Goal: Task Accomplishment & Management: Complete application form

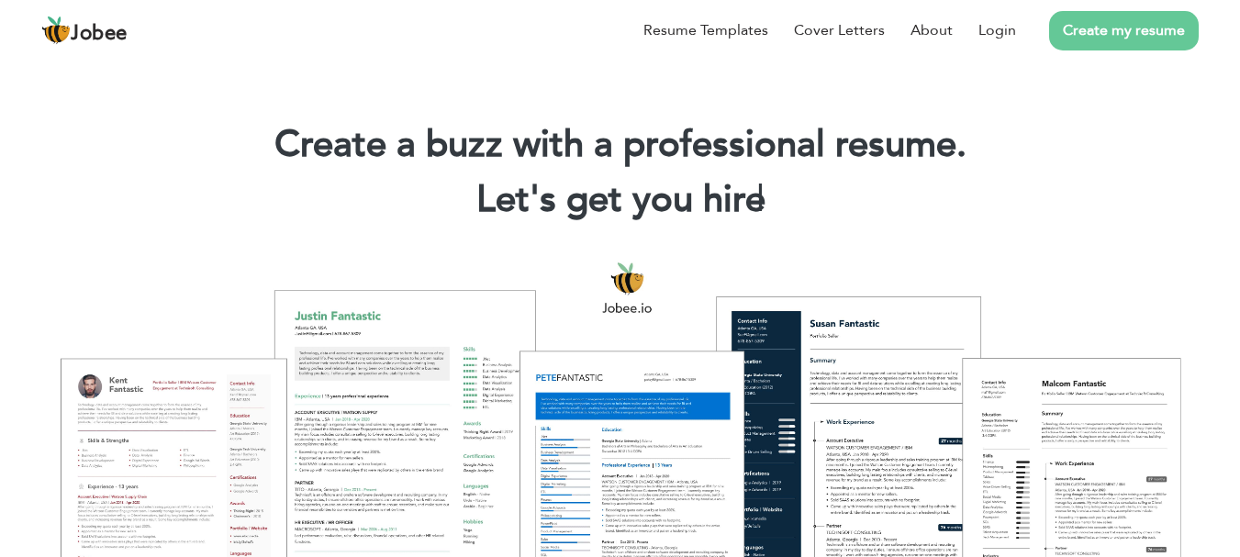
click at [1129, 36] on link "Create my resume" at bounding box center [1124, 30] width 150 height 39
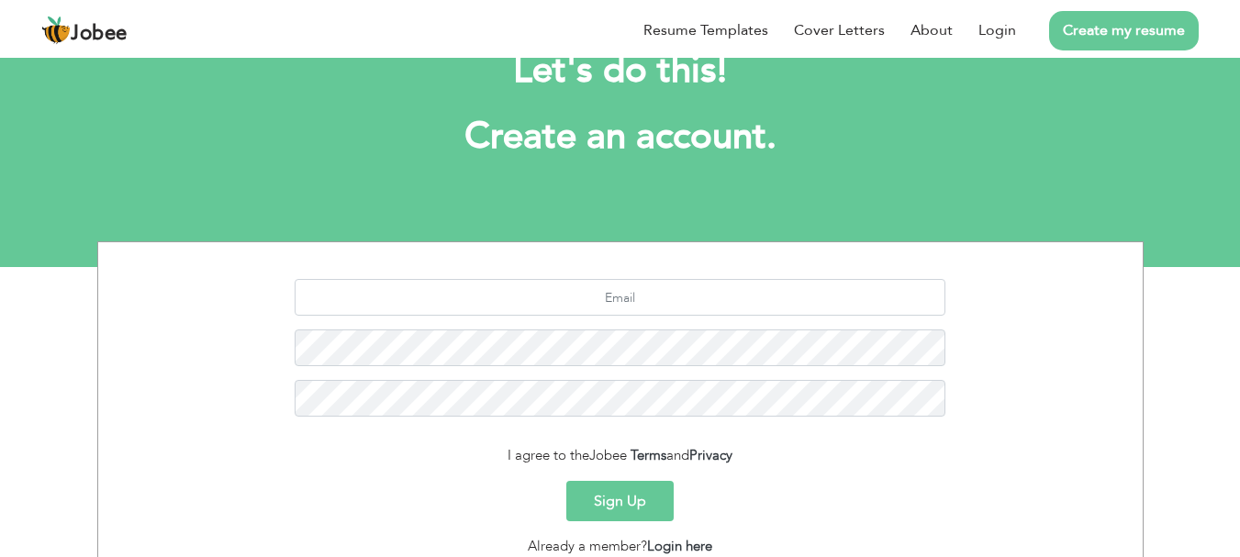
scroll to position [65, 0]
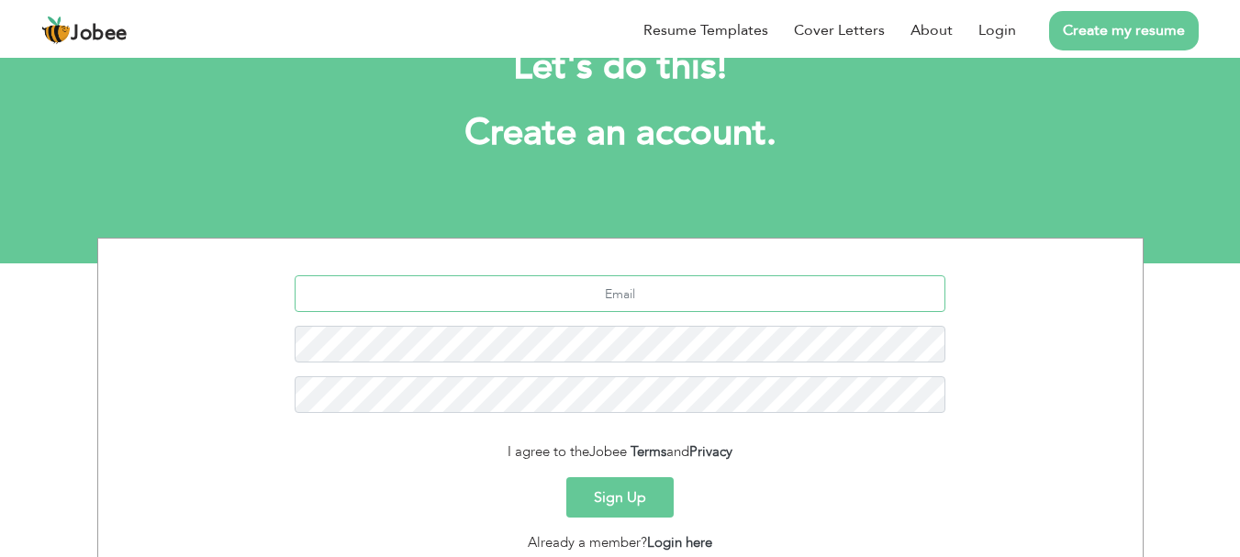
click at [823, 301] on input "text" at bounding box center [620, 293] width 651 height 37
click at [628, 496] on button "Sign Up" at bounding box center [619, 497] width 107 height 40
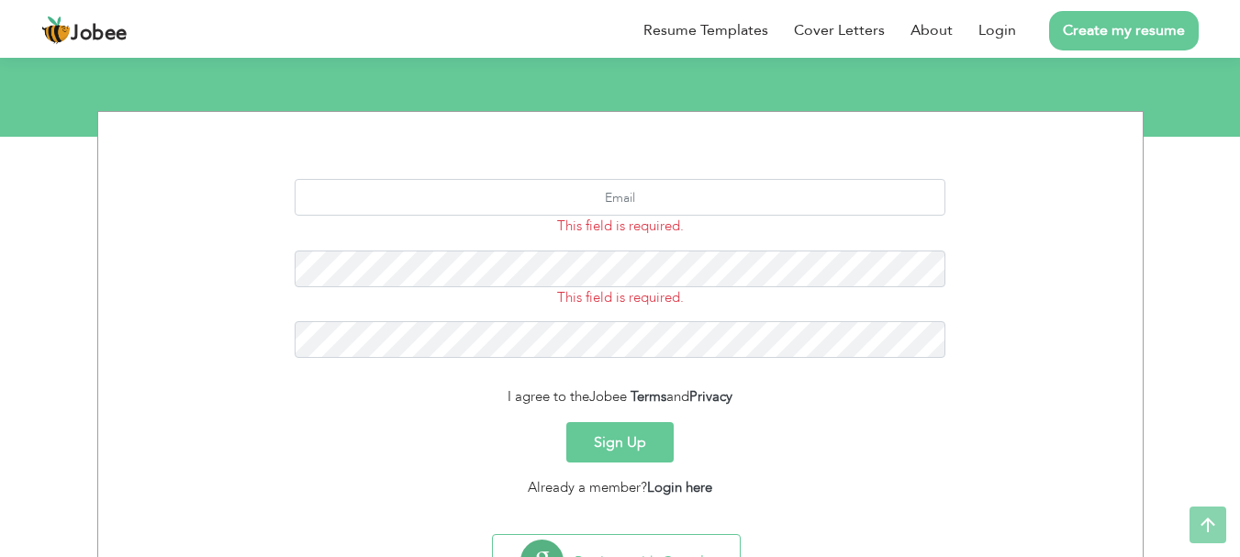
scroll to position [276, 0]
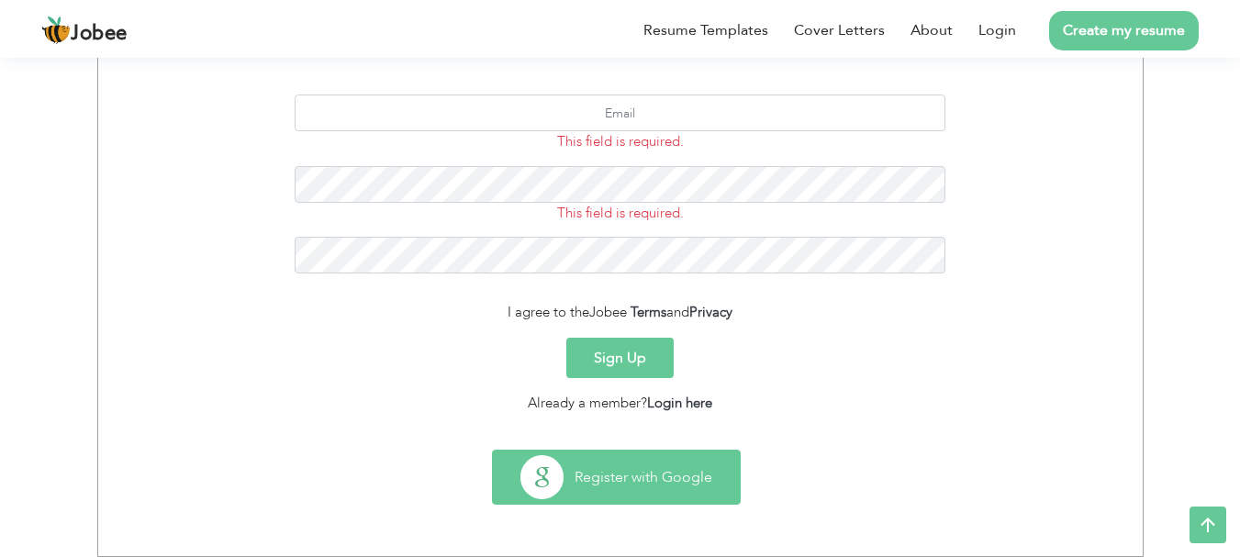
click at [702, 489] on button "Register with Google" at bounding box center [616, 477] width 247 height 53
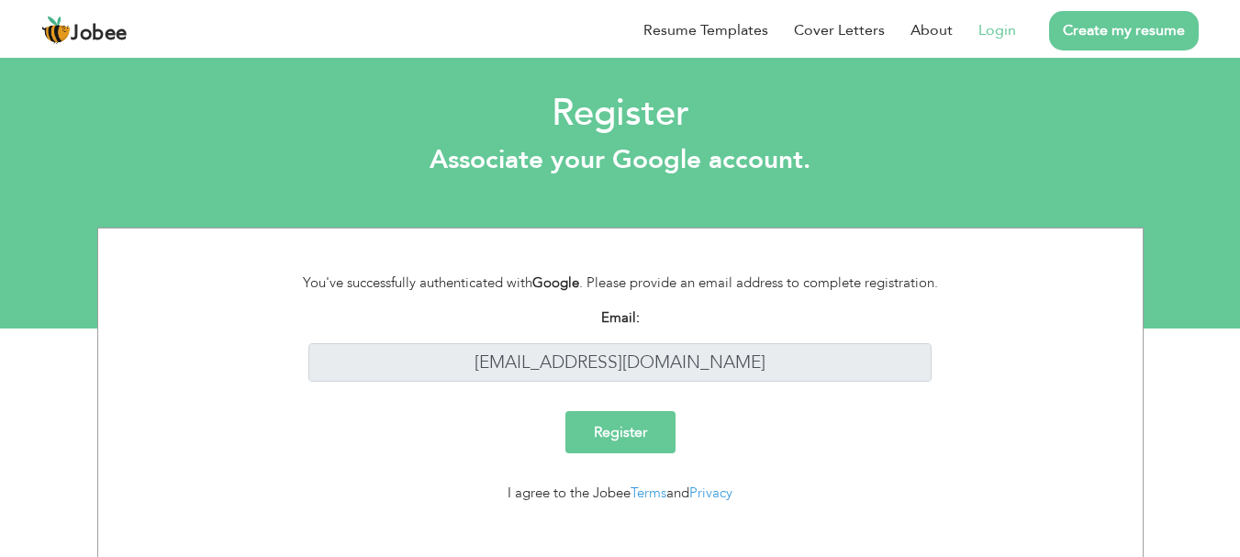
scroll to position [21, 0]
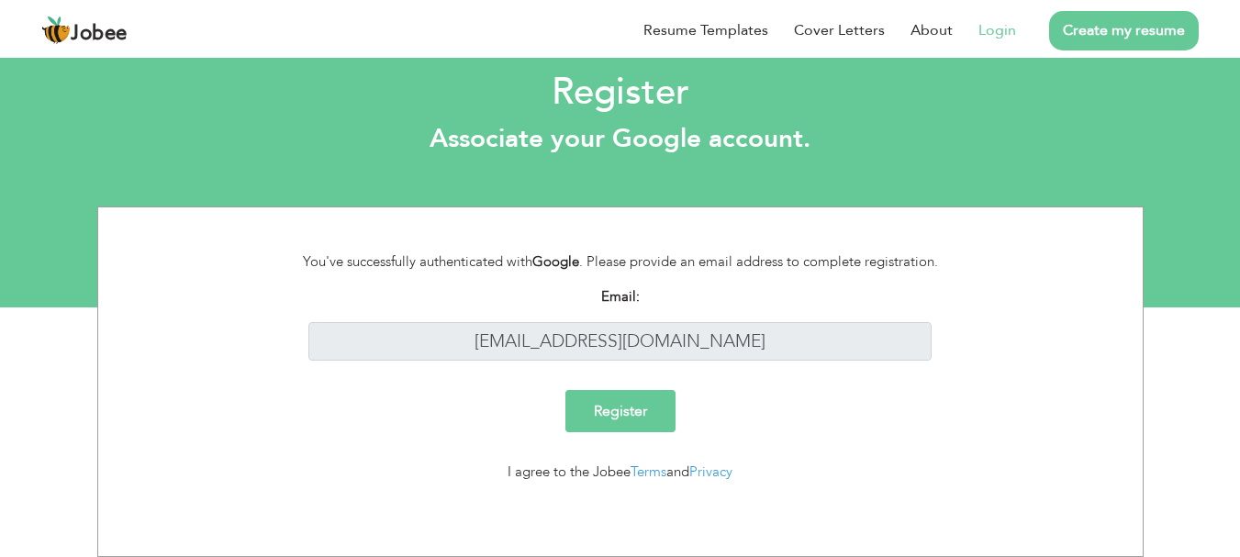
click at [610, 405] on input "Register" at bounding box center [620, 411] width 110 height 42
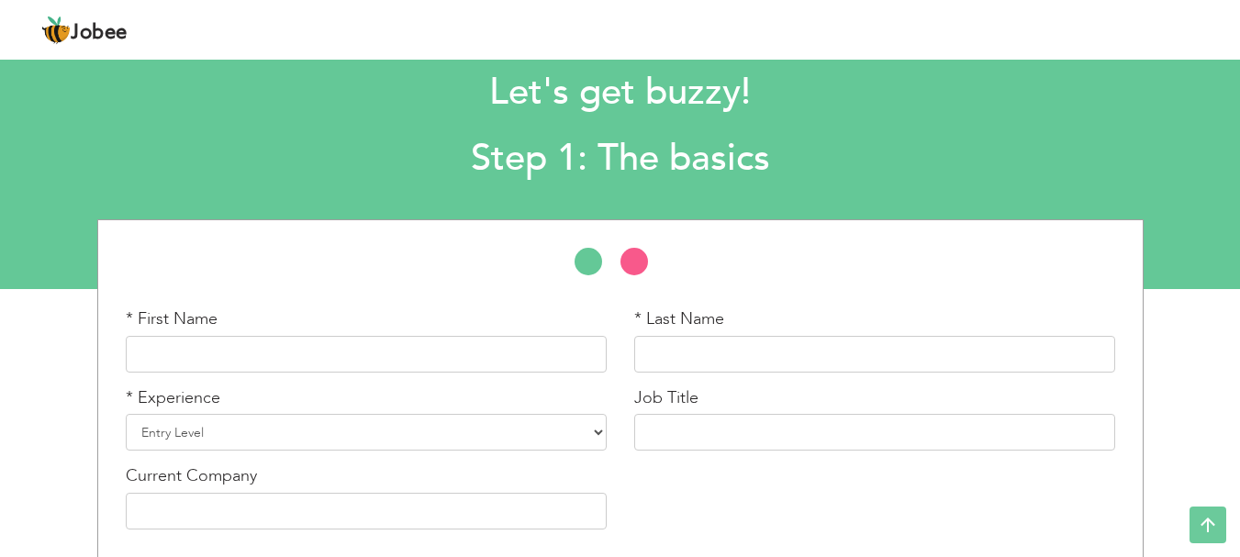
scroll to position [32, 0]
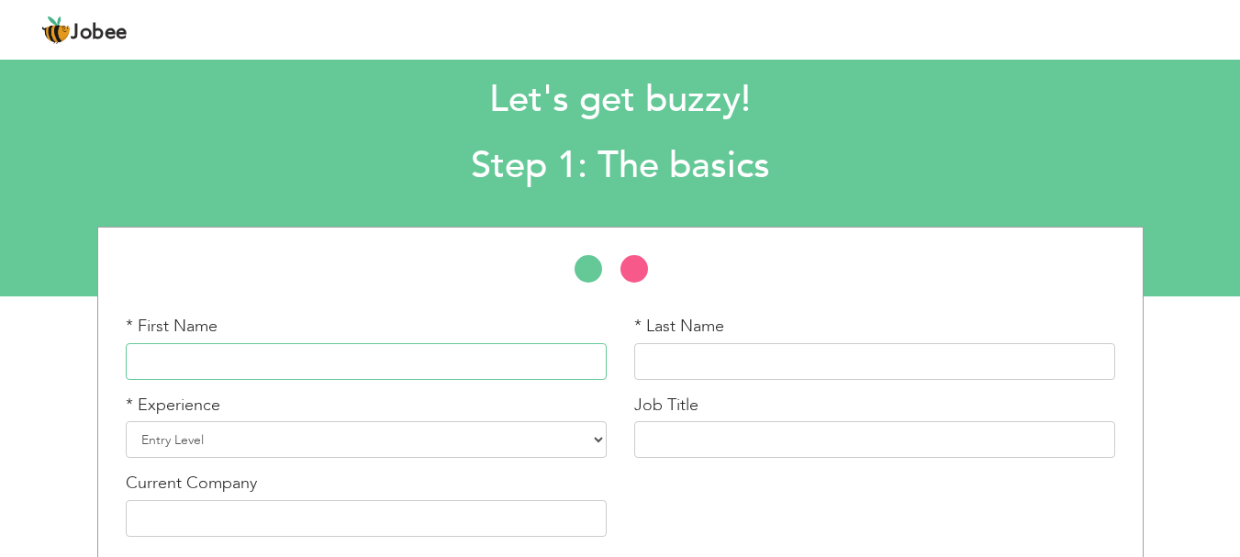
click at [440, 350] on input "text" at bounding box center [366, 361] width 481 height 37
type input "Muhammad"
type input "Awais"
click at [353, 441] on select "Entry Level Less than 1 Year 1 Year 2 Years 3 Years 4 Years 5 Years 6 Years 7 Y…" at bounding box center [366, 439] width 481 height 37
select select "8"
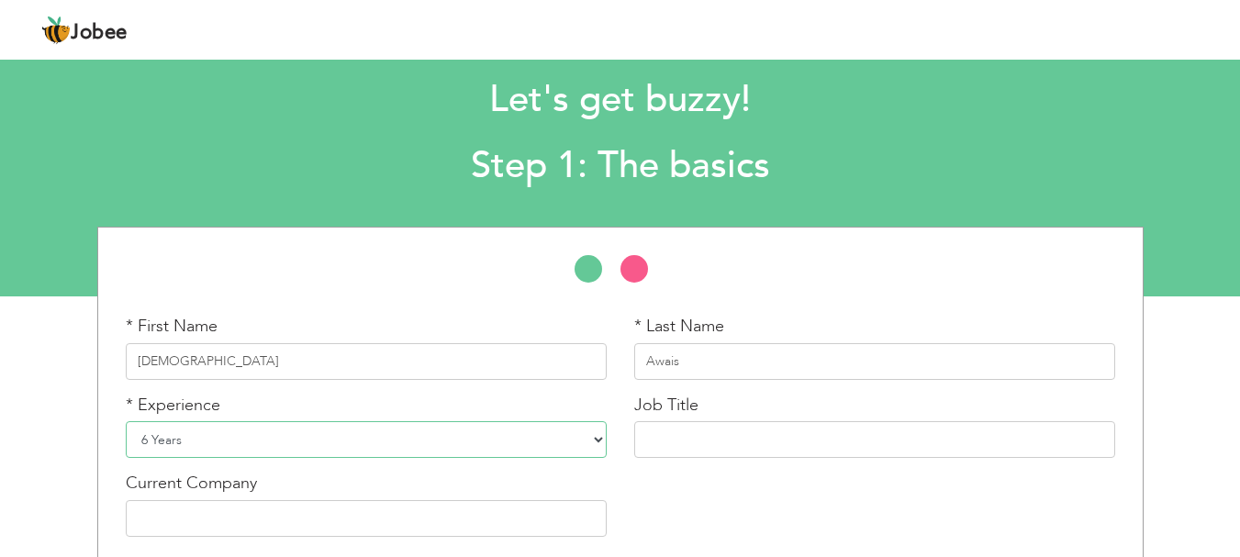
click at [126, 421] on select "Entry Level Less than 1 Year 1 Year 2 Years 3 Years 4 Years 5 Years 6 Years 7 Y…" at bounding box center [366, 439] width 481 height 37
click at [709, 439] on input "text" at bounding box center [874, 439] width 481 height 37
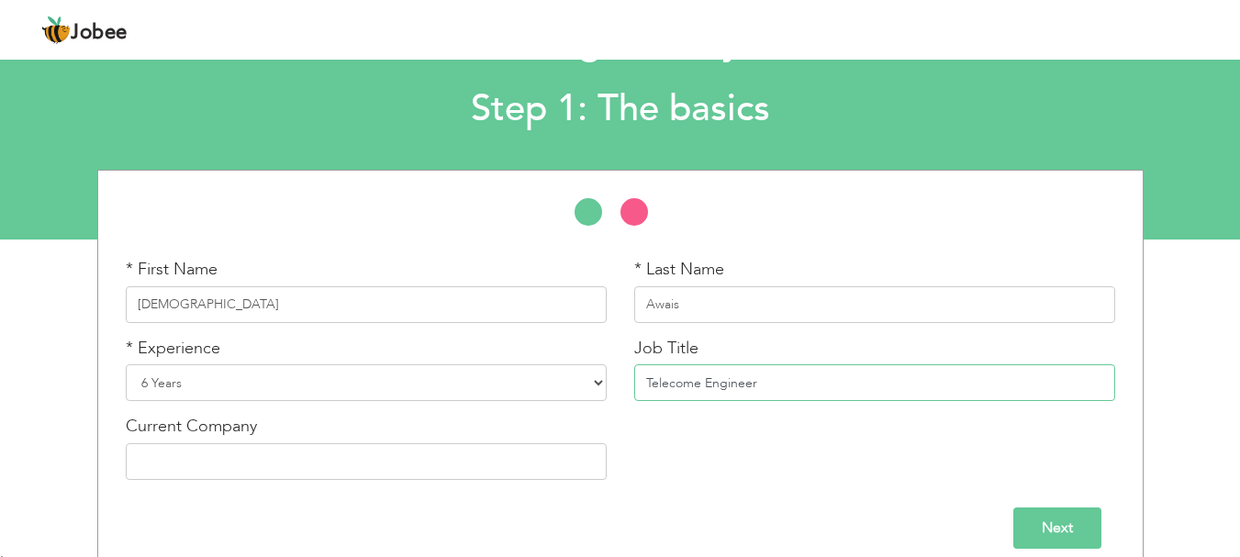
scroll to position [109, 0]
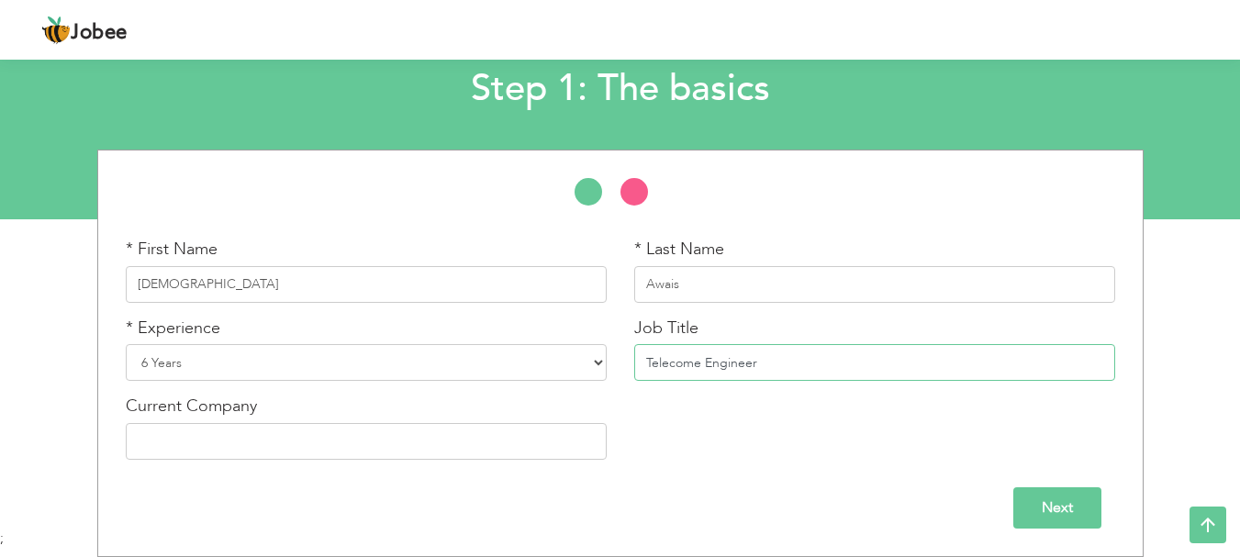
type input "Telecome Engineer"
click at [393, 445] on input "text" at bounding box center [366, 441] width 481 height 37
type input "Aglow Engineering"
click at [1067, 512] on input "Next" at bounding box center [1057, 507] width 88 height 41
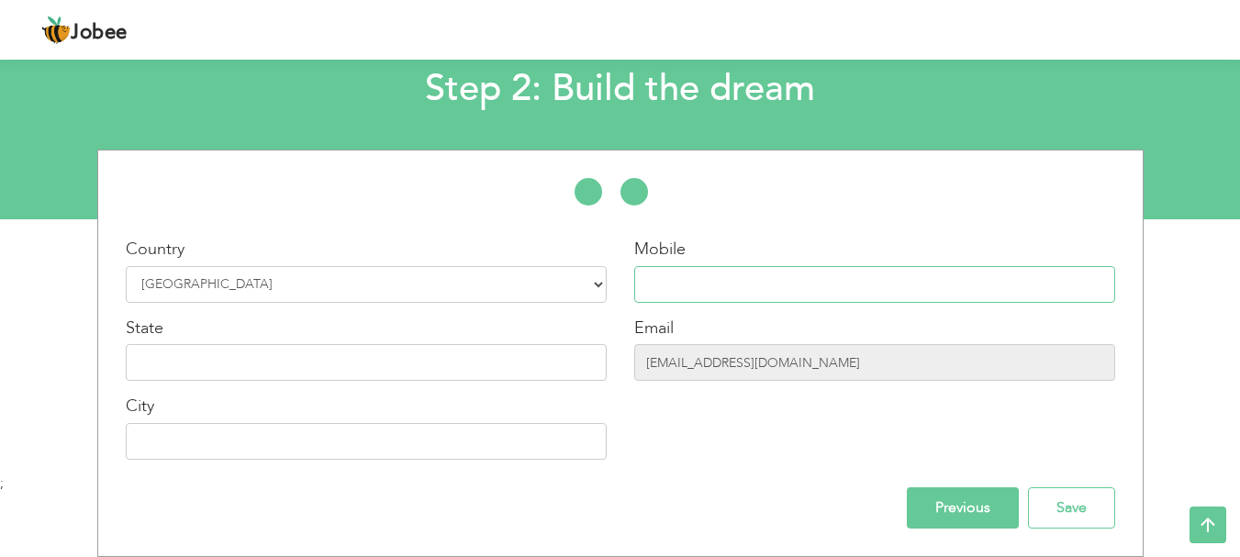
click at [716, 294] on input "text" at bounding box center [874, 284] width 481 height 37
type input "03025261557"
type input "Multan"
click at [307, 366] on input "text" at bounding box center [366, 362] width 481 height 37
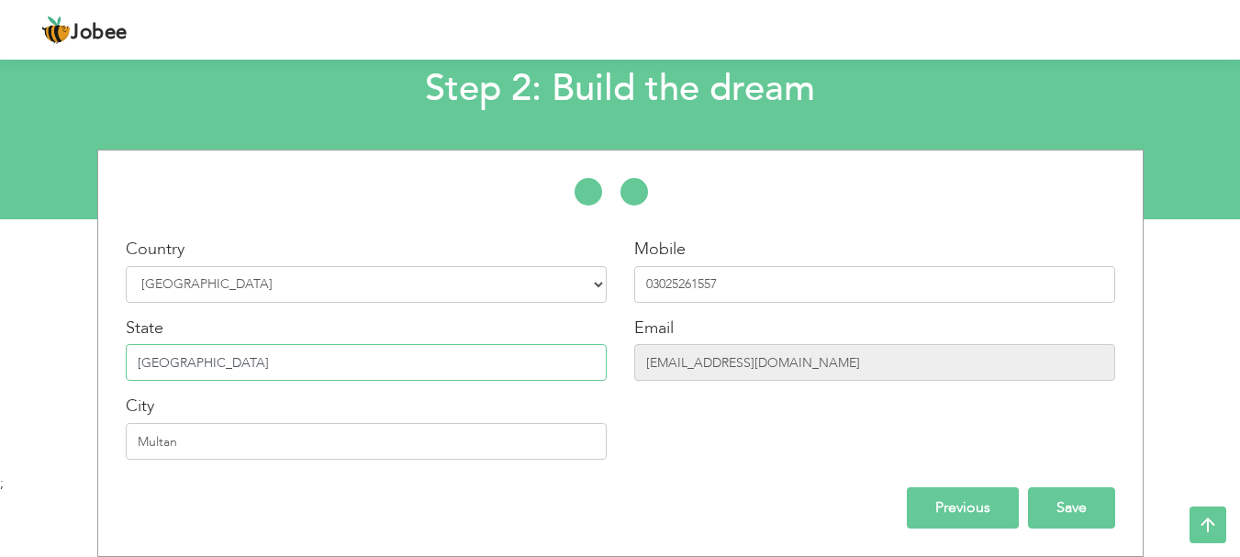
type input "[GEOGRAPHIC_DATA]"
click at [1086, 508] on input "Save" at bounding box center [1071, 507] width 87 height 41
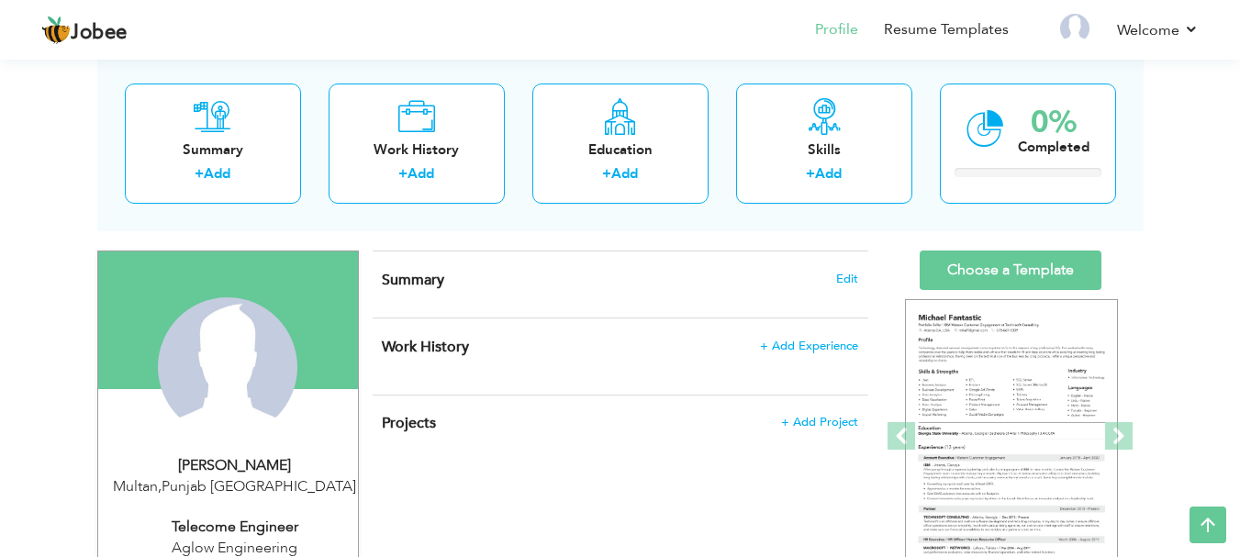
scroll to position [105, 0]
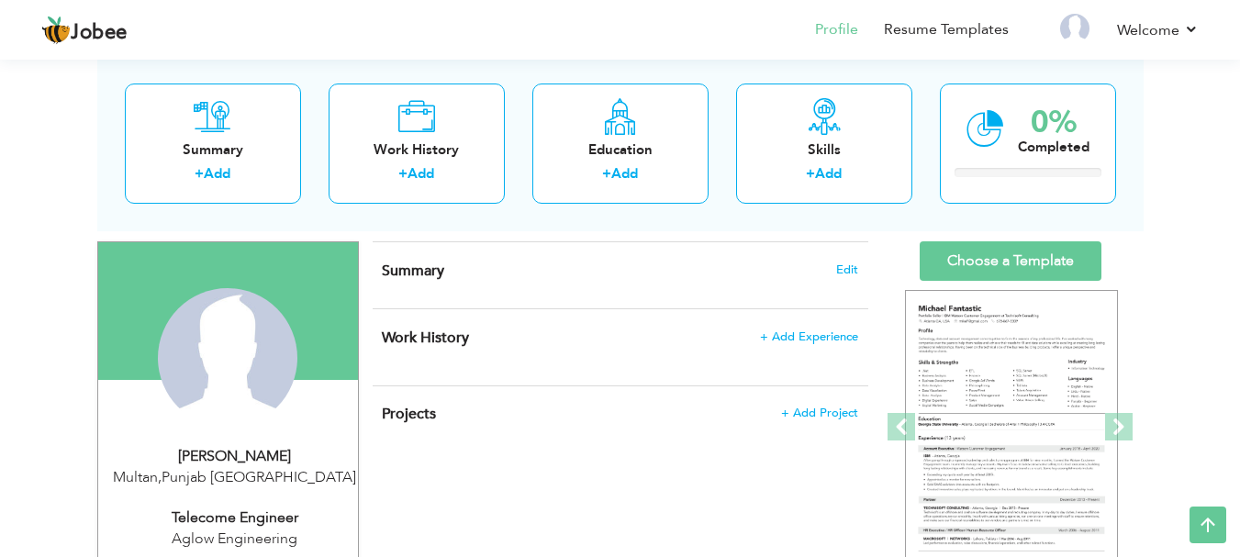
drag, startPoint x: 1249, startPoint y: 209, endPoint x: 1253, endPoint y: 251, distance: 42.4
click at [1240, 251] on html "Jobee Profile Resume Templates Resume Templates Cover Letters About My Resume W…" at bounding box center [620, 173] width 1240 height 557
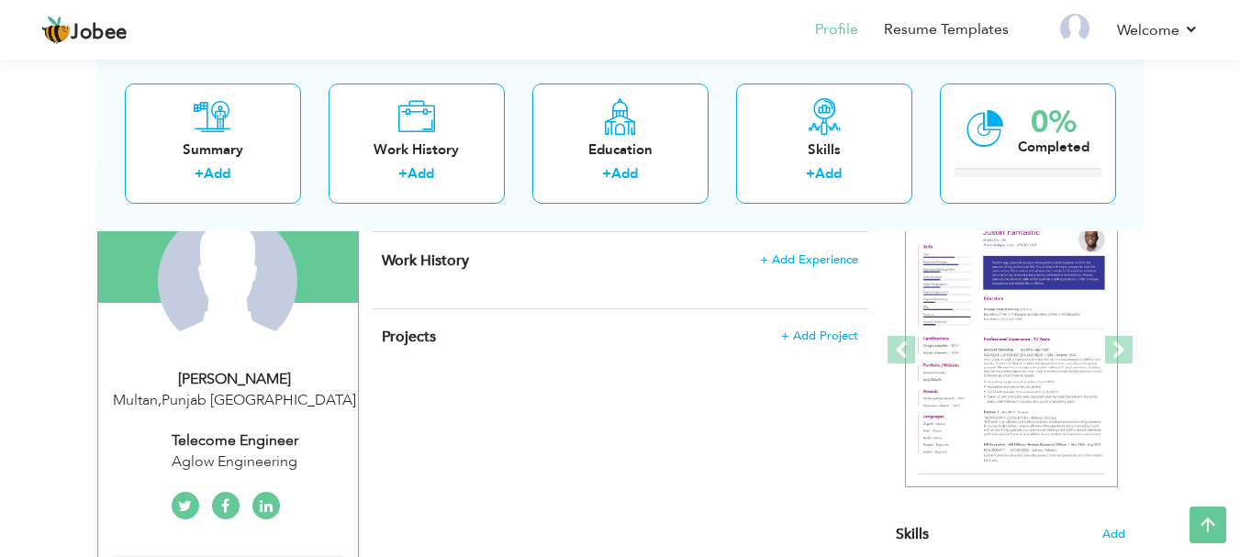
scroll to position [179, 0]
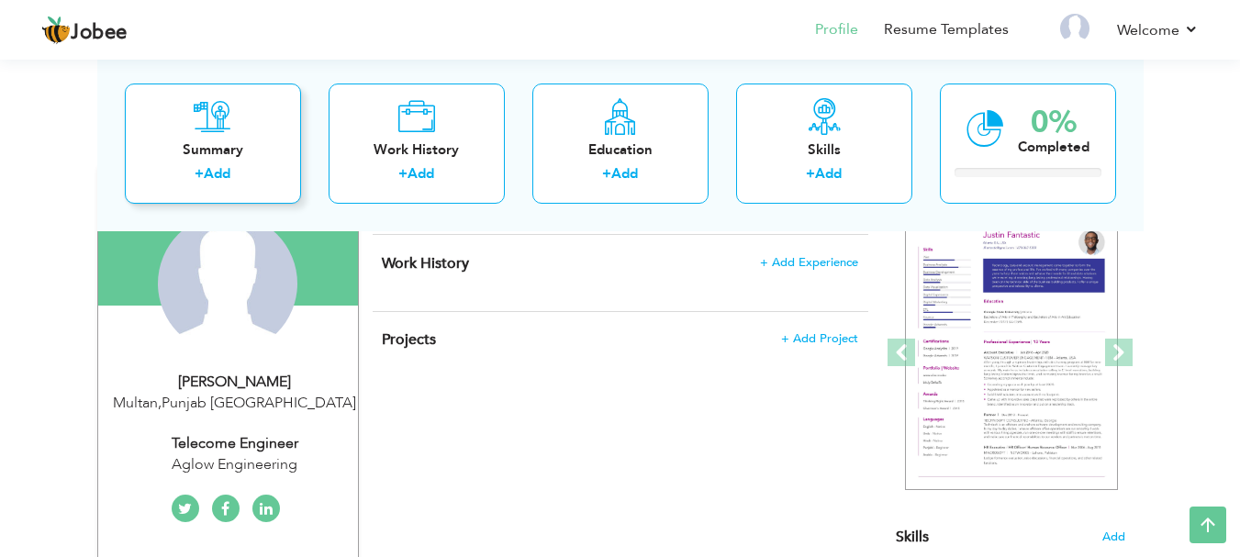
click at [223, 140] on div "Summary" at bounding box center [213, 149] width 147 height 19
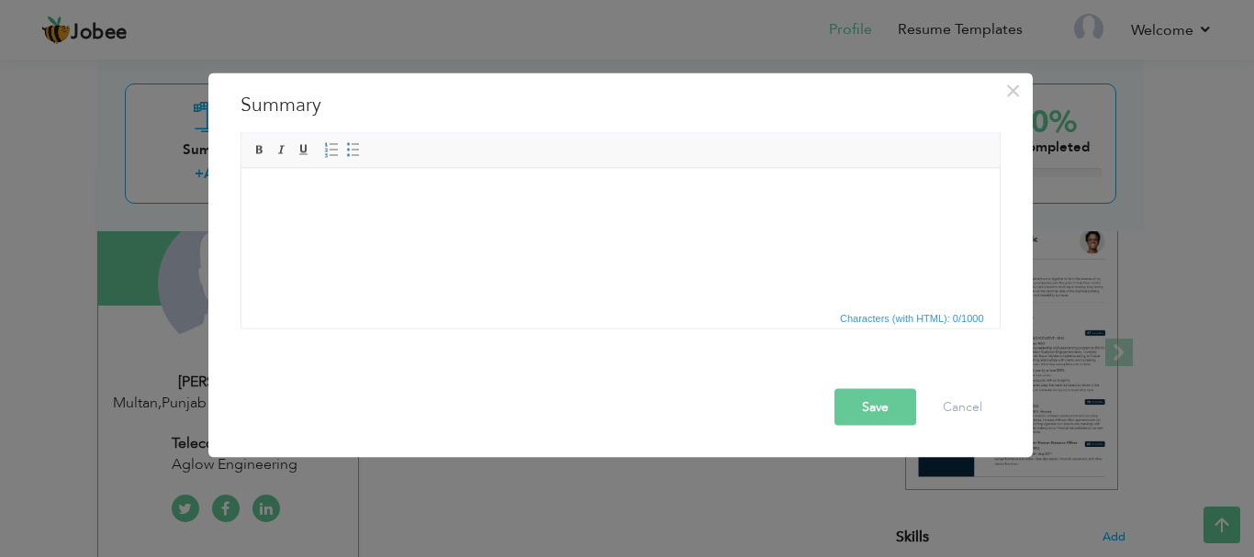
click at [587, 224] on html at bounding box center [619, 196] width 758 height 56
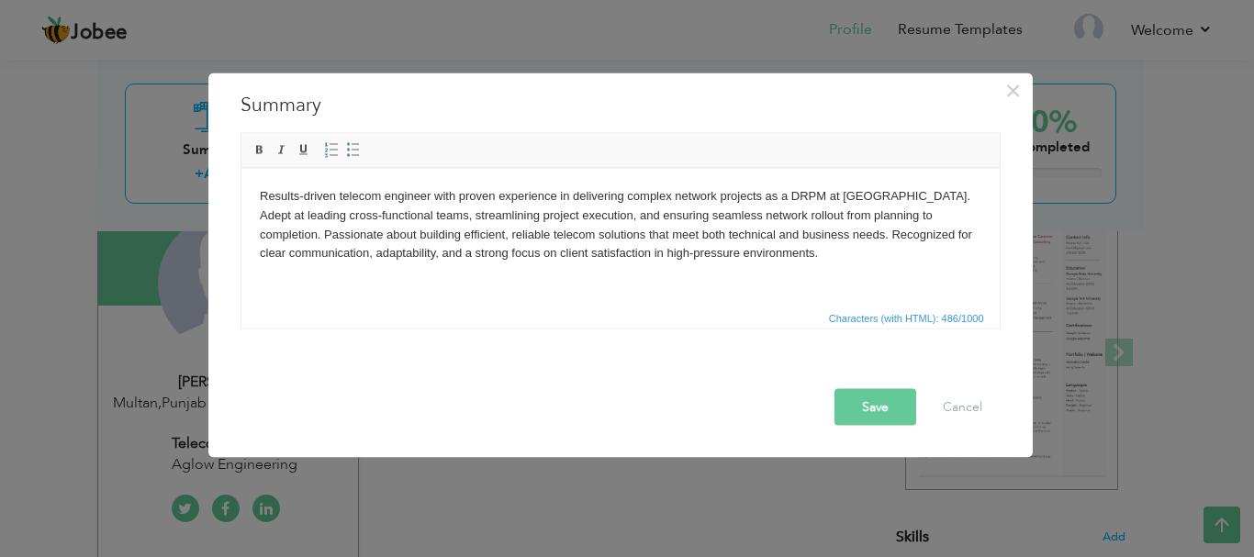
click at [553, 192] on body "Results-driven telecom engineer with proven experience in delivering complex ne…" at bounding box center [619, 224] width 721 height 76
click at [862, 405] on button "Save" at bounding box center [875, 406] width 82 height 37
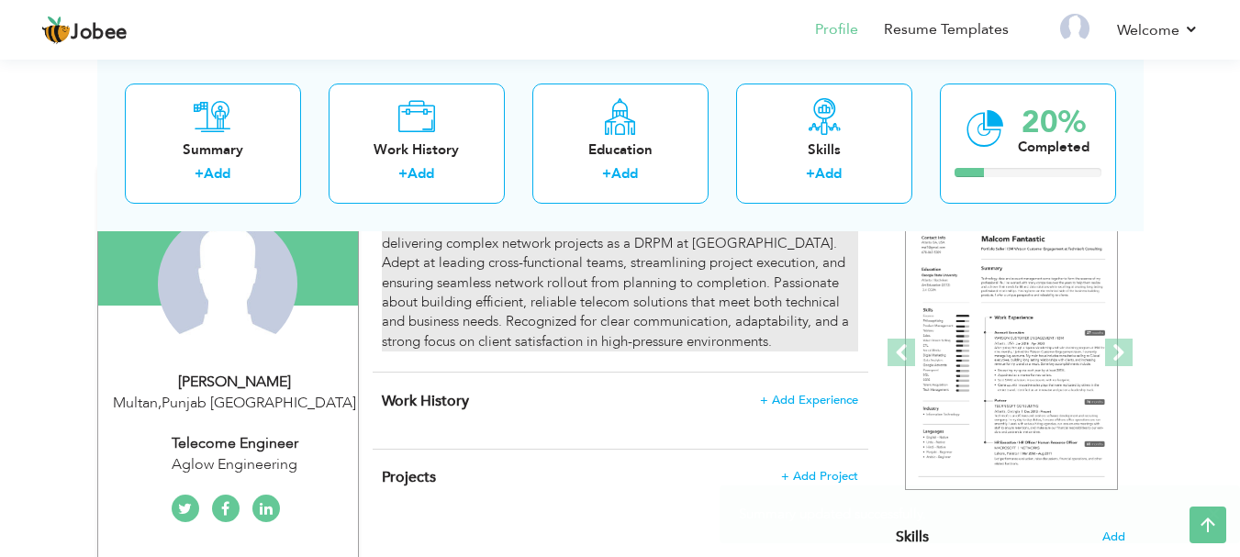
click at [517, 235] on div "Results-driven telecom engineer with proven experience of 6 Years in delivering…" at bounding box center [619, 283] width 475 height 138
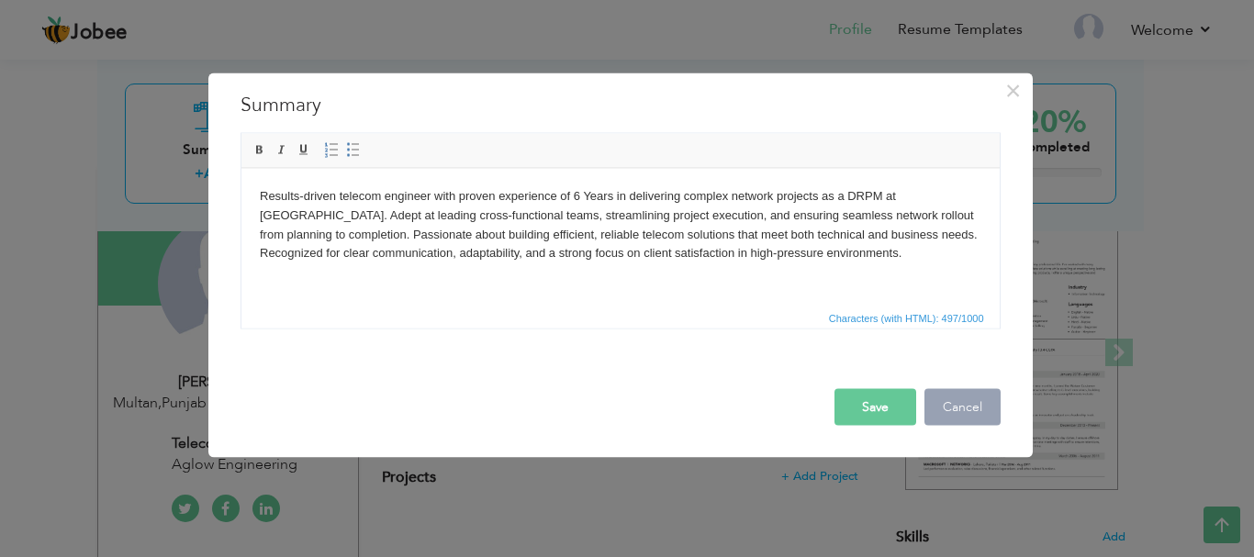
click at [962, 405] on button "Cancel" at bounding box center [962, 406] width 76 height 37
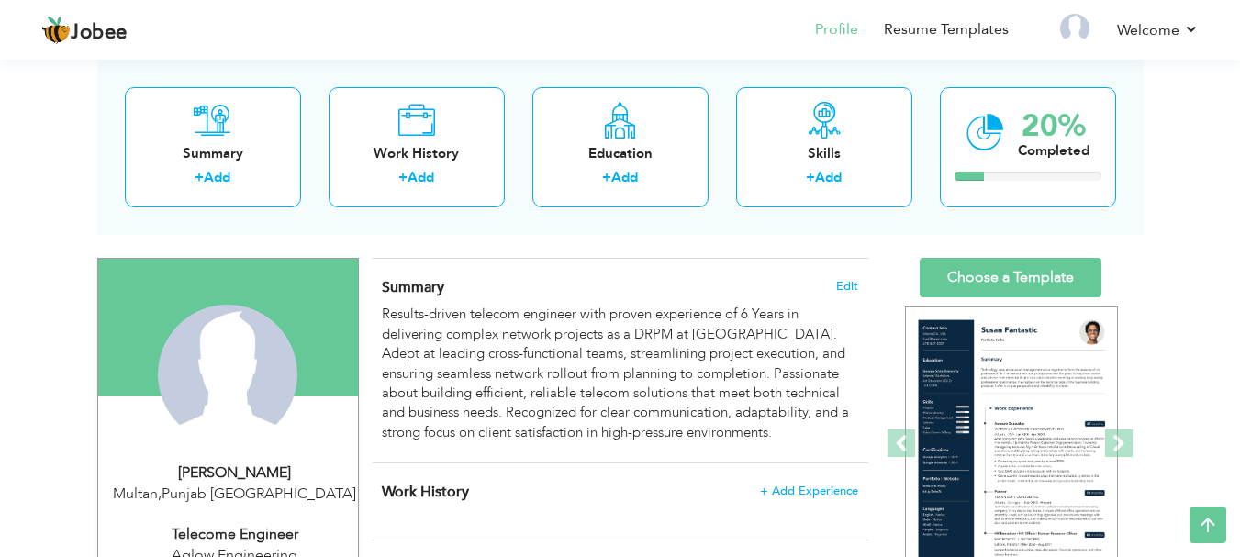
scroll to position [59, 0]
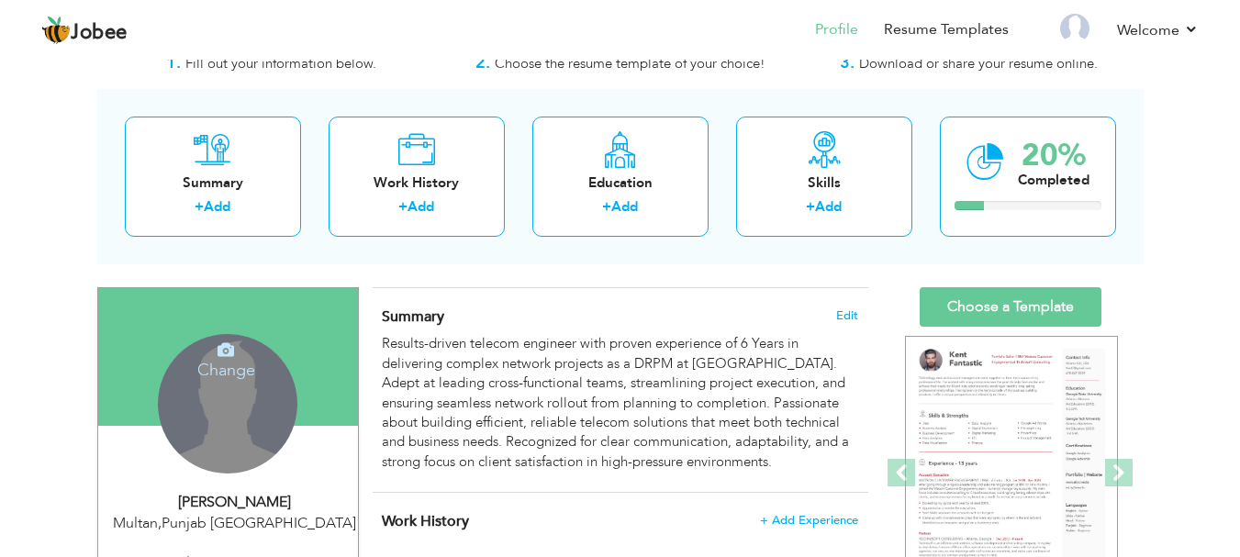
click at [214, 409] on div "Change Remove" at bounding box center [228, 404] width 140 height 140
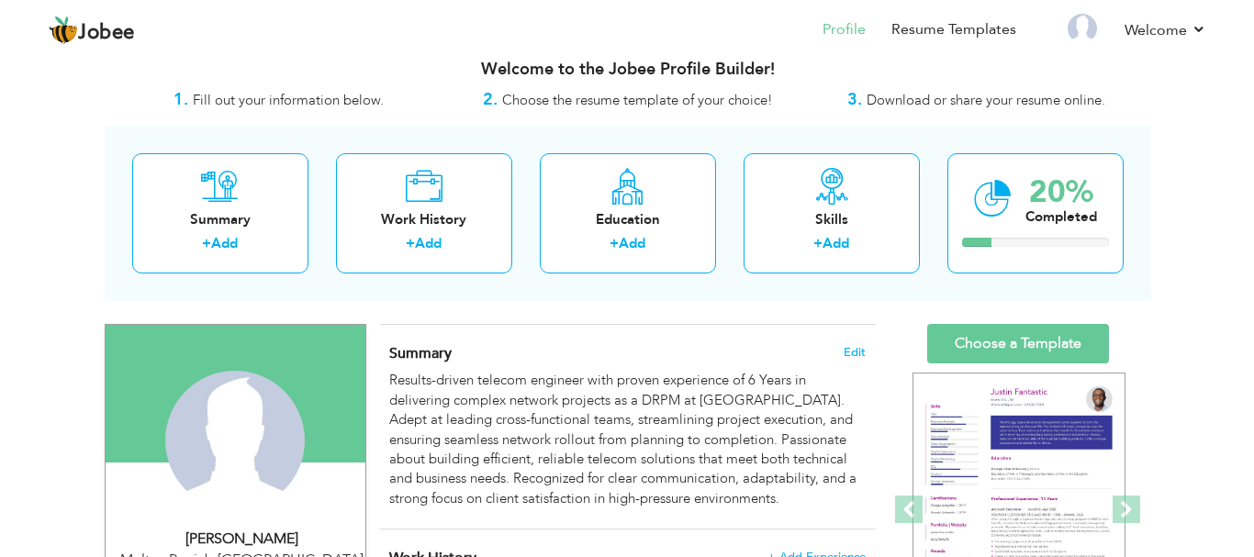
scroll to position [77, 0]
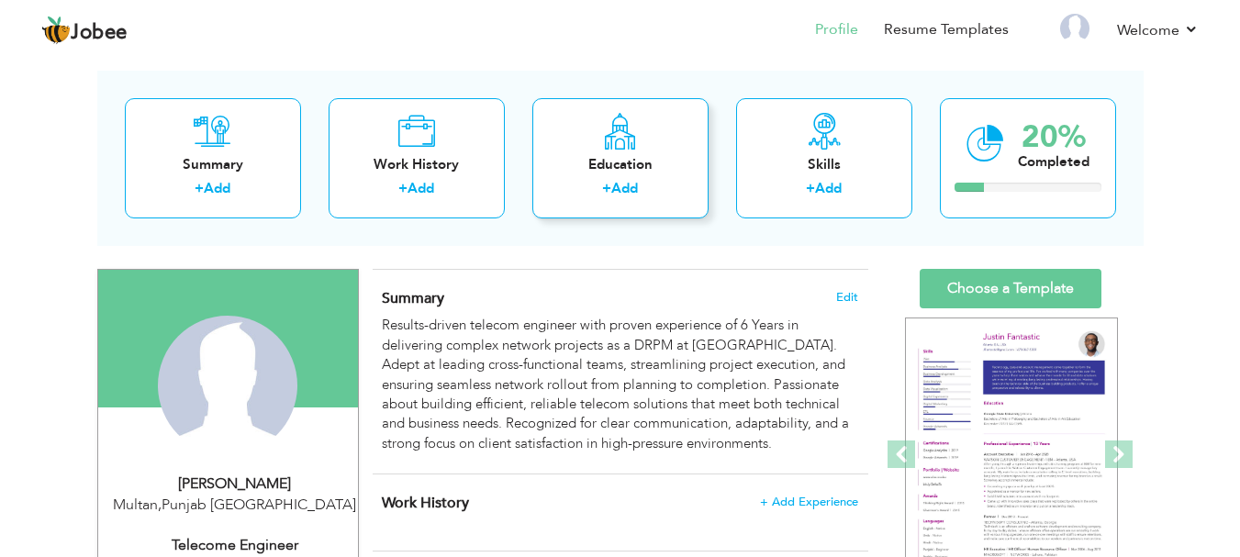
click at [680, 161] on div "Education" at bounding box center [620, 164] width 147 height 19
radio input "true"
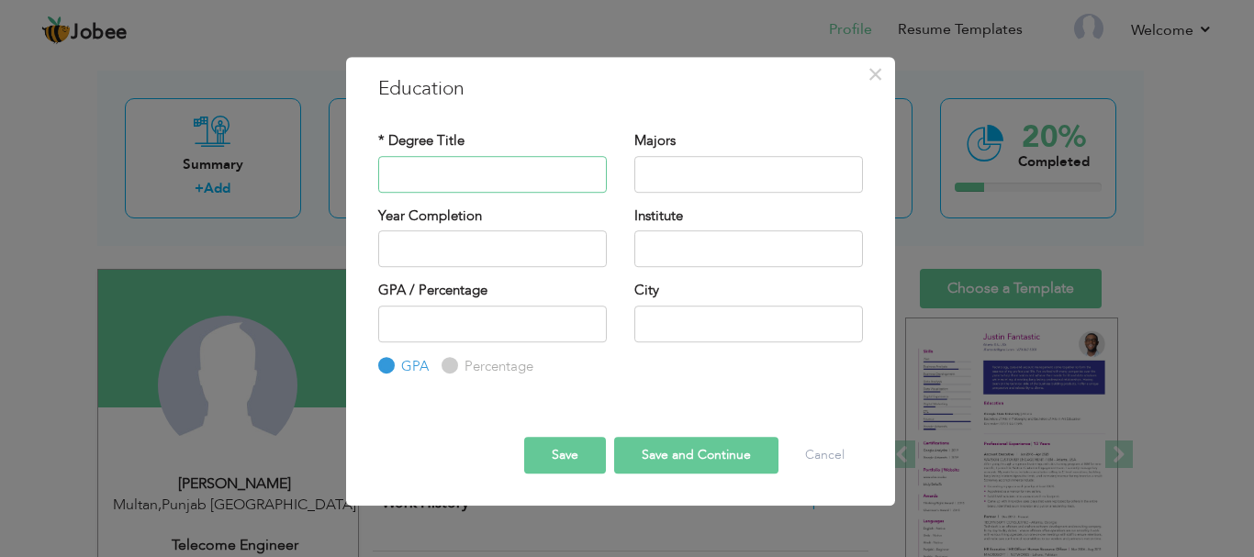
click at [466, 176] on input "text" at bounding box center [492, 174] width 229 height 37
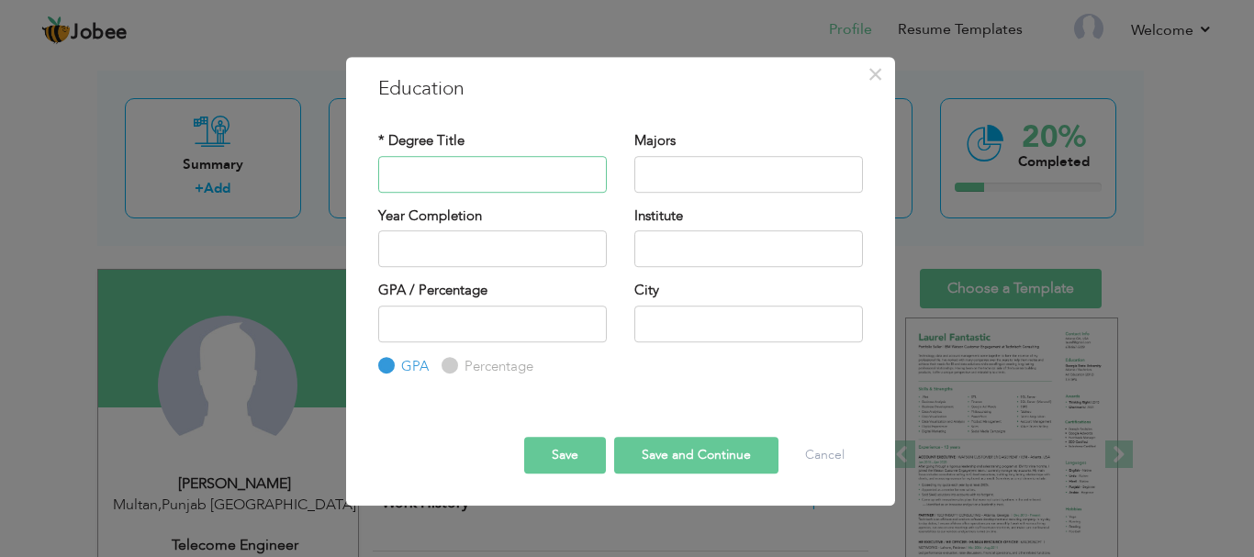
click at [466, 176] on input "text" at bounding box center [492, 174] width 229 height 37
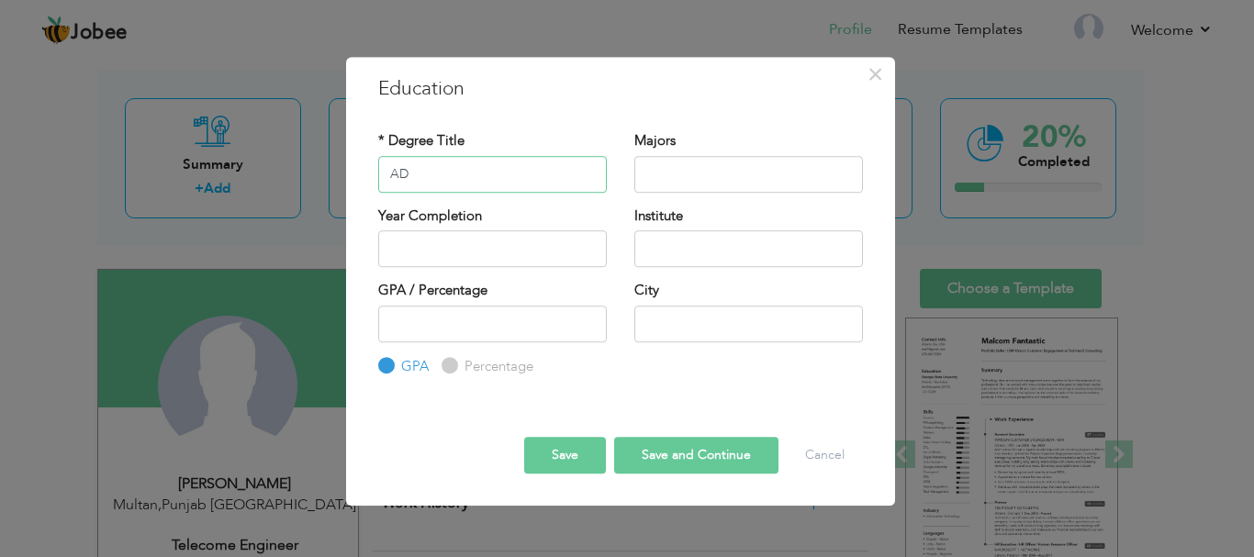
type input "A"
click at [464, 174] on input "DAE" at bounding box center [492, 174] width 229 height 37
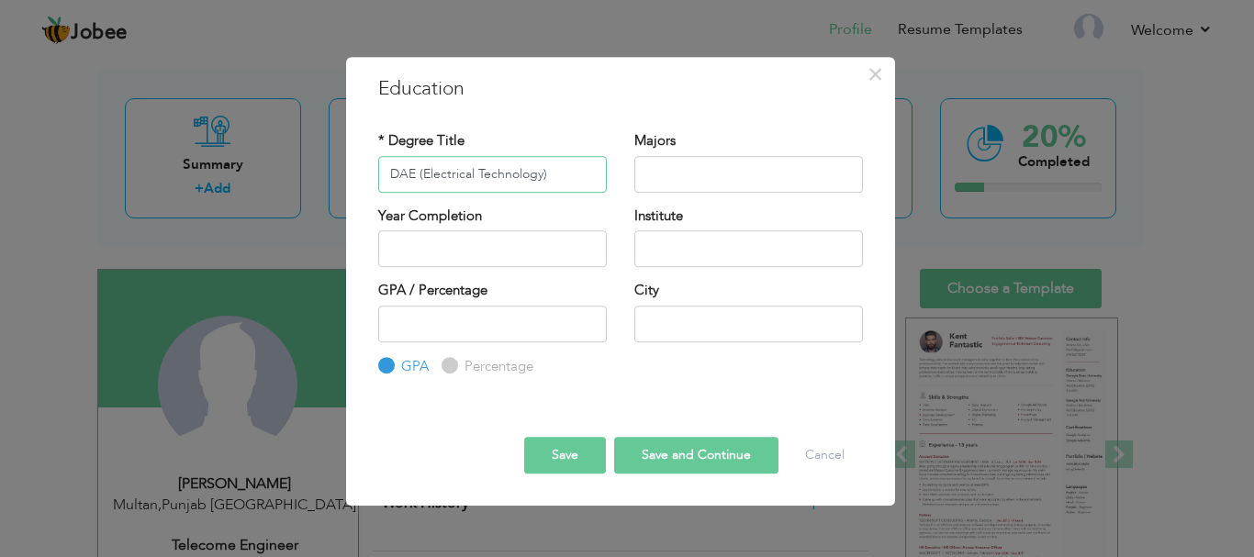
type input "DAE (Electrical Technology)"
click at [644, 173] on input "text" at bounding box center [748, 174] width 229 height 37
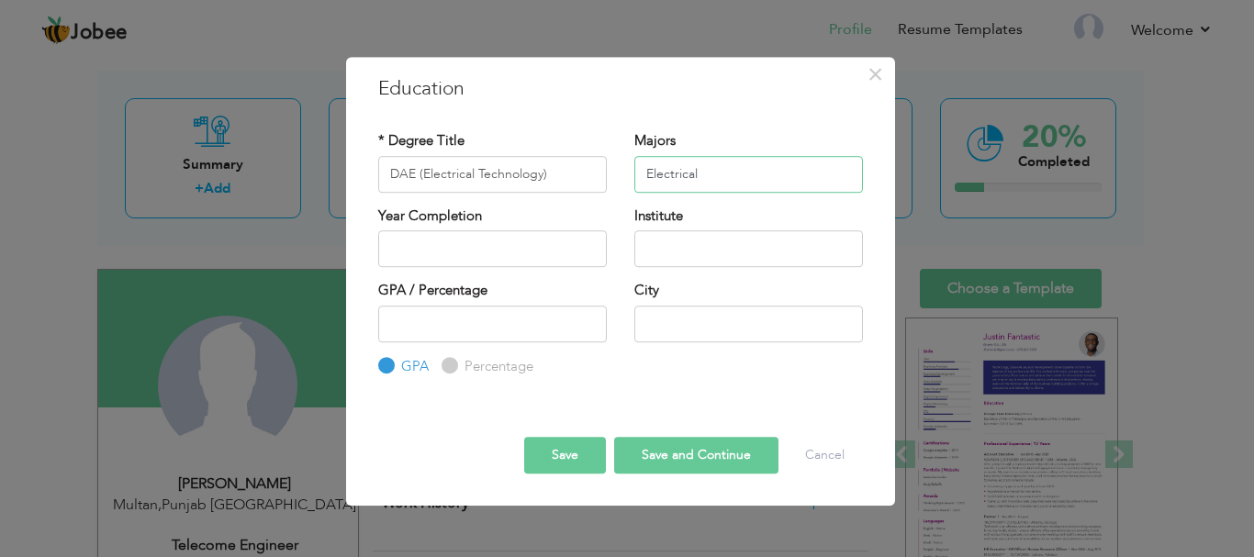
type input "Electrical"
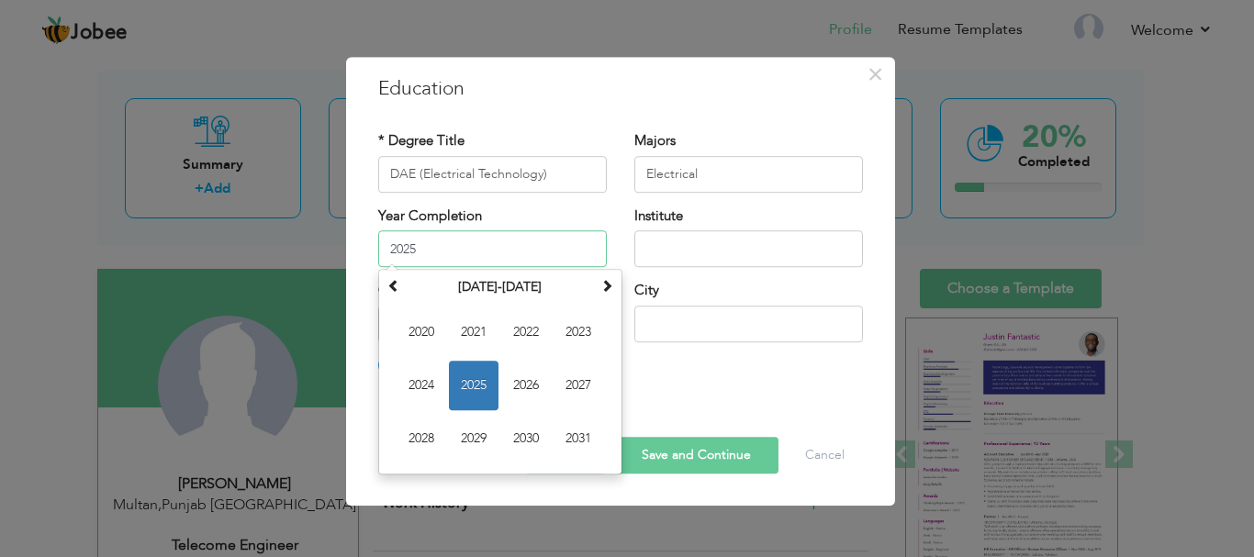
click at [507, 251] on input "2025" at bounding box center [492, 248] width 229 height 37
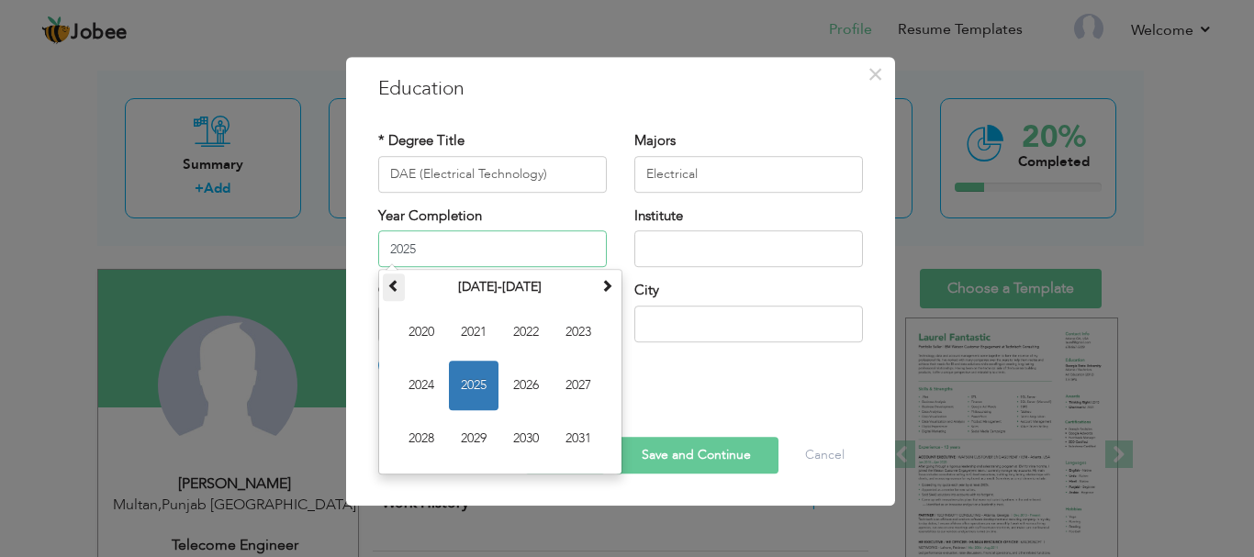
click at [397, 290] on span at bounding box center [393, 285] width 13 height 13
click at [569, 389] on span "2017" at bounding box center [578, 386] width 50 height 50
type input "2017"
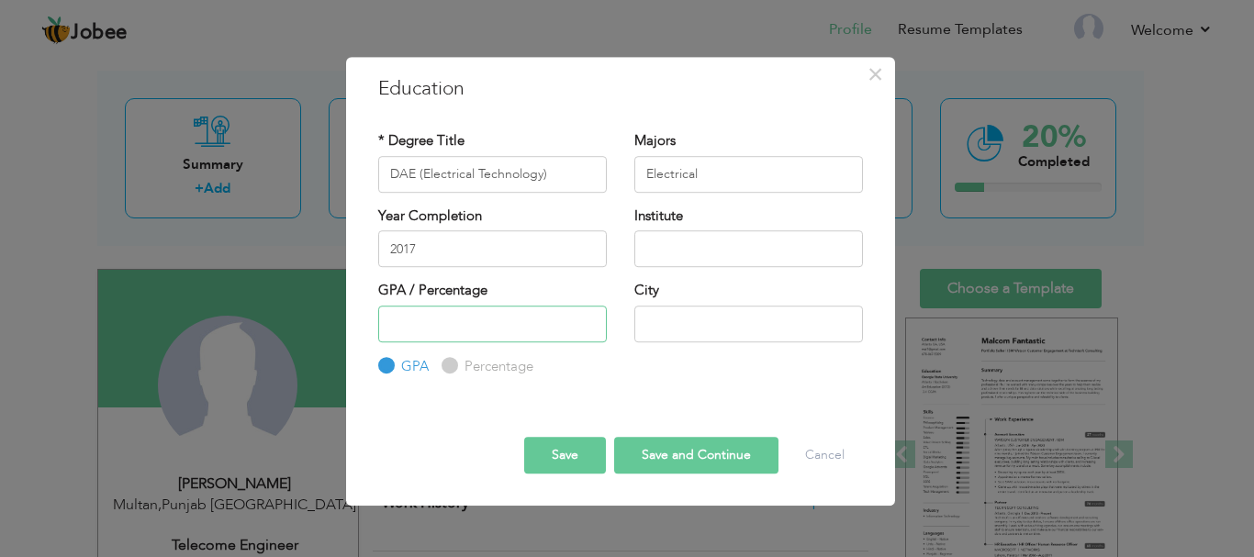
click at [517, 327] on input "number" at bounding box center [492, 324] width 229 height 37
click at [483, 364] on label "Percentage" at bounding box center [496, 366] width 73 height 19
click at [453, 364] on input "Percentage" at bounding box center [447, 366] width 12 height 12
radio input "true"
click at [467, 330] on input "number" at bounding box center [492, 324] width 229 height 37
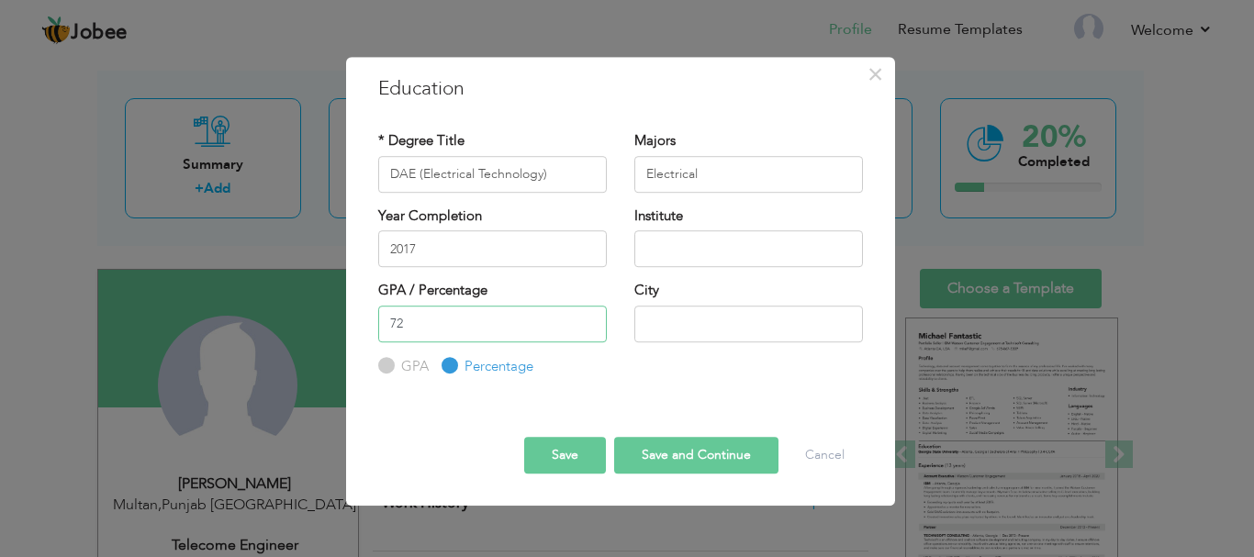
type input "72"
click at [704, 330] on input "text" at bounding box center [748, 324] width 229 height 37
type input "Multan"
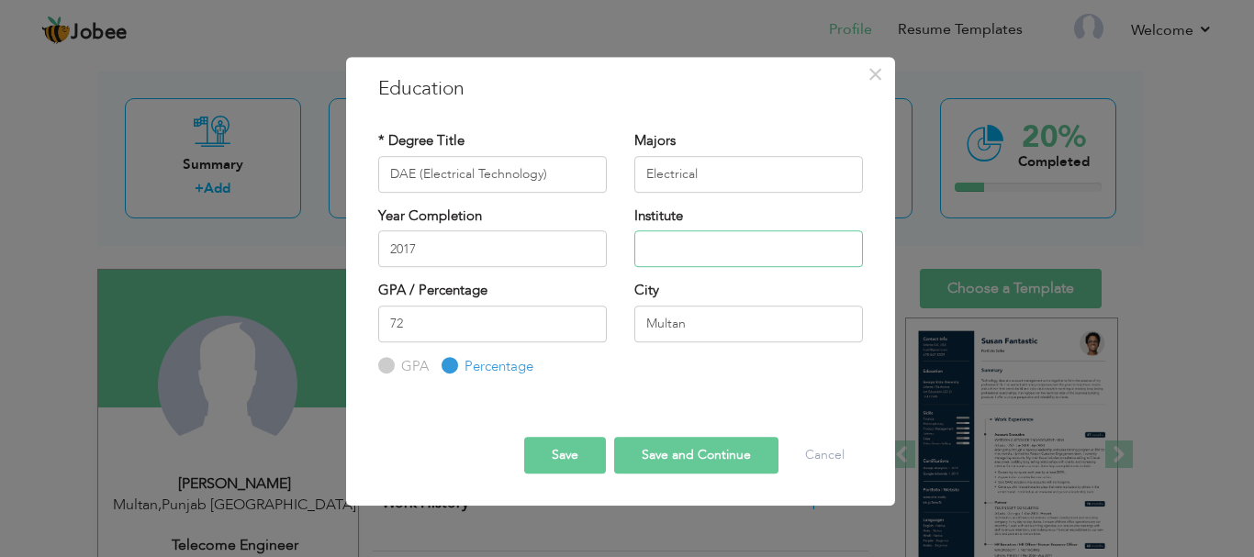
click at [691, 243] on input "text" at bounding box center [748, 248] width 229 height 37
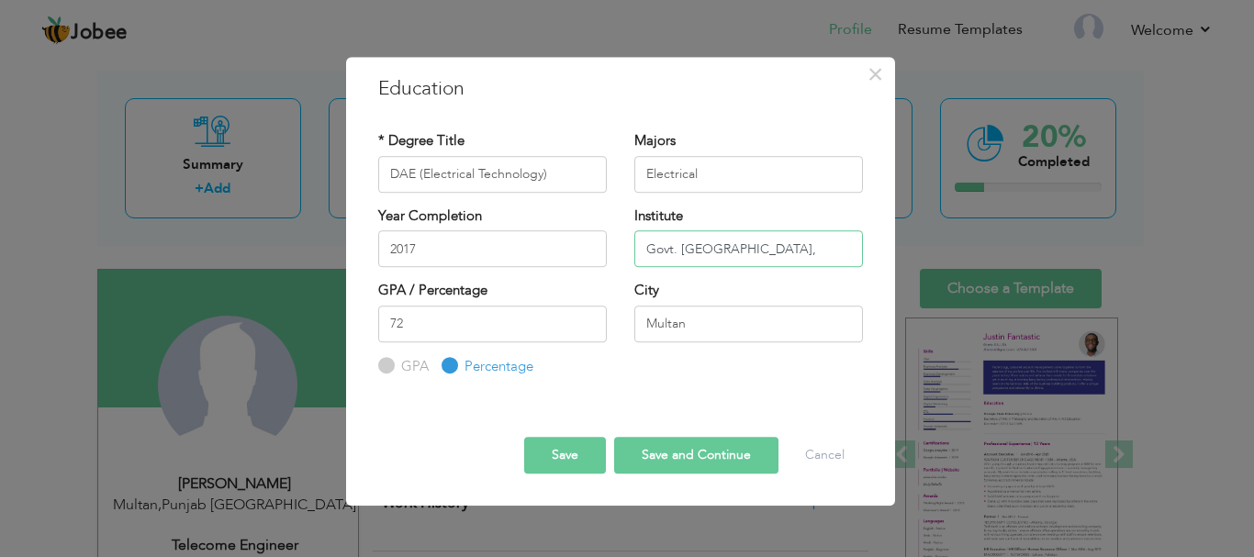
click at [821, 258] on input "Govt. College of Technology," at bounding box center [748, 248] width 229 height 37
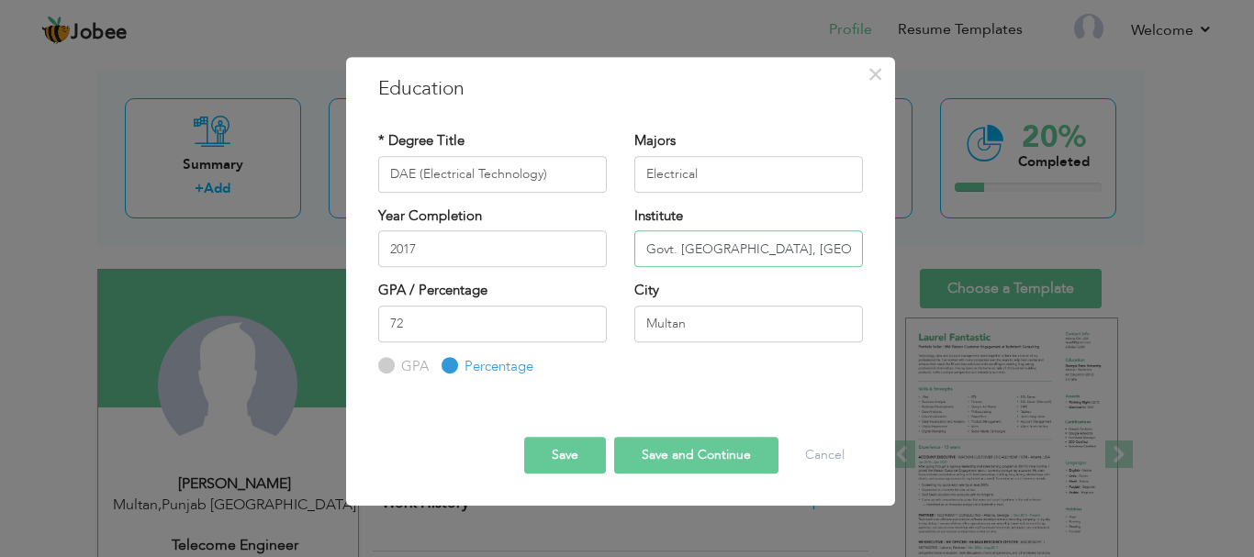
scroll to position [0, 4]
type input "Govt. College of Technology, Multan"
click at [676, 455] on button "Save and Continue" at bounding box center [696, 455] width 164 height 37
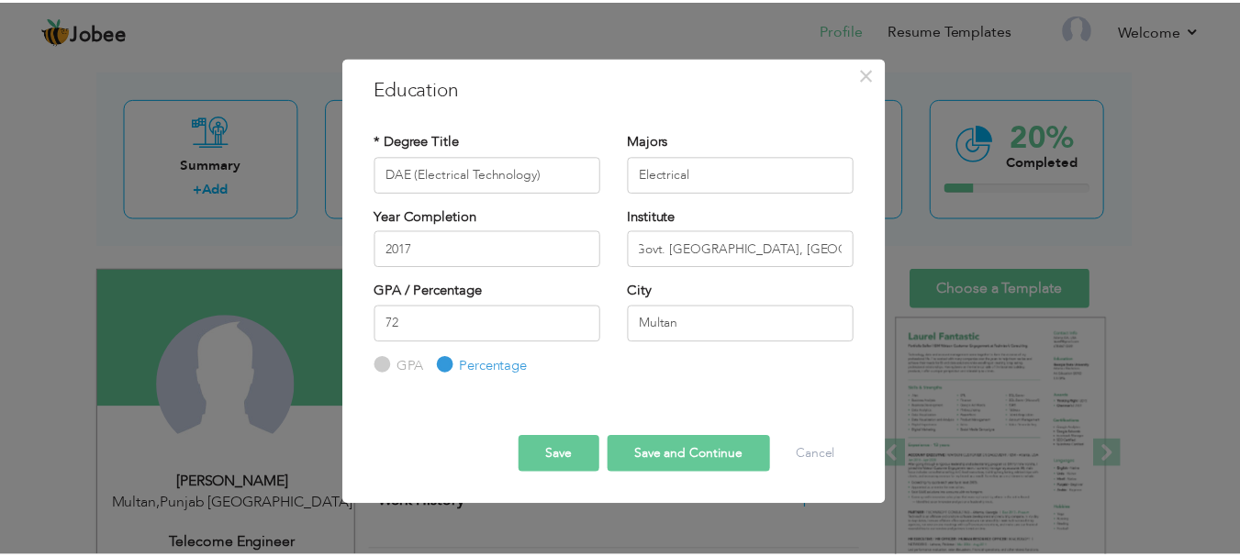
scroll to position [0, 0]
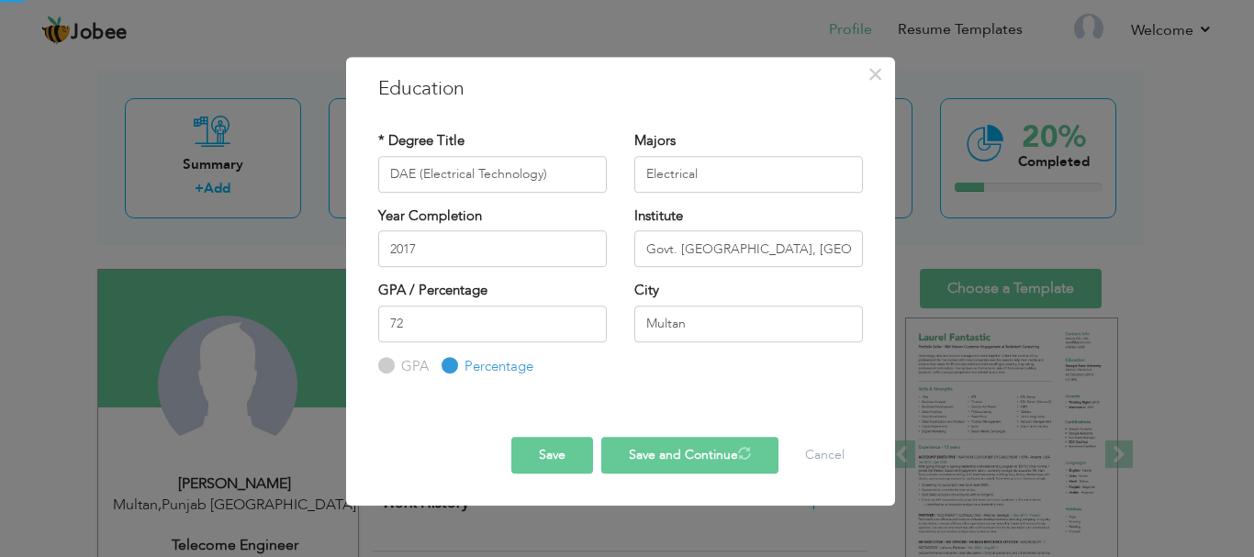
radio input "true"
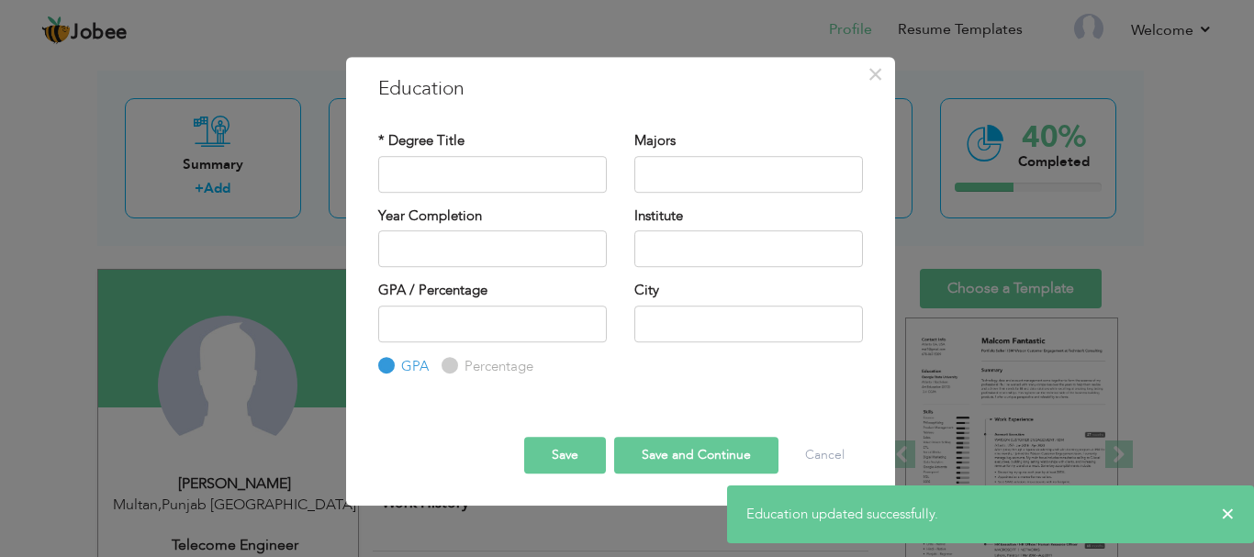
click at [474, 153] on div "* Degree Title" at bounding box center [492, 161] width 229 height 61
click at [465, 170] on input "text" at bounding box center [492, 174] width 229 height 37
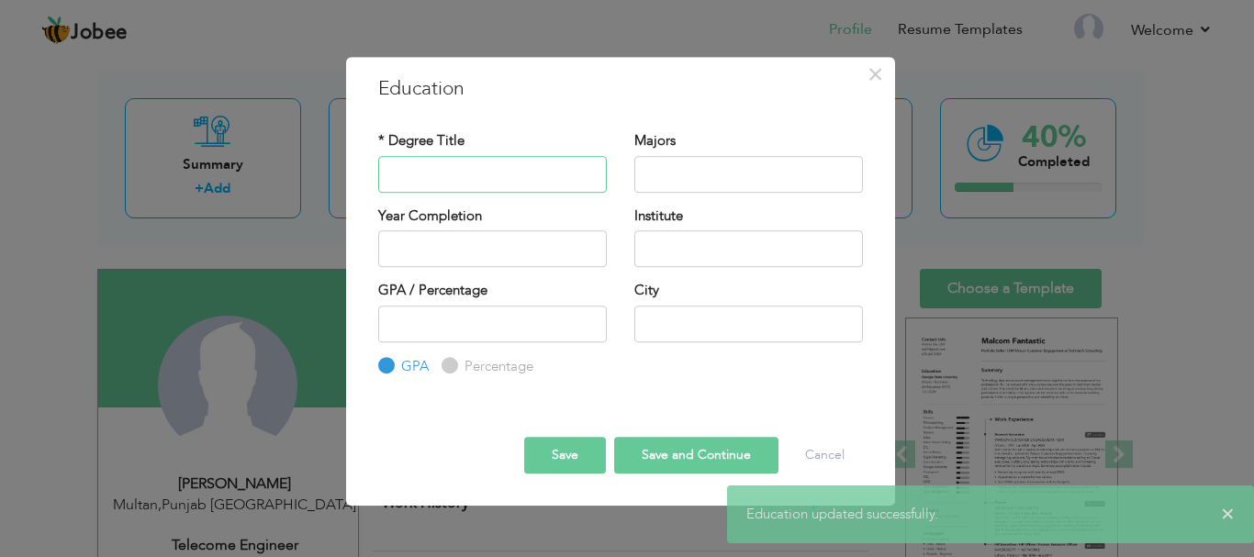
click at [469, 175] on input "text" at bounding box center [492, 174] width 229 height 37
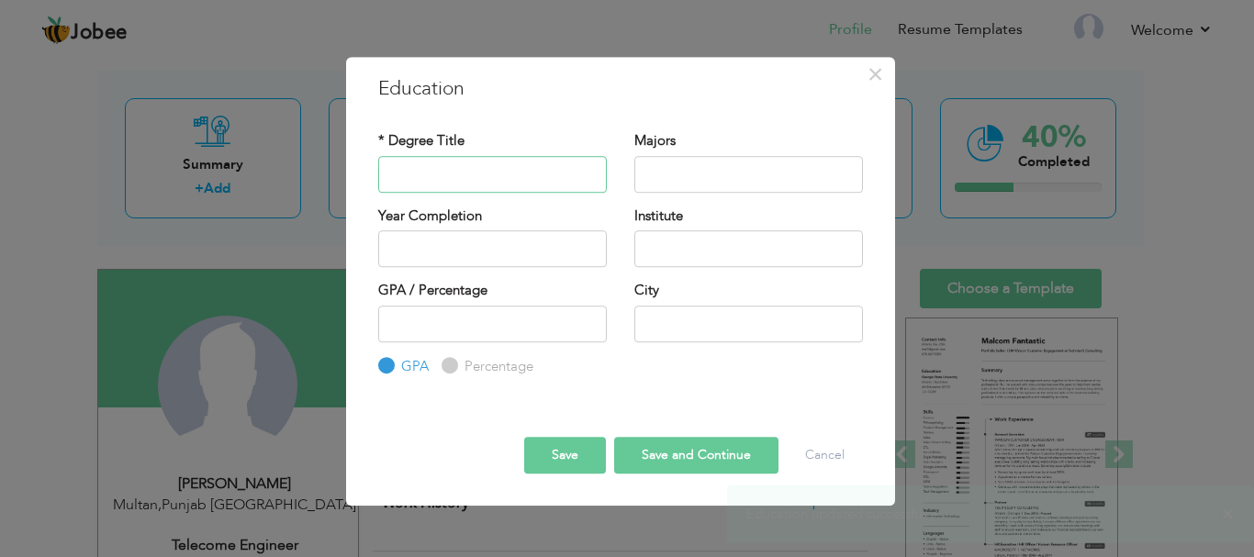
click at [469, 175] on input "text" at bounding box center [492, 174] width 229 height 37
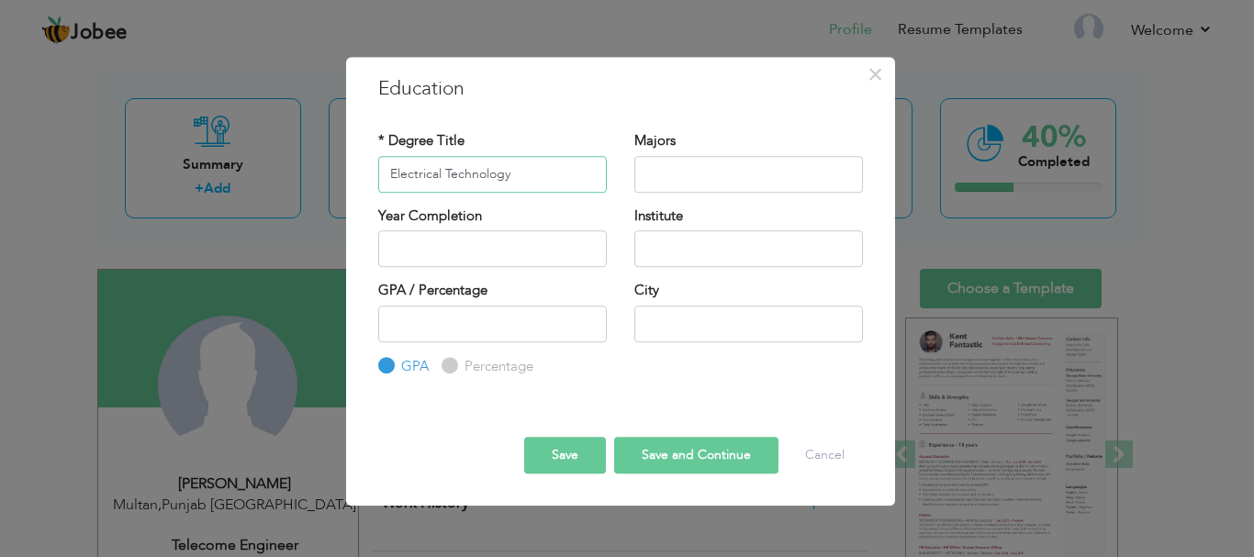
type input "Electrical Technology"
click at [475, 226] on label "Year Completion" at bounding box center [430, 216] width 104 height 19
click at [476, 239] on input "text" at bounding box center [492, 248] width 229 height 37
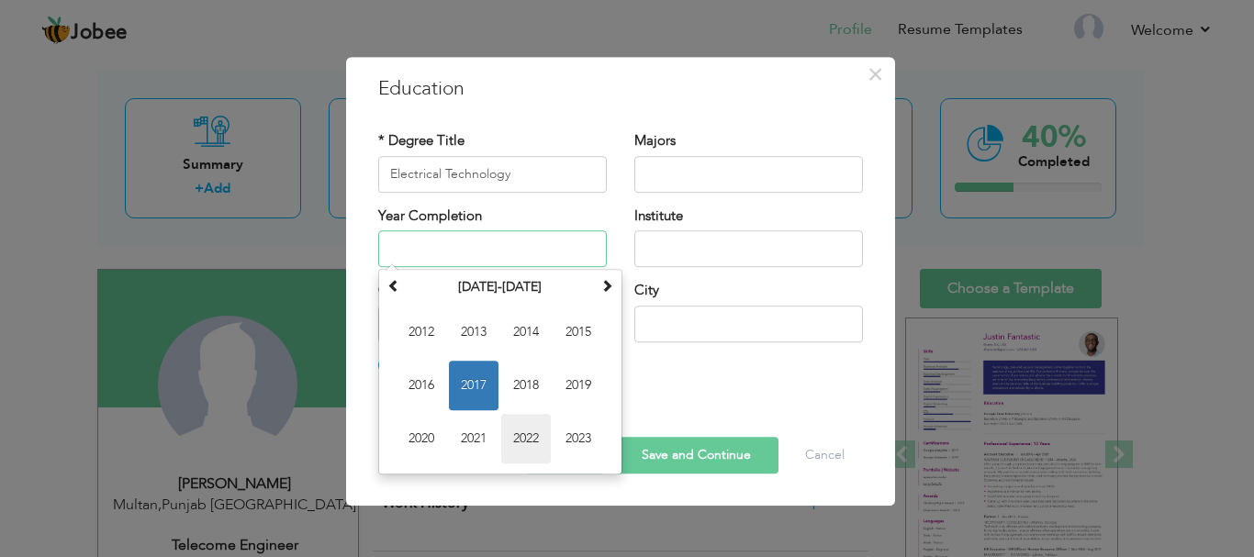
click at [528, 432] on span "2022" at bounding box center [526, 439] width 50 height 50
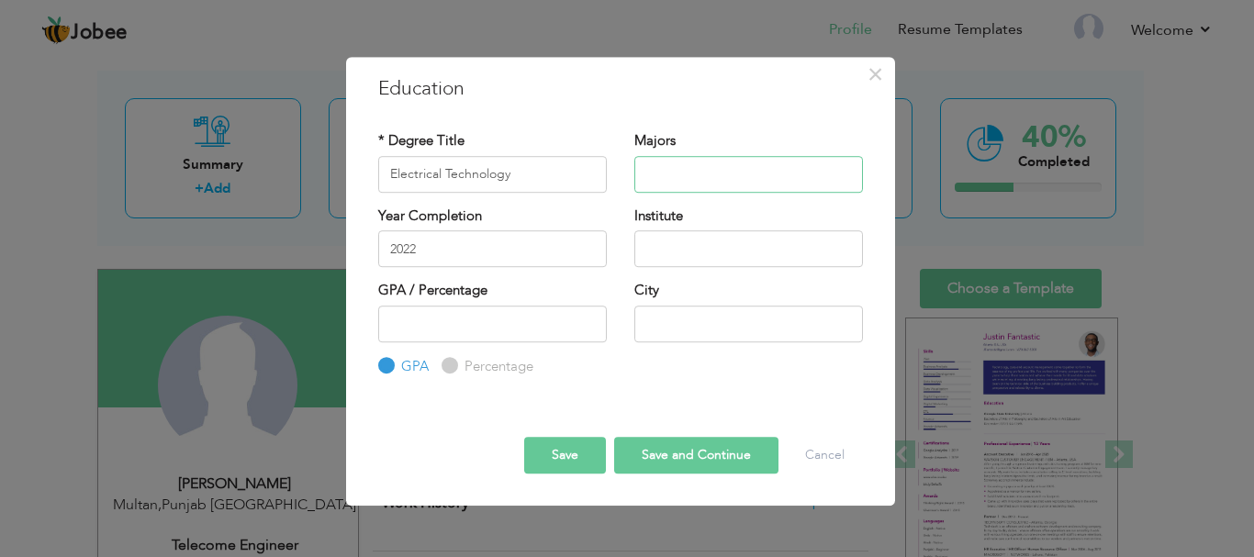
click at [655, 186] on input "text" at bounding box center [748, 174] width 229 height 37
click at [577, 244] on input "2022" at bounding box center [492, 248] width 229 height 37
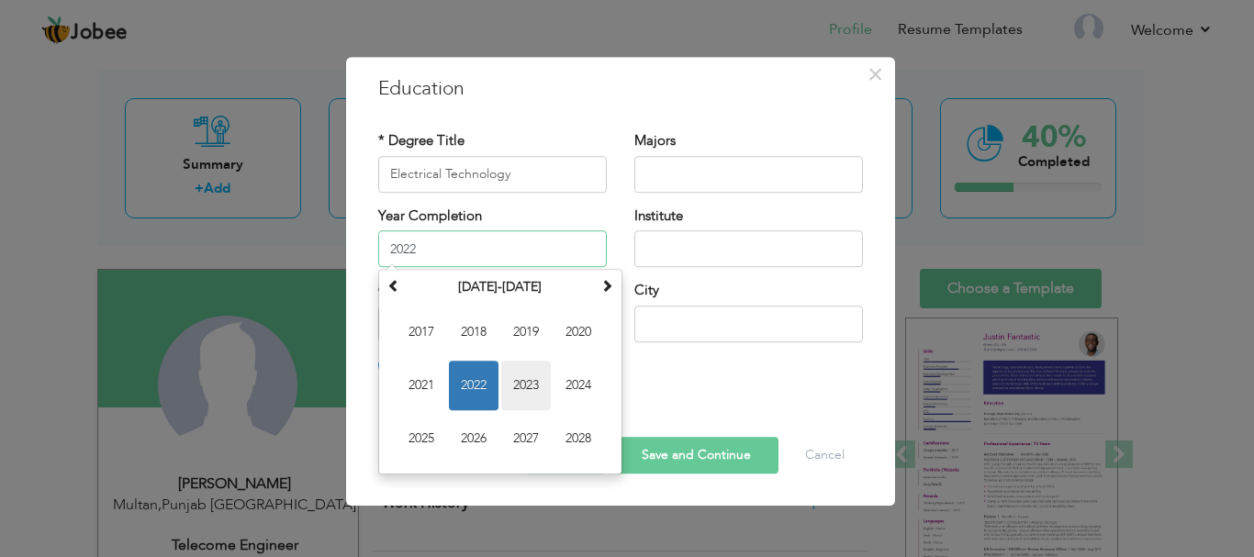
click at [541, 375] on span "2023" at bounding box center [526, 386] width 50 height 50
type input "2023"
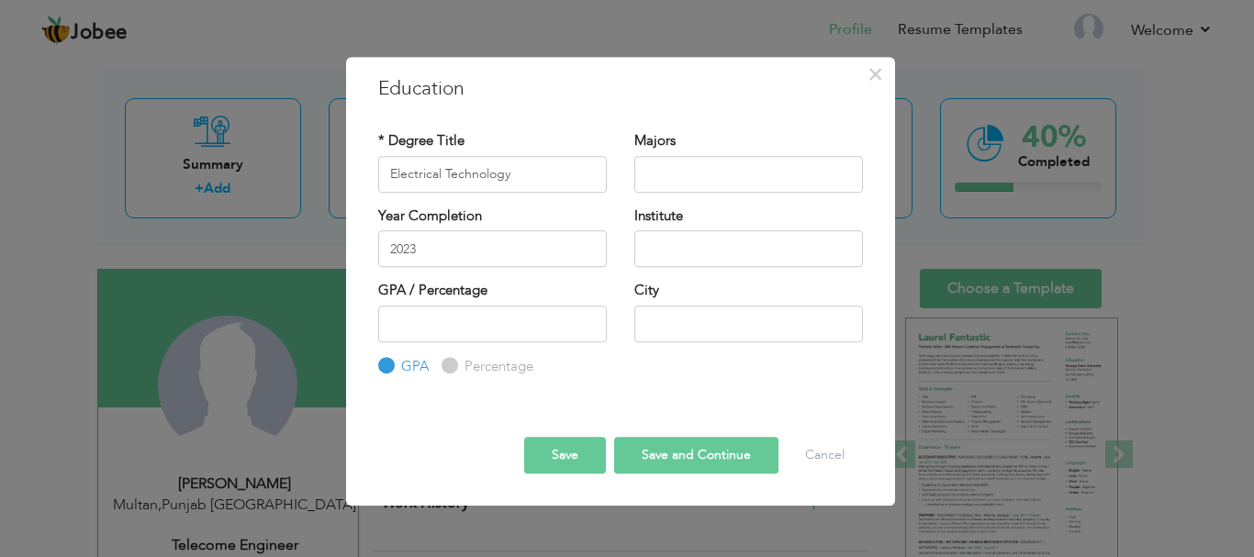
click at [673, 196] on div "Majors" at bounding box center [748, 168] width 256 height 74
click at [668, 184] on input "text" at bounding box center [748, 174] width 229 height 37
type input "Electrical"
drag, startPoint x: 390, startPoint y: 171, endPoint x: 414, endPoint y: 184, distance: 27.6
click at [391, 170] on input "Electrical Technology" at bounding box center [492, 174] width 229 height 37
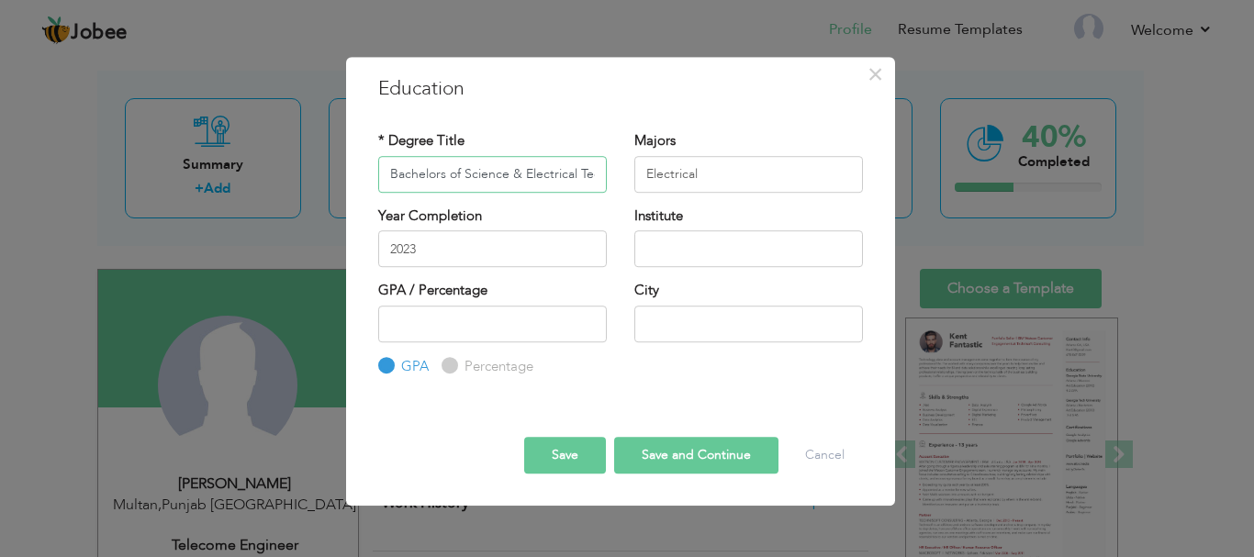
type input "Bachelors of Science & Electrical Technology"
click at [658, 240] on input "text" at bounding box center [748, 248] width 229 height 37
type input "Pretson Institute of Technology"
click at [497, 355] on div "GPA Percentage" at bounding box center [492, 342] width 229 height 72
click at [492, 342] on div "GPA Percentage" at bounding box center [492, 342] width 229 height 72
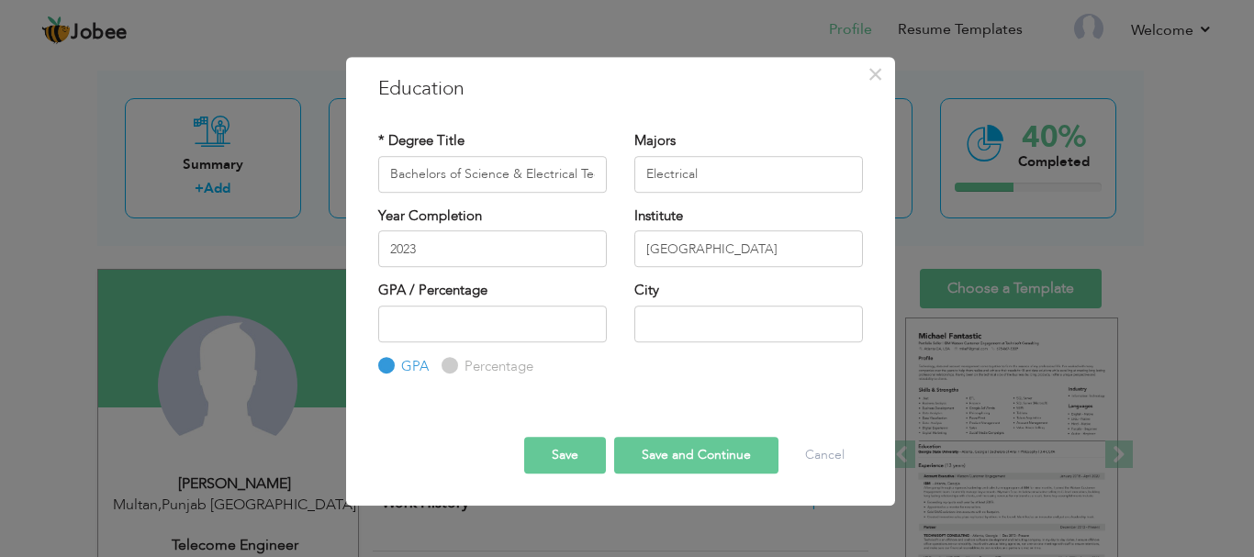
click at [484, 360] on label "Percentage" at bounding box center [496, 366] width 73 height 19
click at [453, 360] on input "Percentage" at bounding box center [447, 366] width 12 height 12
radio input "true"
click at [419, 365] on label "GPA" at bounding box center [413, 366] width 32 height 19
click at [390, 365] on input "GPA" at bounding box center [384, 366] width 12 height 12
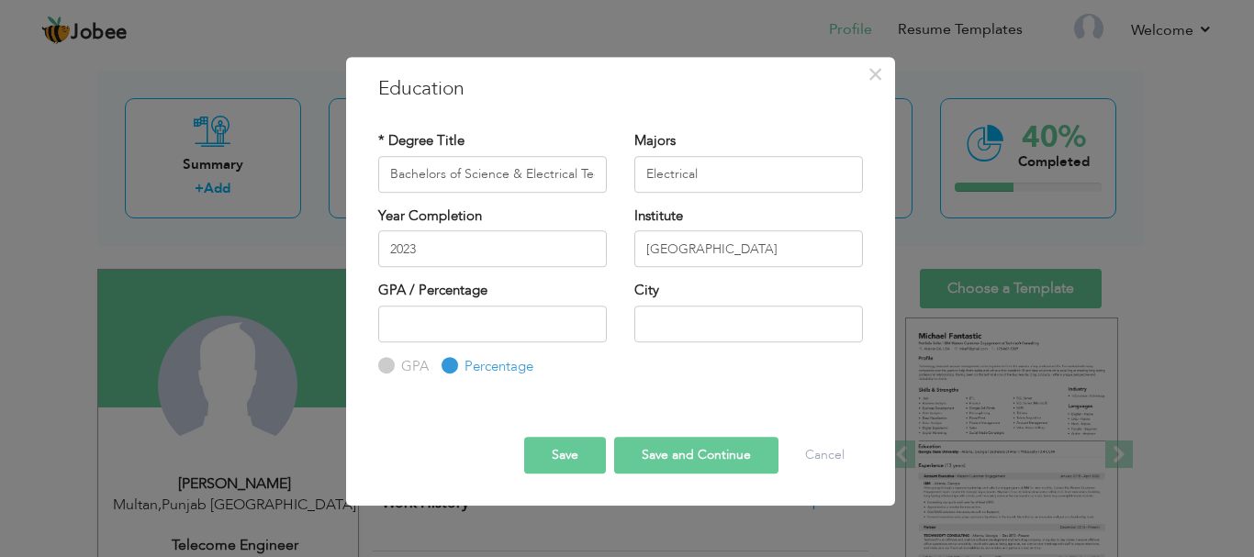
radio input "true"
click at [432, 341] on input "number" at bounding box center [492, 324] width 229 height 37
click at [452, 353] on div "GPA Percentage" at bounding box center [492, 342] width 229 height 72
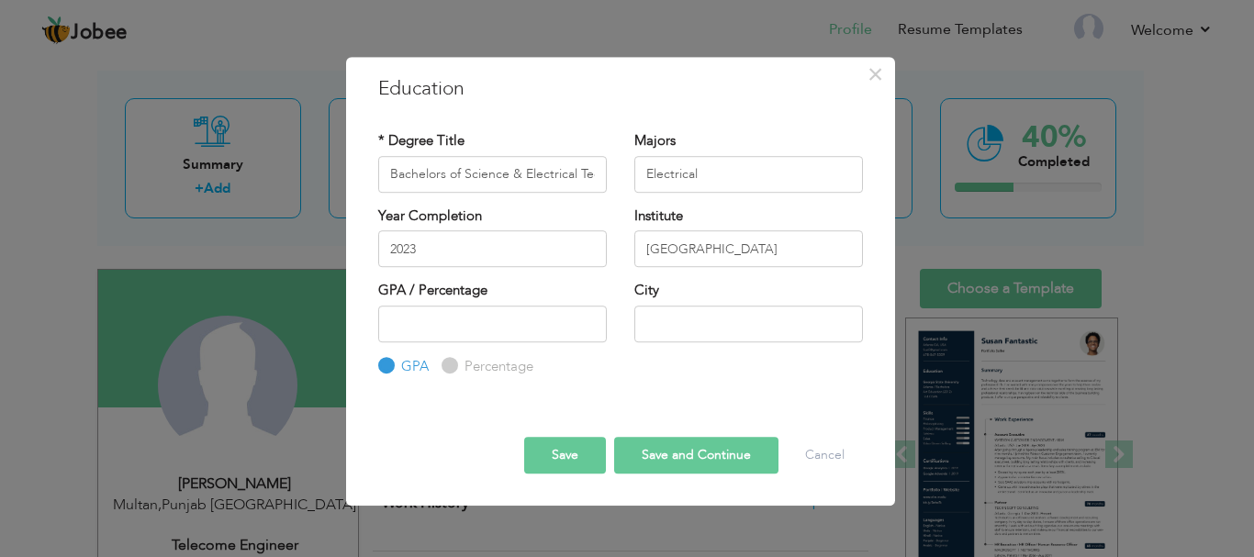
click at [460, 363] on label "Percentage" at bounding box center [496, 366] width 73 height 19
click at [453, 363] on input "Percentage" at bounding box center [447, 366] width 12 height 12
radio input "true"
click at [481, 342] on div "GPA Percentage" at bounding box center [492, 342] width 229 height 72
click at [486, 337] on input "number" at bounding box center [492, 324] width 229 height 37
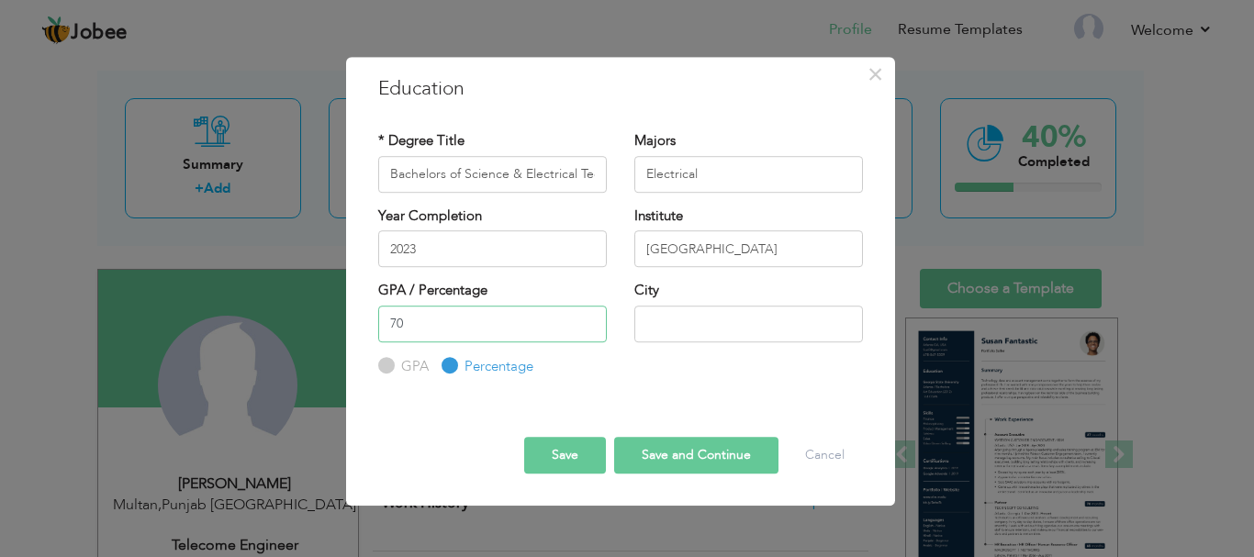
type input "70"
click at [701, 323] on input "text" at bounding box center [748, 324] width 229 height 37
type input "Multan"
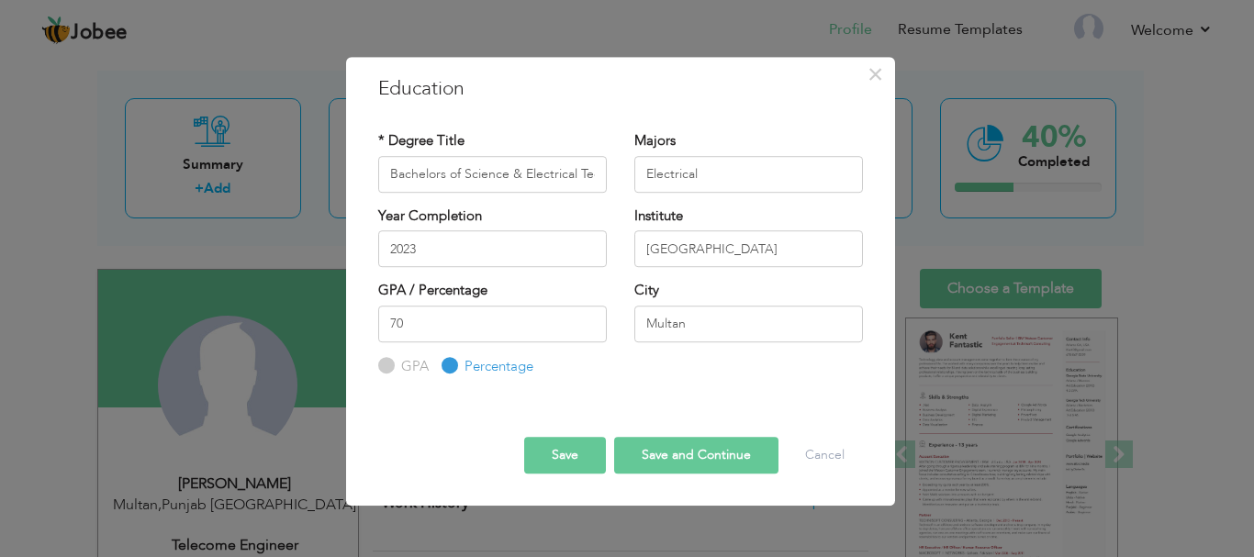
click at [574, 450] on button "Save" at bounding box center [565, 455] width 82 height 37
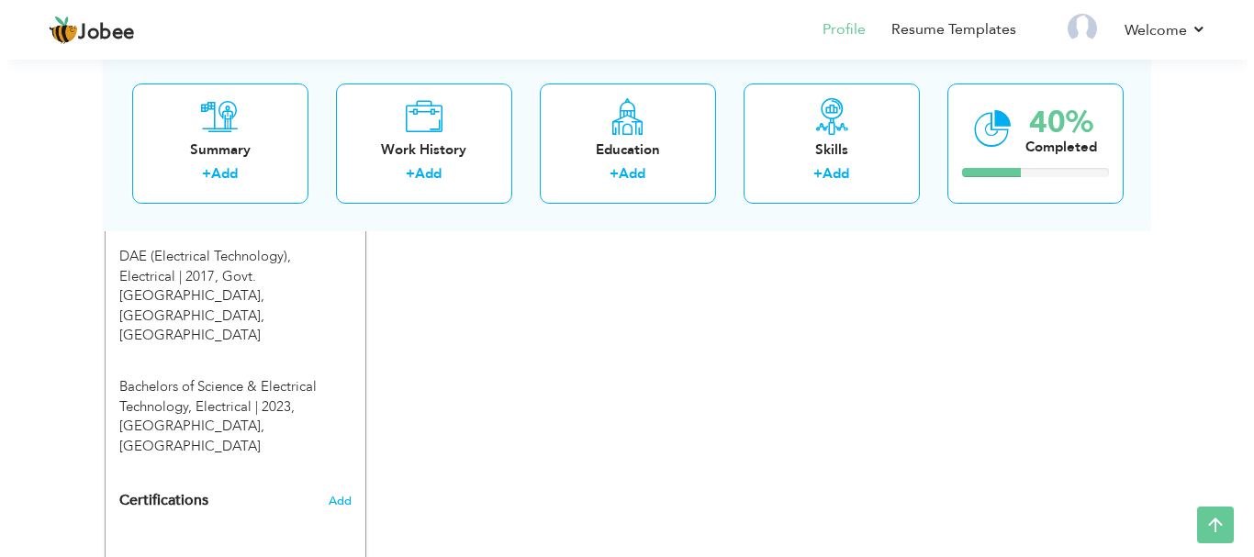
scroll to position [914, 0]
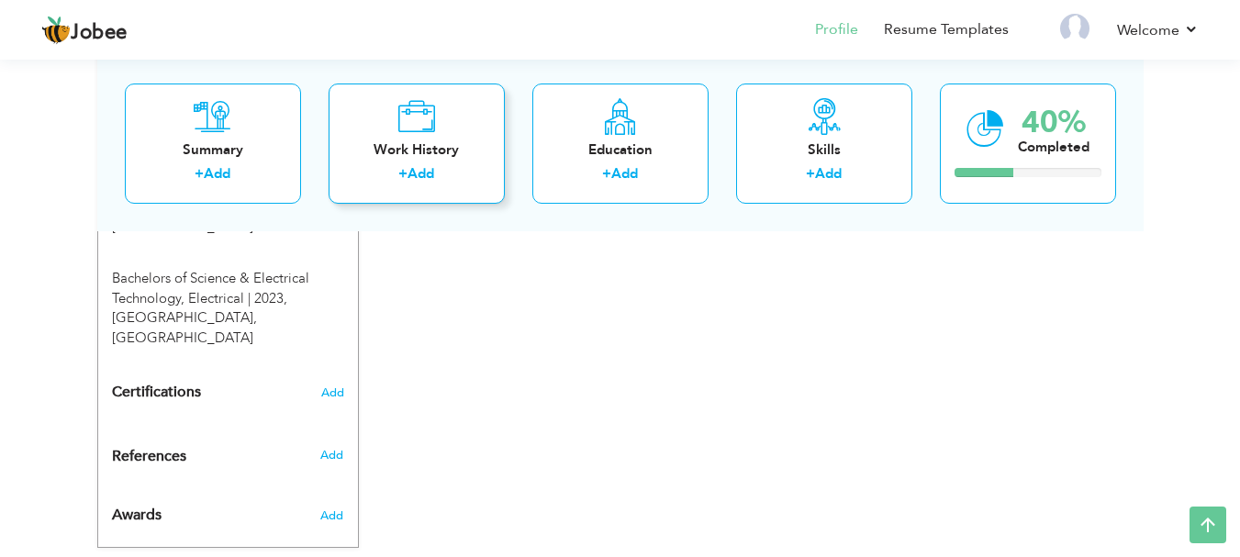
click at [409, 178] on link "Add" at bounding box center [421, 173] width 27 height 18
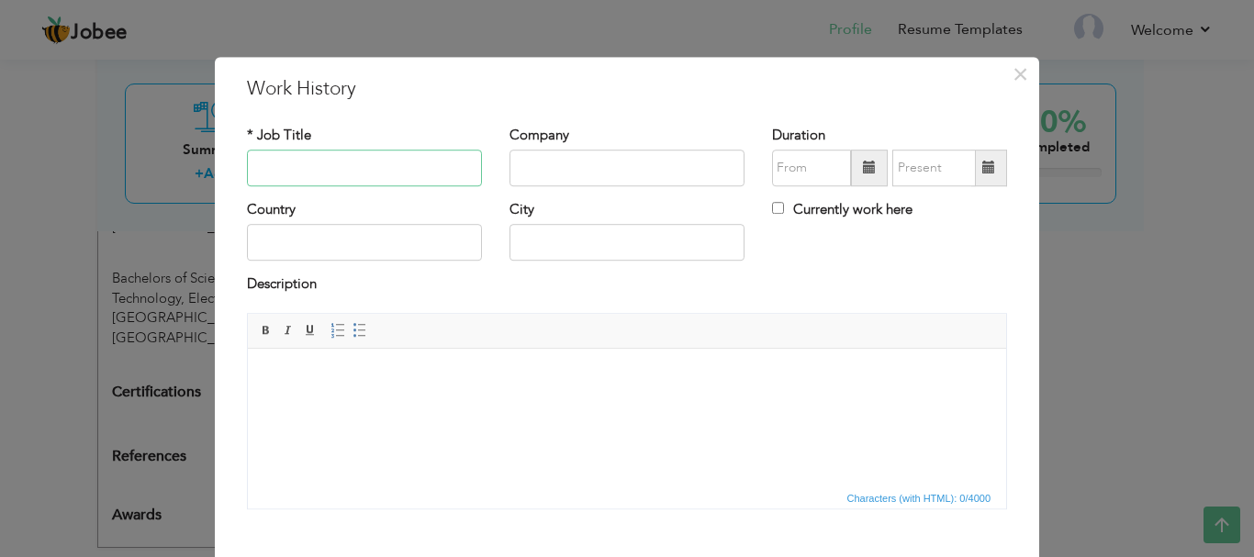
click at [381, 165] on input "text" at bounding box center [364, 168] width 235 height 37
click at [352, 166] on input "text" at bounding box center [364, 168] width 235 height 37
type input "I"
type input "Electrical Supervisor (Internship)"
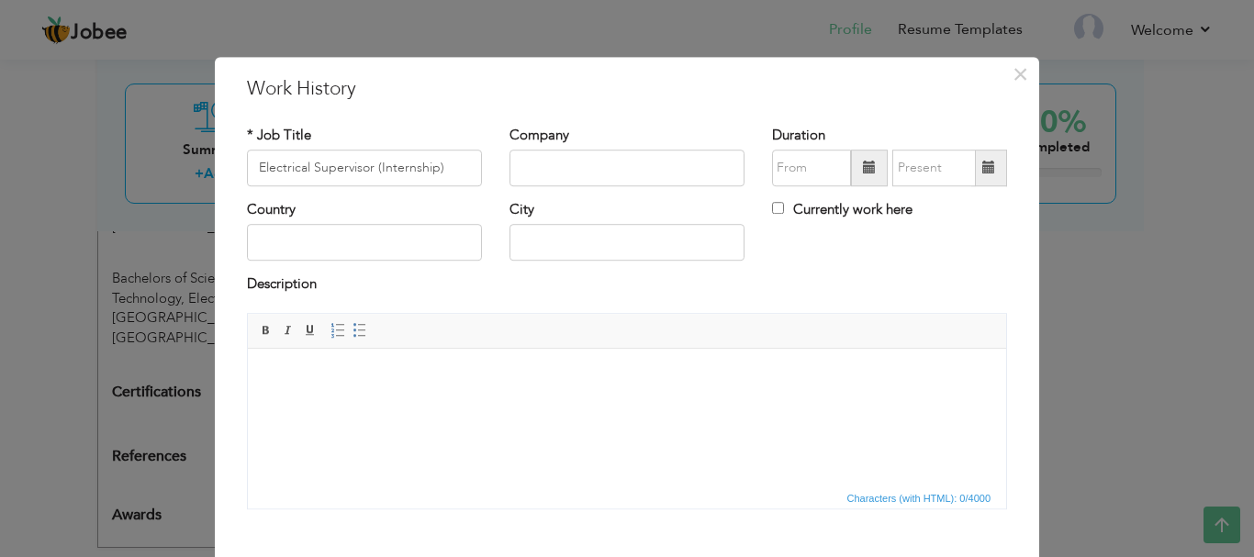
drag, startPoint x: 567, startPoint y: 91, endPoint x: 545, endPoint y: 127, distance: 42.0
click at [550, 110] on div "× Work History * Job Title Electrical Supervisor (Internship) Company Duration …" at bounding box center [627, 357] width 824 height 601
click at [545, 160] on input "text" at bounding box center [626, 168] width 235 height 37
type input "MEPCO"
click at [410, 256] on input "text" at bounding box center [364, 243] width 235 height 37
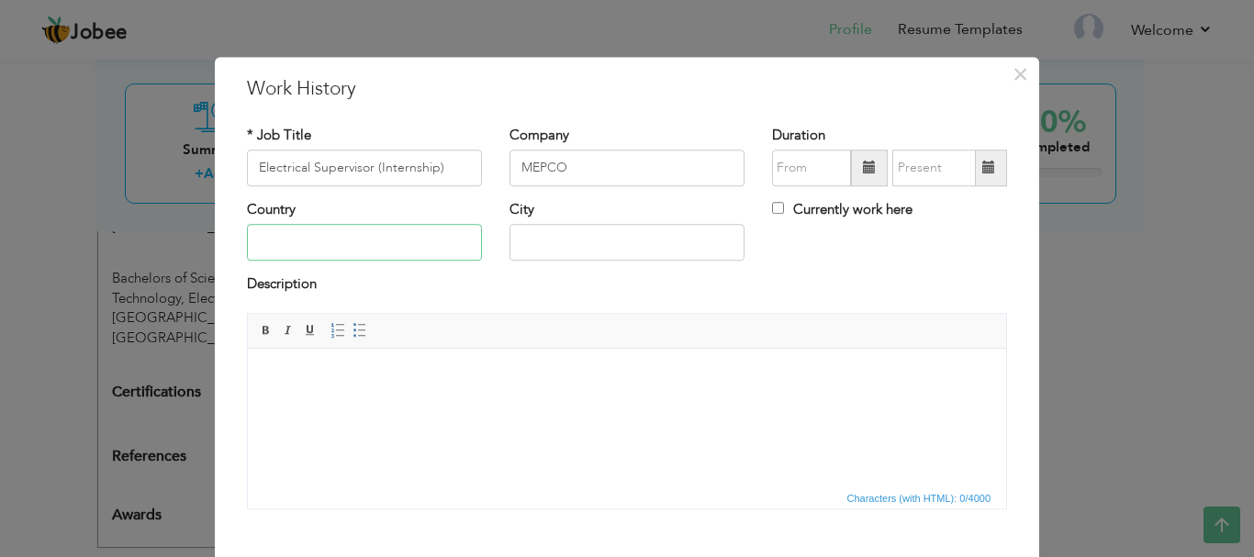
type input "Pakistan"
type input "Multan"
click at [620, 178] on input "MEPCO" at bounding box center [626, 168] width 235 height 37
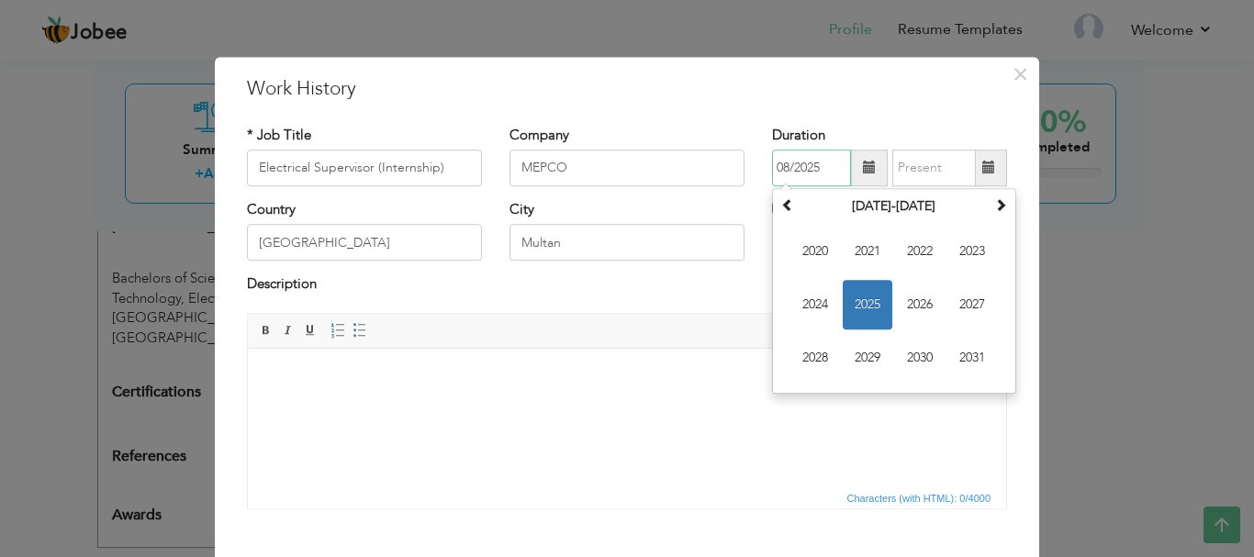
click at [794, 165] on input "08/2025" at bounding box center [811, 168] width 79 height 37
click at [782, 213] on th at bounding box center [787, 207] width 22 height 28
click at [808, 165] on input "08/2025" at bounding box center [811, 168] width 79 height 37
click at [817, 168] on input "08/2025" at bounding box center [811, 168] width 79 height 37
click at [784, 168] on input "08/2019" at bounding box center [811, 168] width 79 height 37
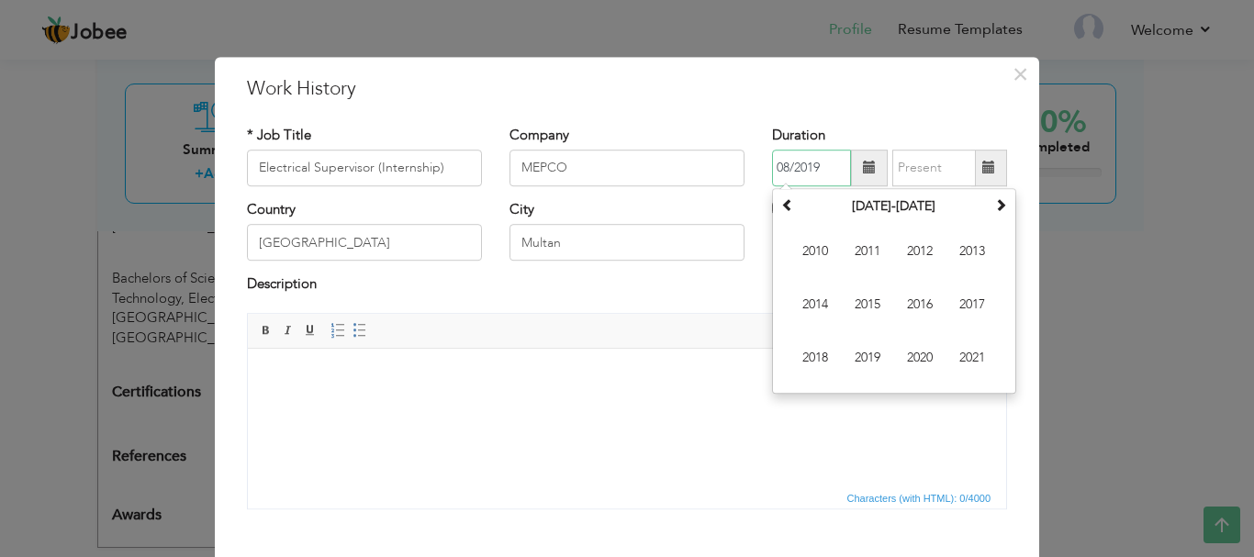
type input "08/2019"
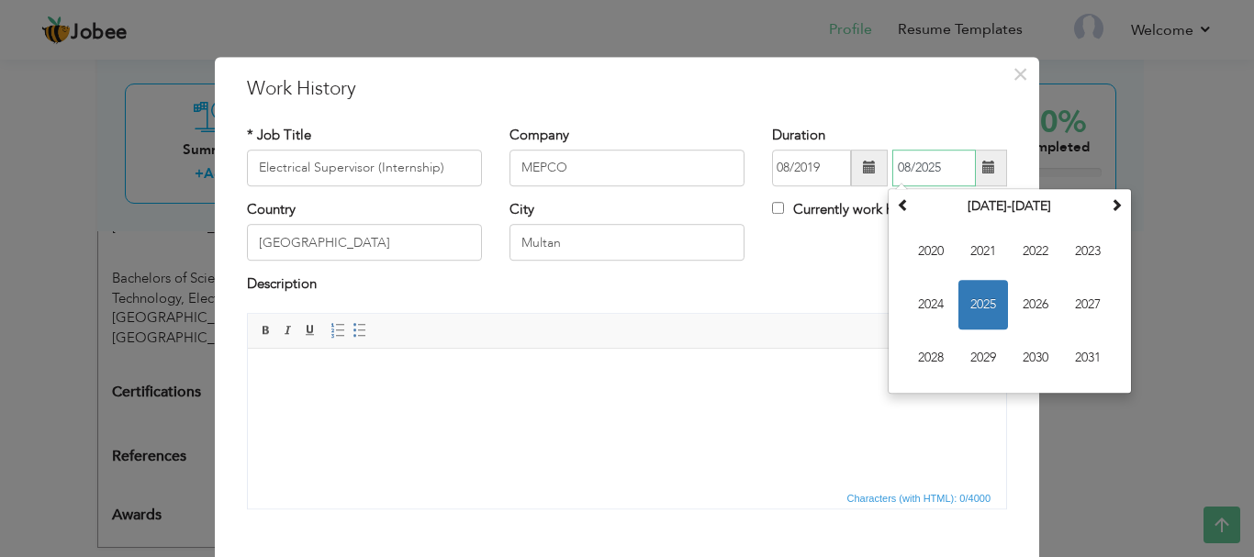
click at [913, 162] on input "08/2025" at bounding box center [934, 168] width 84 height 37
click at [934, 255] on span "2020" at bounding box center [931, 252] width 50 height 50
click at [903, 135] on div "Duration 08/2019 08/2025 August 2020 Su Mo Tu We Th Fr Sa 26 27 28 29 30 31 1 2…" at bounding box center [889, 156] width 235 height 61
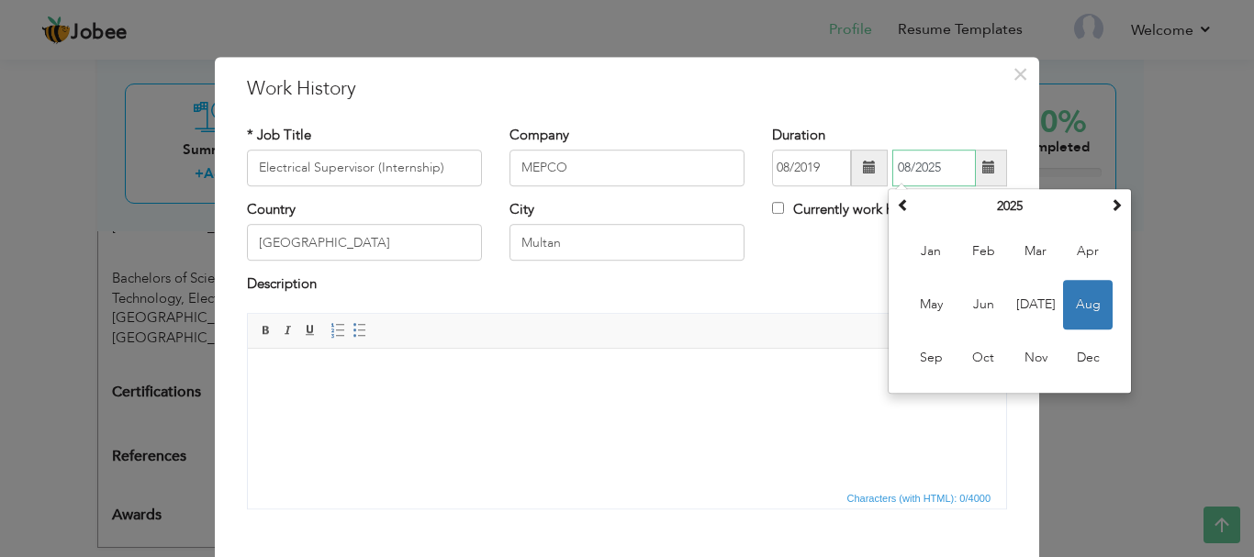
click at [901, 168] on input "08/2025" at bounding box center [934, 168] width 84 height 37
click at [978, 206] on th "2025" at bounding box center [1009, 207] width 191 height 28
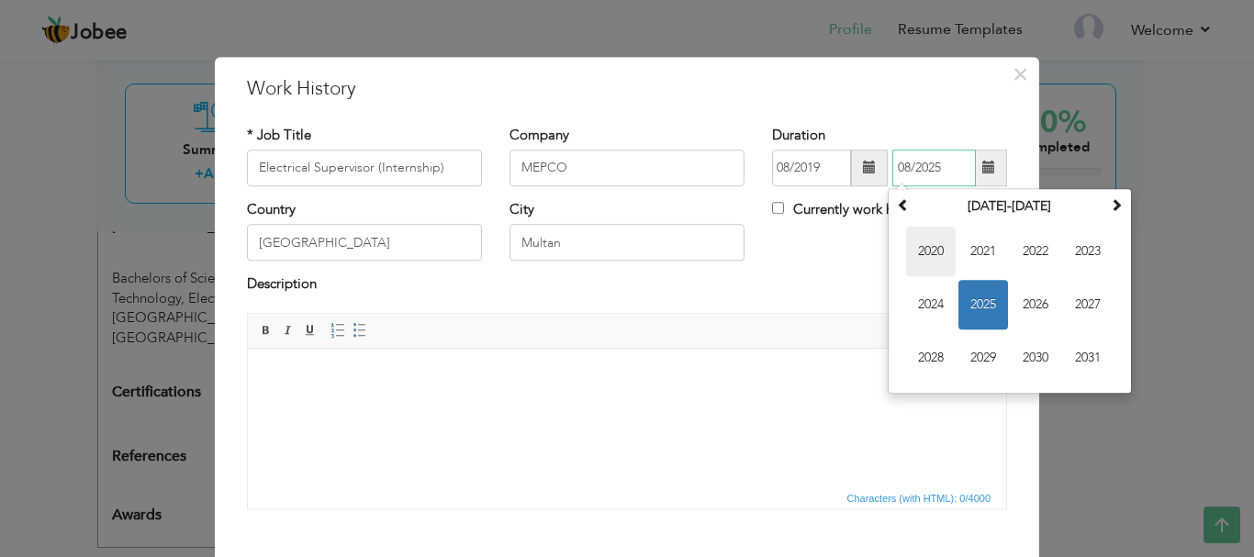
click at [928, 240] on span "2020" at bounding box center [931, 252] width 50 height 50
click at [933, 255] on span "Jan" at bounding box center [931, 252] width 50 height 50
type input "01/2020"
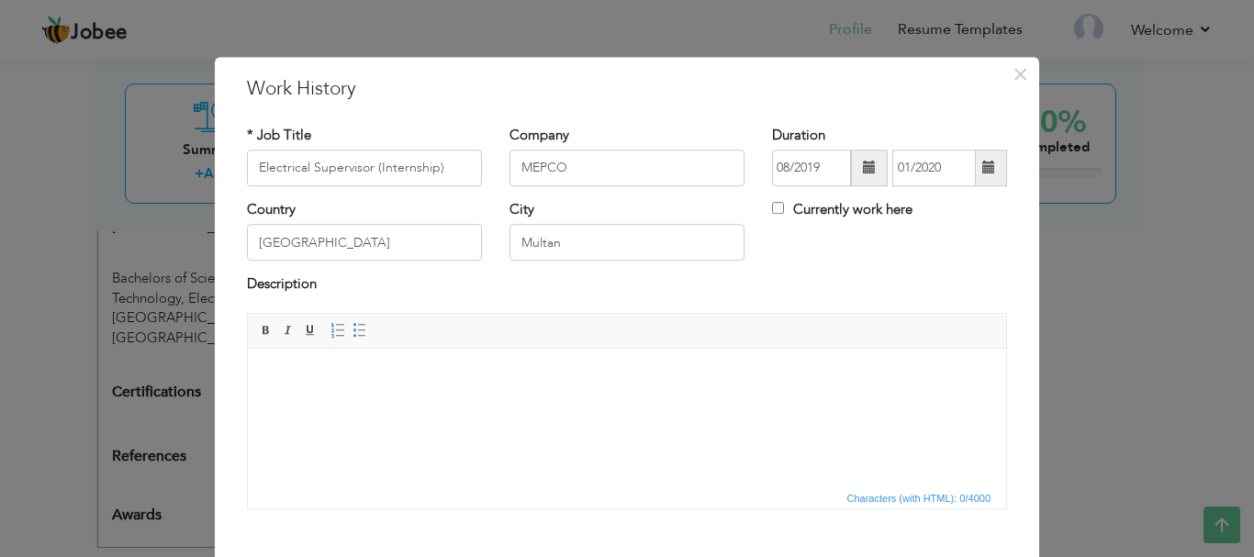
click at [914, 130] on div "Duration 08/2019 01/2020" at bounding box center [889, 156] width 235 height 61
click at [463, 388] on html at bounding box center [627, 376] width 758 height 56
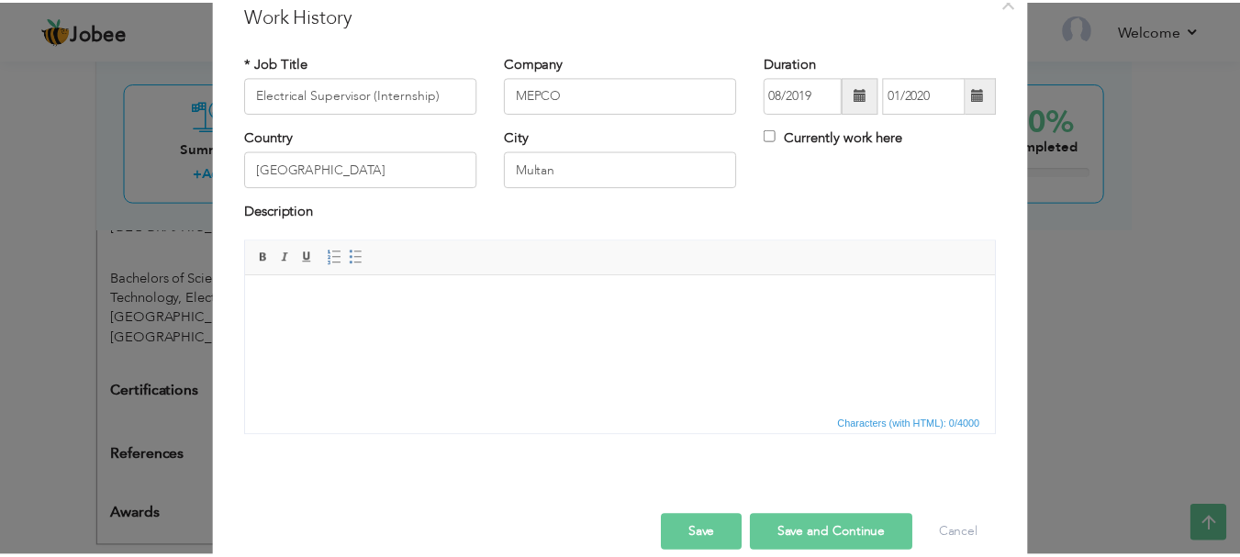
scroll to position [81, 0]
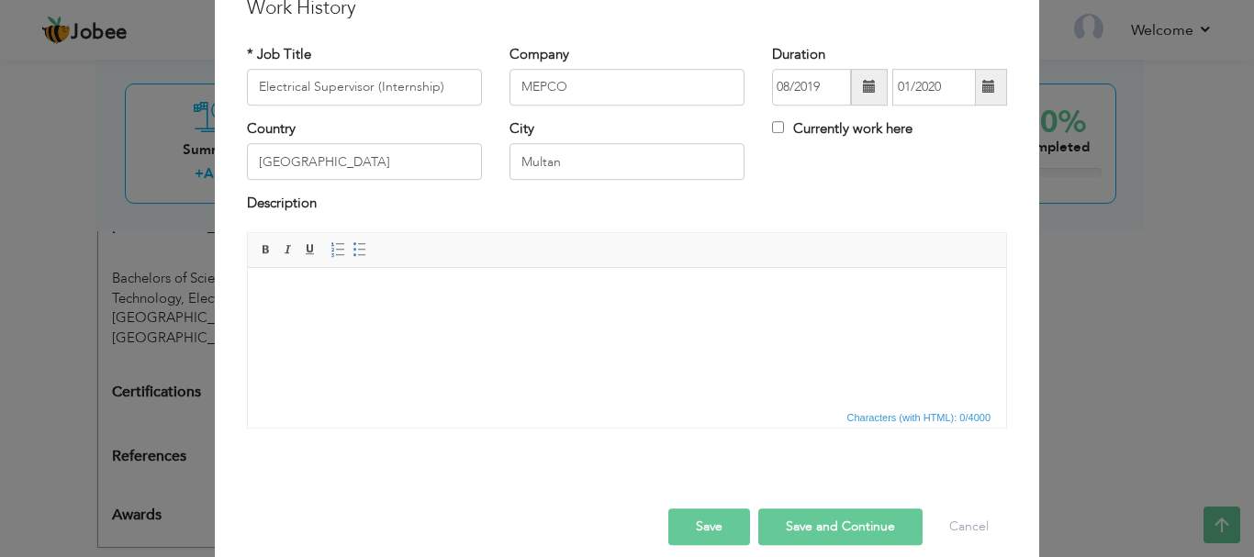
click at [635, 296] on body at bounding box center [626, 294] width 721 height 19
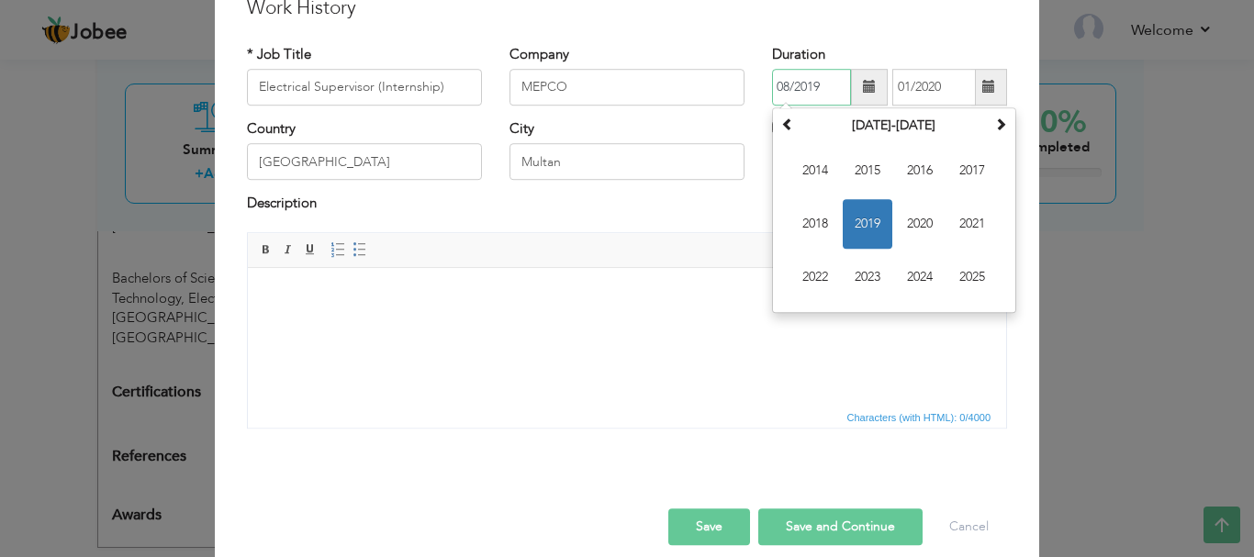
click at [808, 95] on input "08/2019" at bounding box center [811, 87] width 79 height 37
click at [843, 91] on input "08/2019" at bounding box center [811, 87] width 79 height 37
click at [863, 89] on span at bounding box center [869, 87] width 13 height 13
click at [855, 68] on div "Duration 08/2019 August 2019 Su Mo Tu We Th Fr Sa 28 29 30 31 1 2 3 4 5 6 7 8 9…" at bounding box center [889, 75] width 235 height 61
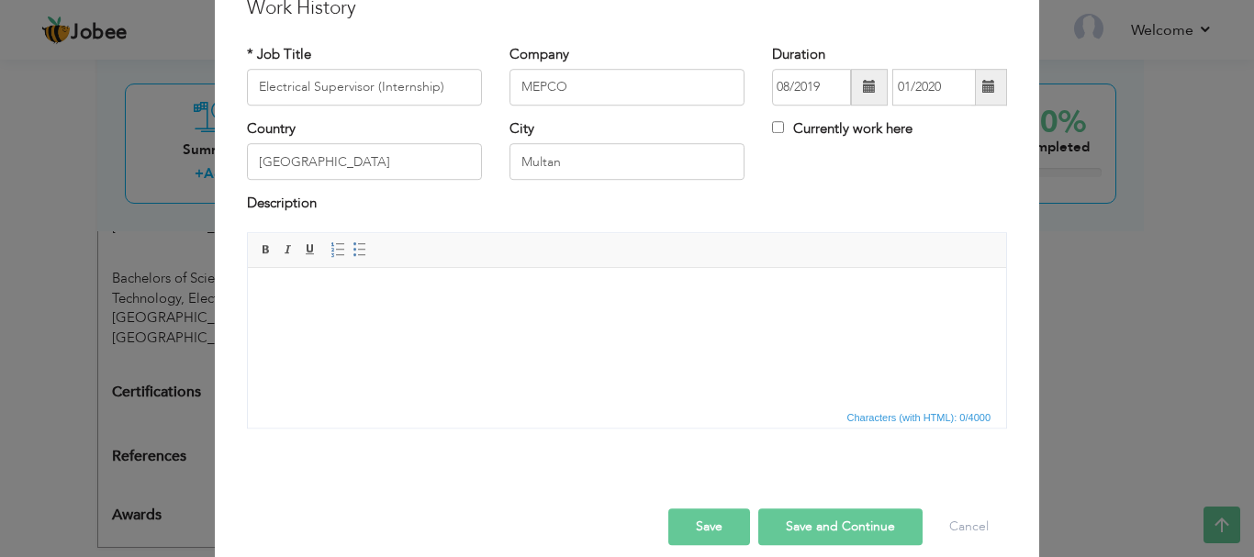
click at [843, 39] on div "* Job Title Electrical Supervisor (Internship) Company MEPCO Duration 08/2019 0…" at bounding box center [627, 243] width 788 height 425
click at [587, 323] on html at bounding box center [627, 295] width 758 height 56
click at [841, 524] on button "Save and Continue" at bounding box center [840, 526] width 164 height 37
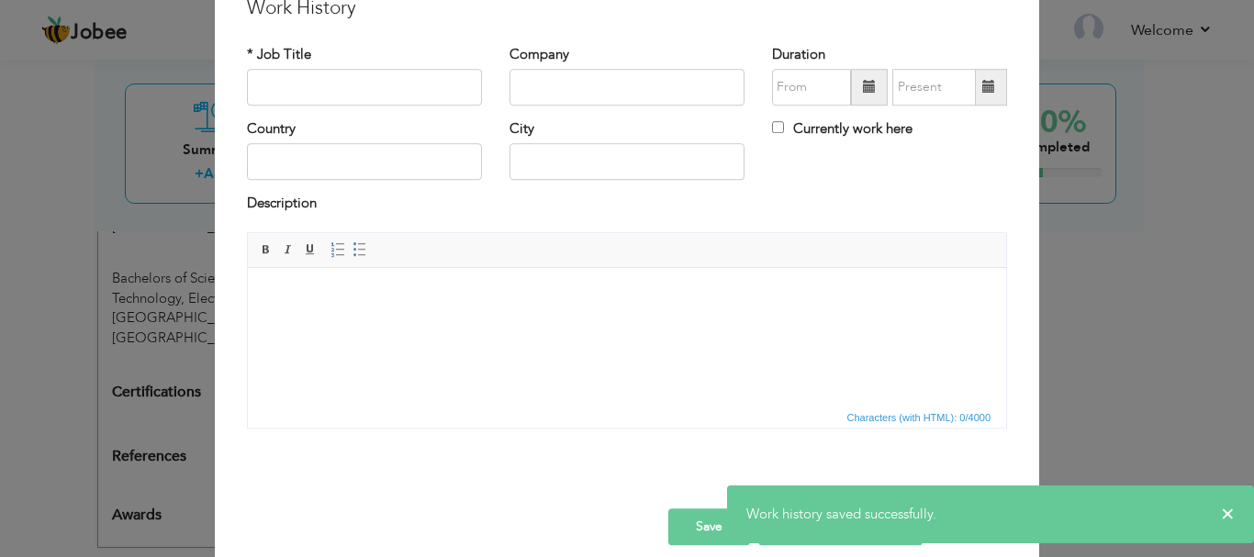
click at [1084, 211] on div "× Work History * Job Title Company Duration Currently work here Country" at bounding box center [627, 278] width 1254 height 557
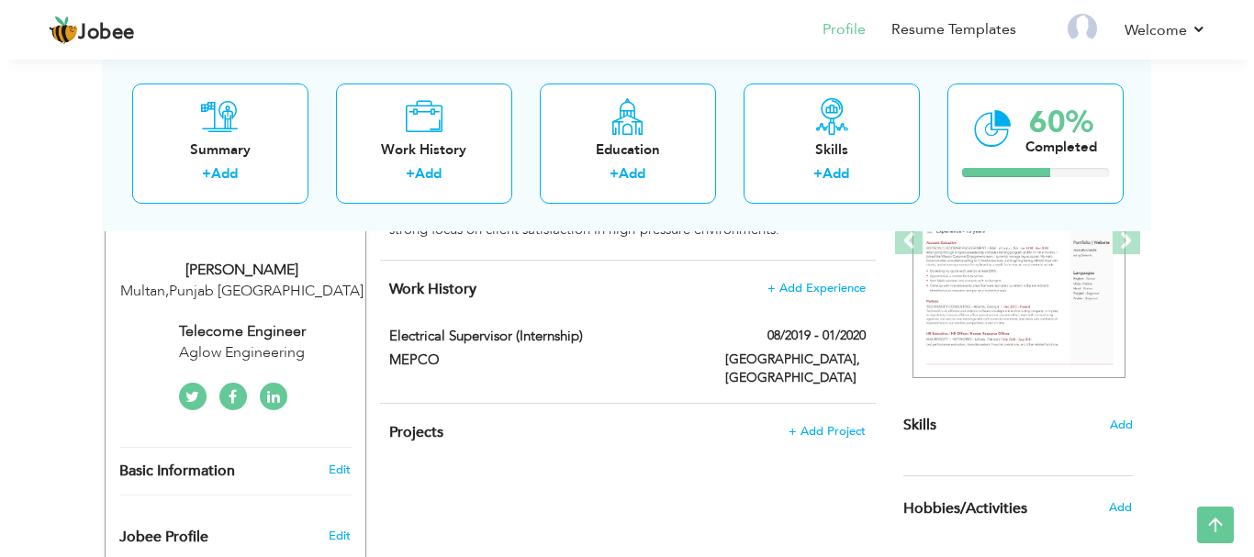
scroll to position [284, 0]
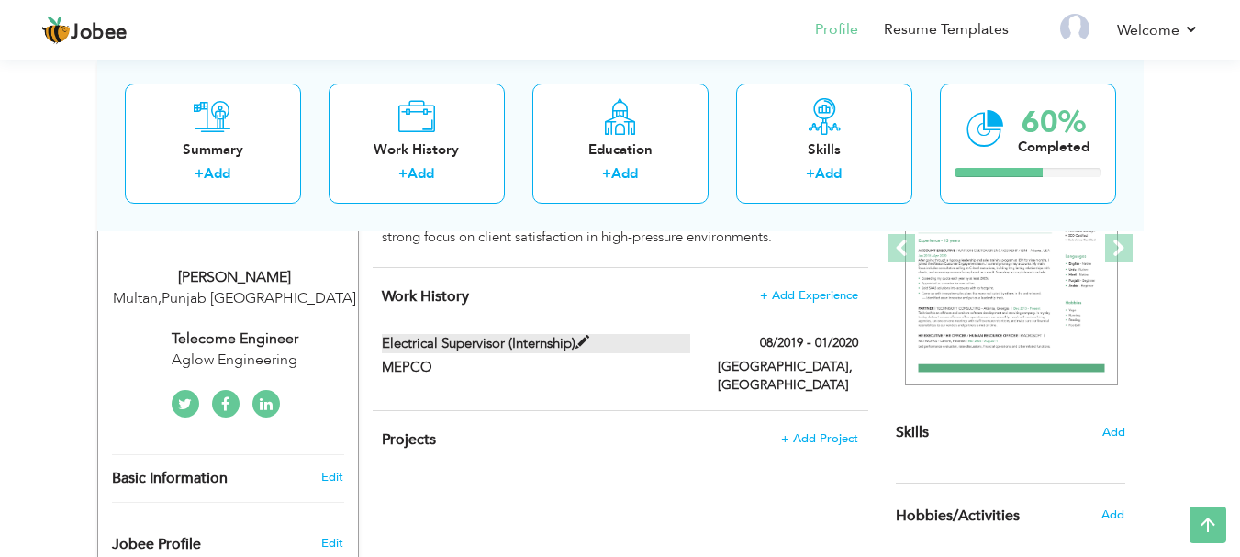
click at [578, 341] on span at bounding box center [582, 343] width 14 height 14
type input "Electrical Supervisor (Internship)"
type input "MEPCO"
type input "08/2019"
type input "01/2020"
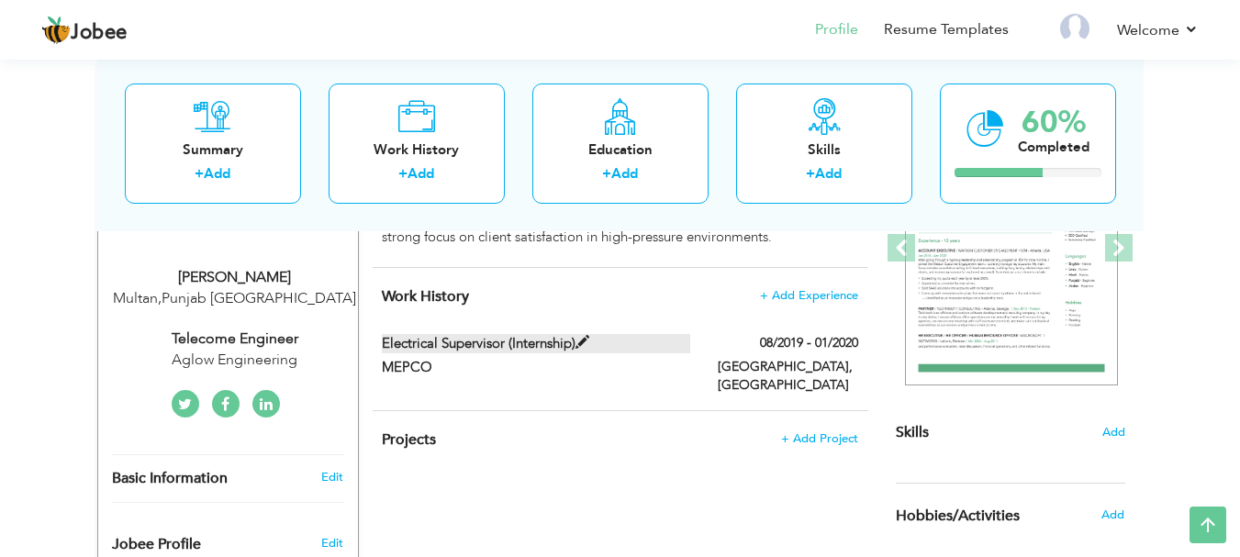
type input "Pakistan"
type input "Multan"
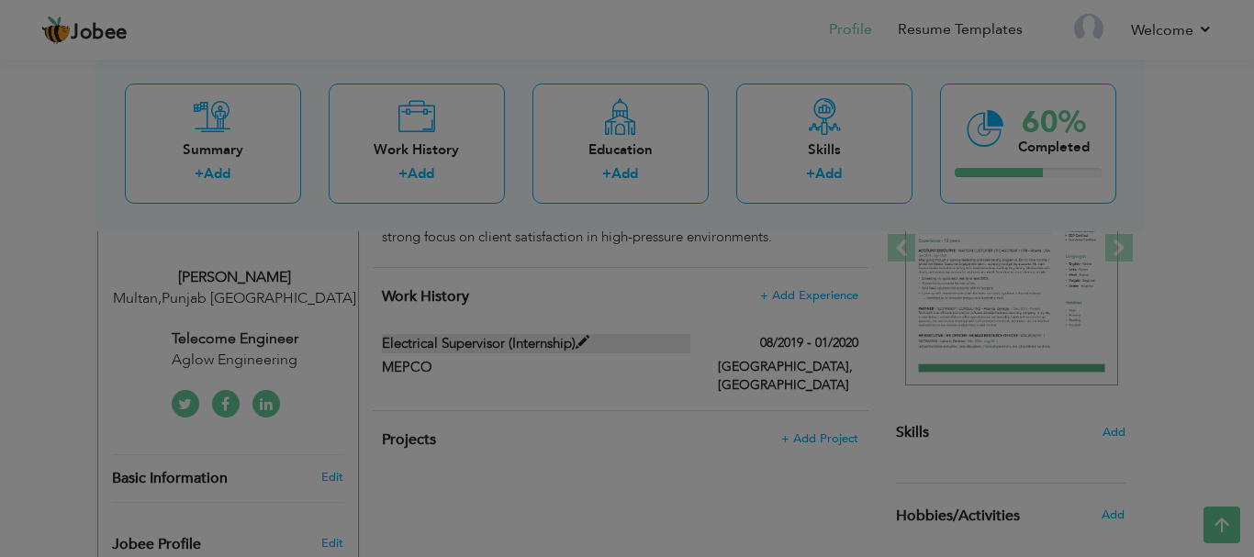
scroll to position [0, 0]
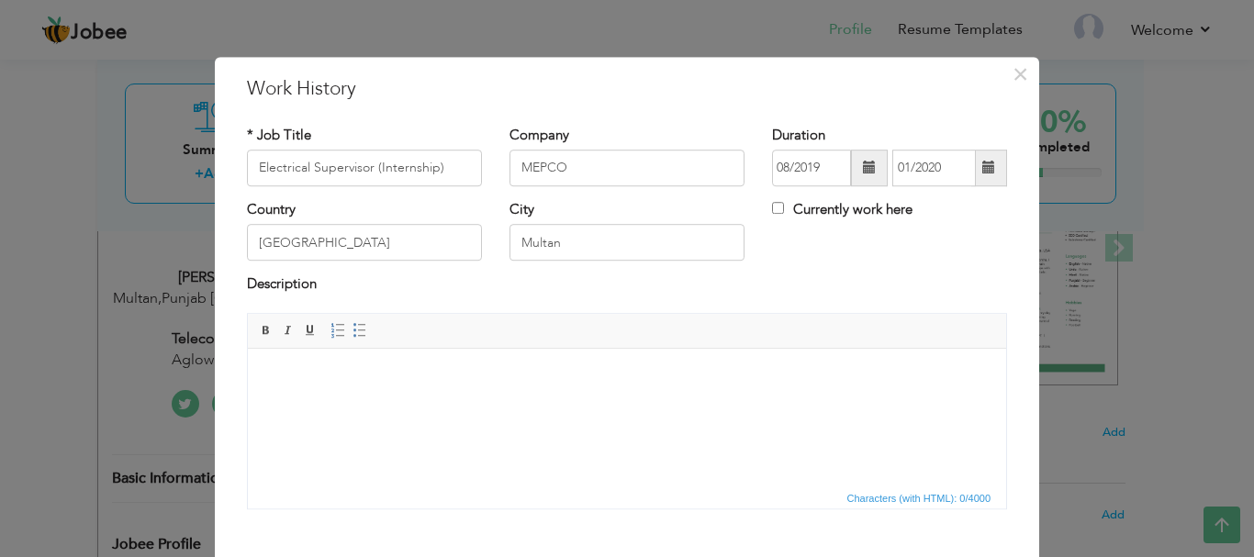
click at [512, 404] on html at bounding box center [627, 376] width 758 height 56
click at [504, 404] on html at bounding box center [627, 376] width 758 height 56
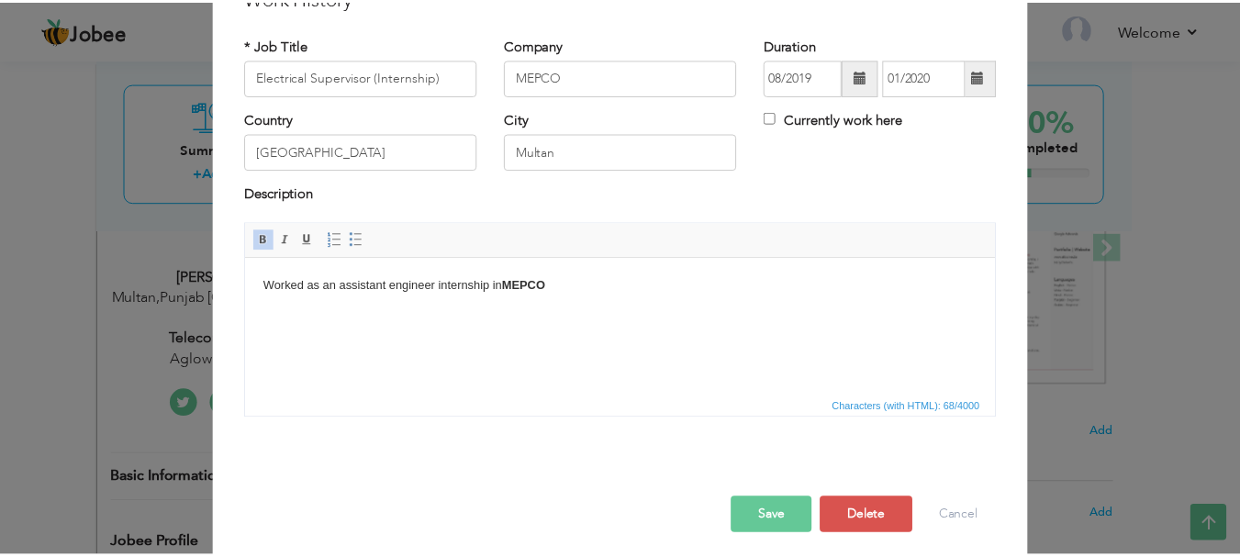
scroll to position [101, 0]
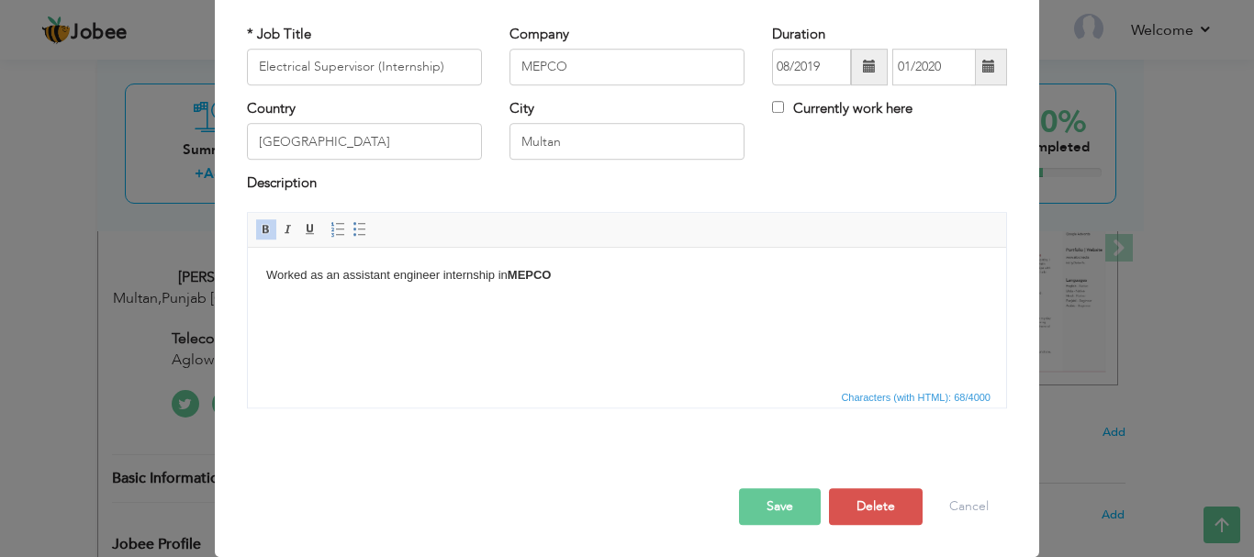
click at [780, 501] on button "Save" at bounding box center [780, 506] width 82 height 37
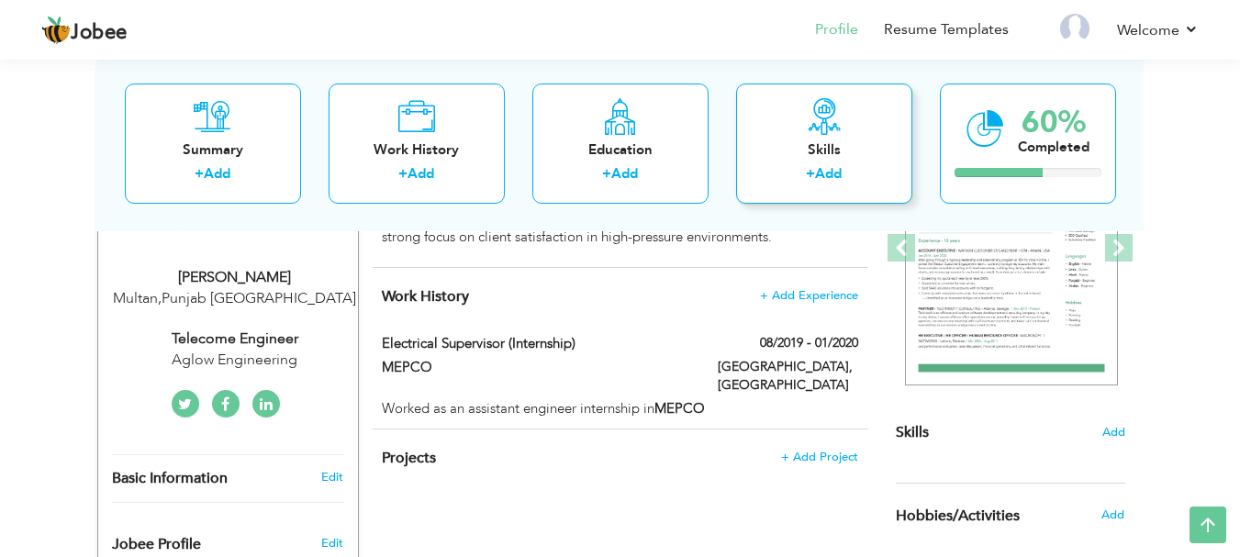
click at [811, 169] on label "+" at bounding box center [810, 173] width 9 height 19
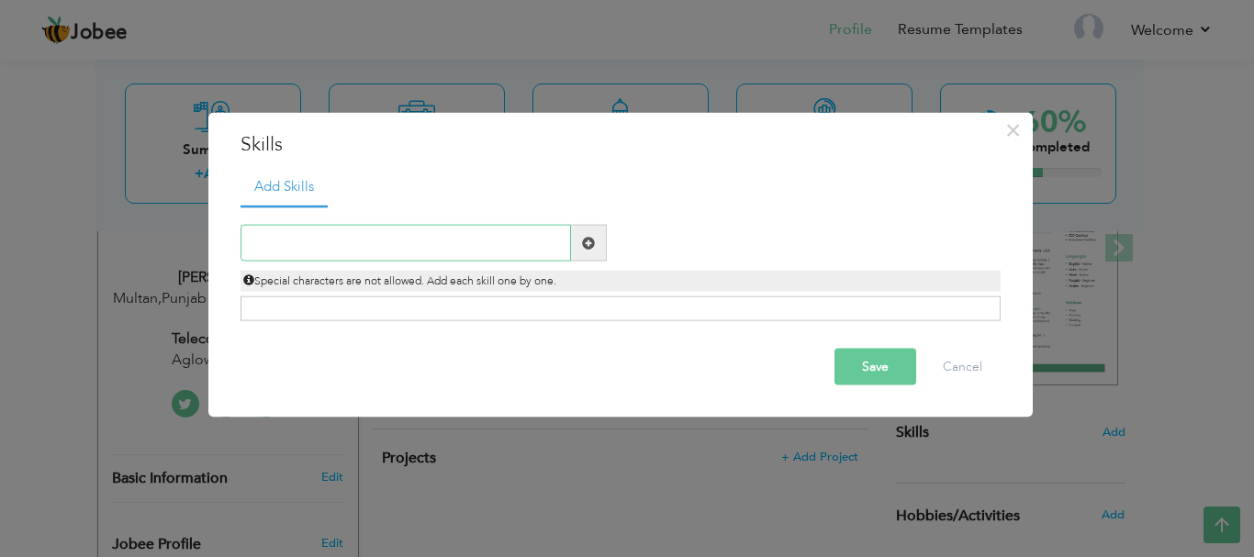
click at [398, 253] on input "text" at bounding box center [405, 243] width 330 height 37
click at [452, 247] on input "text" at bounding box center [405, 243] width 330 height 37
type input "n"
type input "Network"
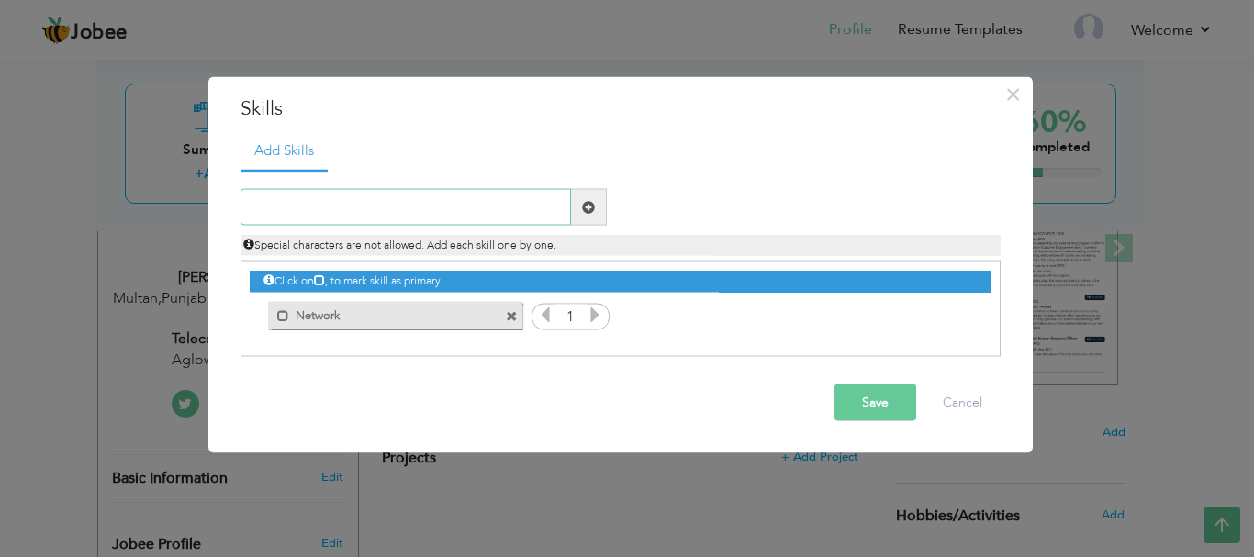
click at [419, 215] on input "text" at bounding box center [405, 207] width 330 height 37
click at [467, 214] on input "text" at bounding box center [405, 207] width 330 height 37
click at [519, 319] on span at bounding box center [514, 310] width 17 height 19
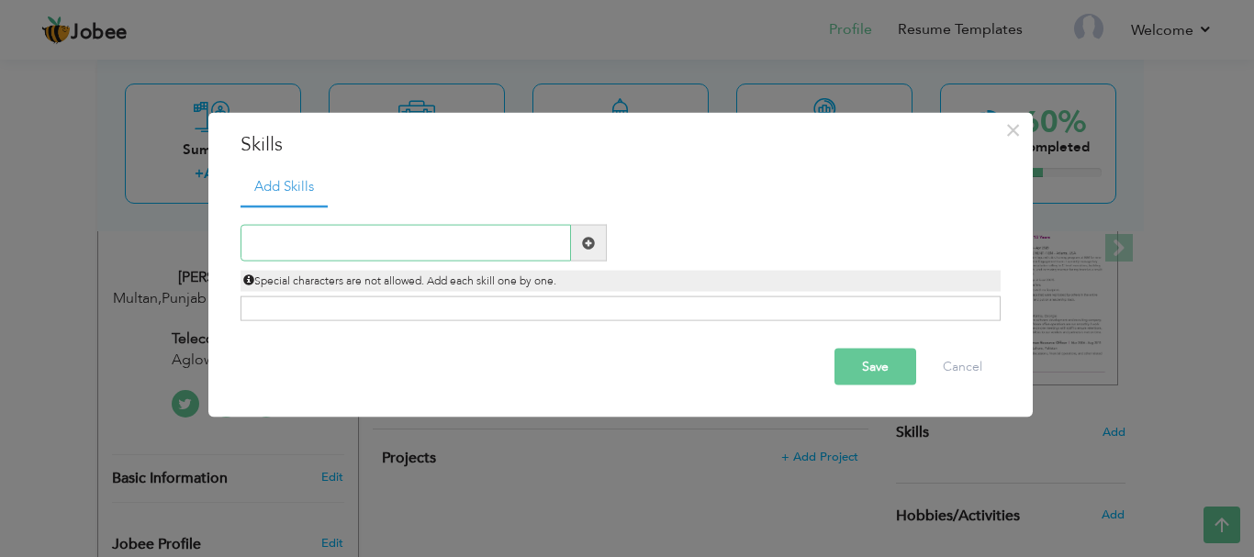
click at [447, 251] on input "text" at bounding box center [405, 243] width 330 height 37
type input "Networking"
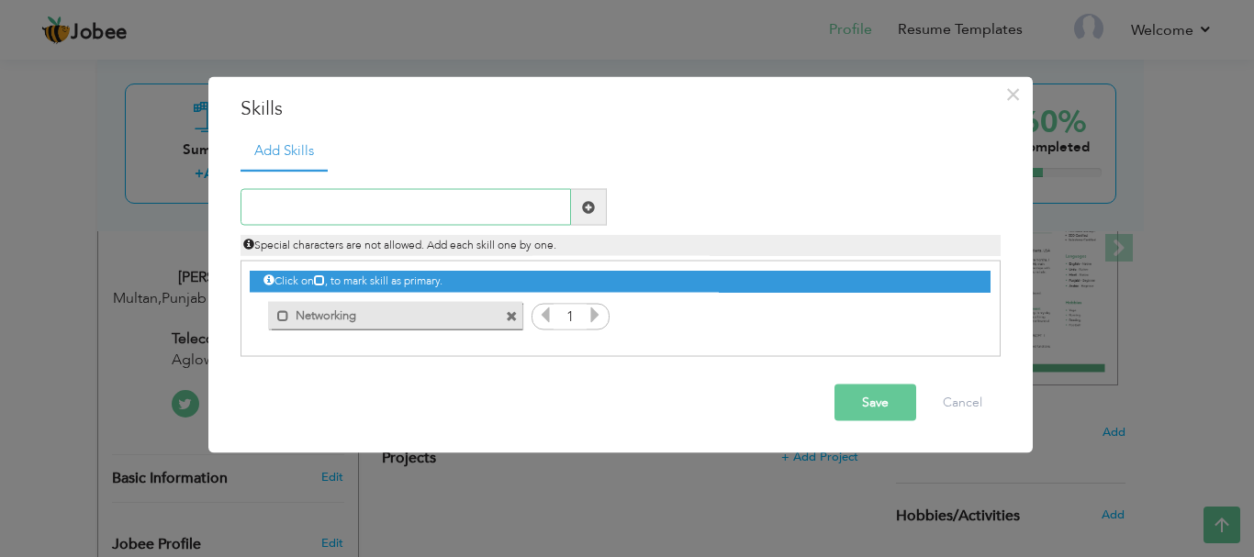
click at [397, 208] on input "text" at bounding box center [405, 207] width 330 height 37
click at [285, 314] on span at bounding box center [283, 315] width 12 height 12
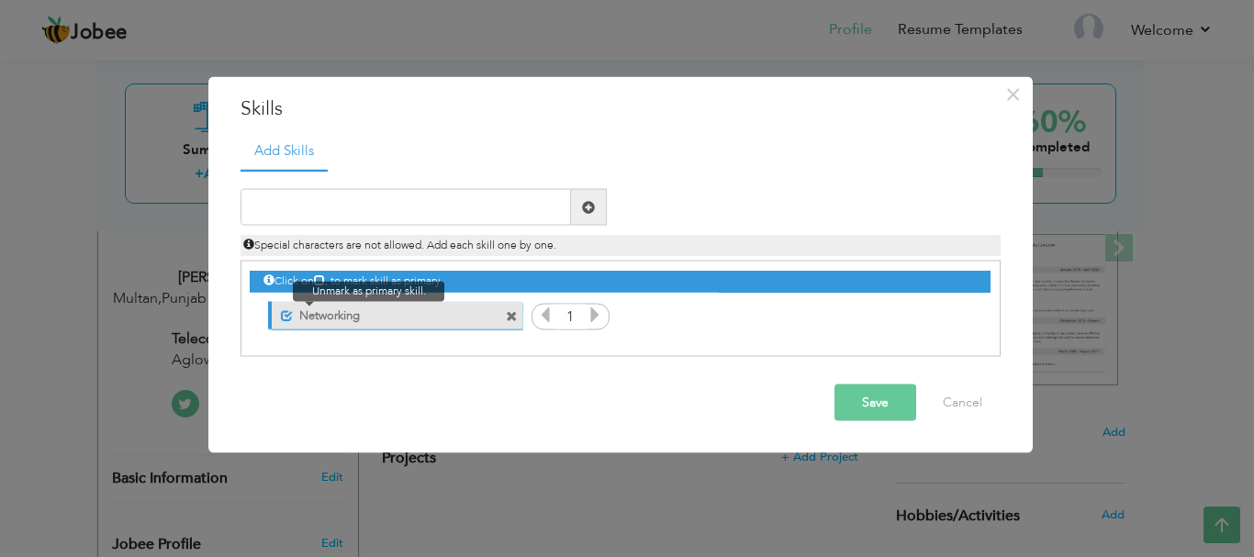
click at [285, 315] on span at bounding box center [287, 315] width 12 height 12
click at [402, 196] on input "text" at bounding box center [405, 207] width 330 height 37
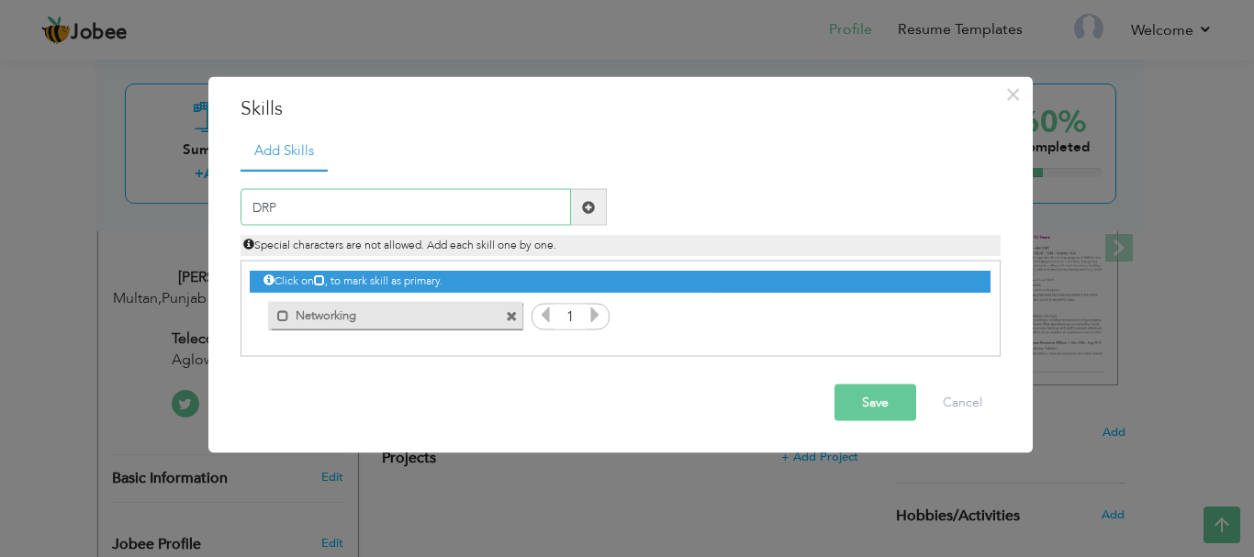
type input "DRPM"
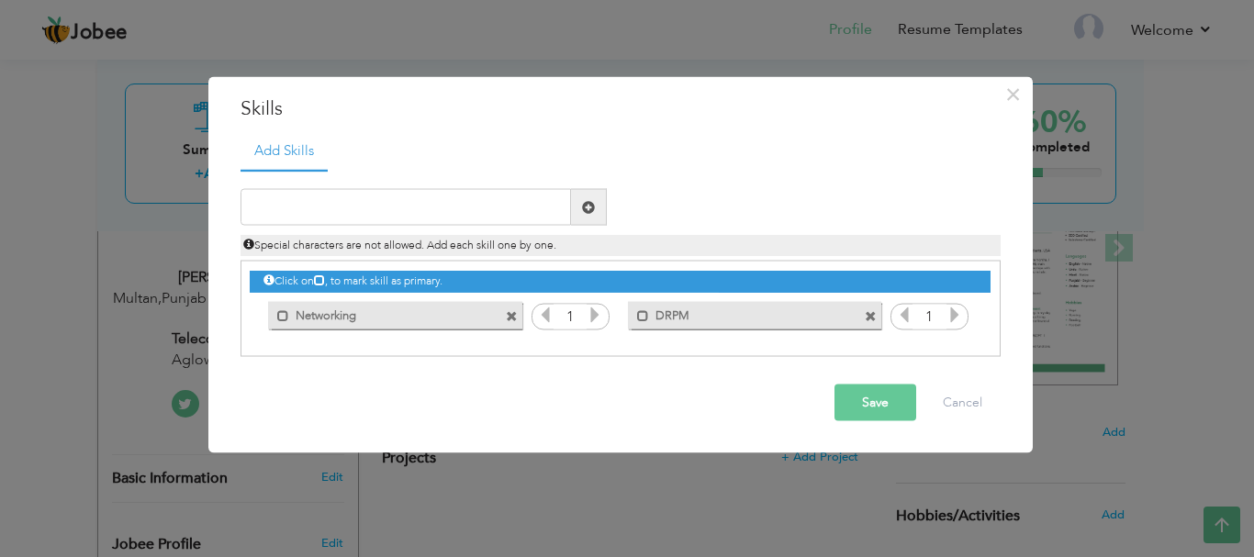
drag, startPoint x: 564, startPoint y: 307, endPoint x: 550, endPoint y: 313, distance: 16.0
click at [550, 313] on div "1" at bounding box center [570, 317] width 78 height 28
click at [550, 313] on icon at bounding box center [545, 315] width 17 height 17
click at [590, 318] on icon at bounding box center [595, 315] width 17 height 17
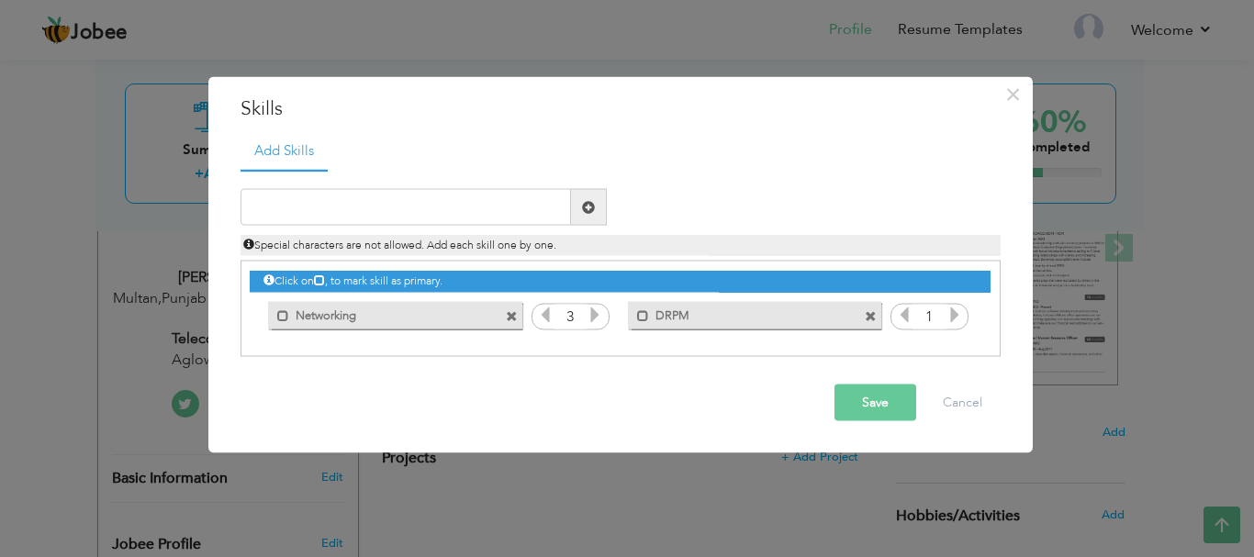
click at [548, 312] on icon at bounding box center [545, 315] width 17 height 17
click at [547, 312] on icon at bounding box center [545, 315] width 17 height 17
click at [466, 212] on input "text" at bounding box center [405, 207] width 330 height 37
type input "S"
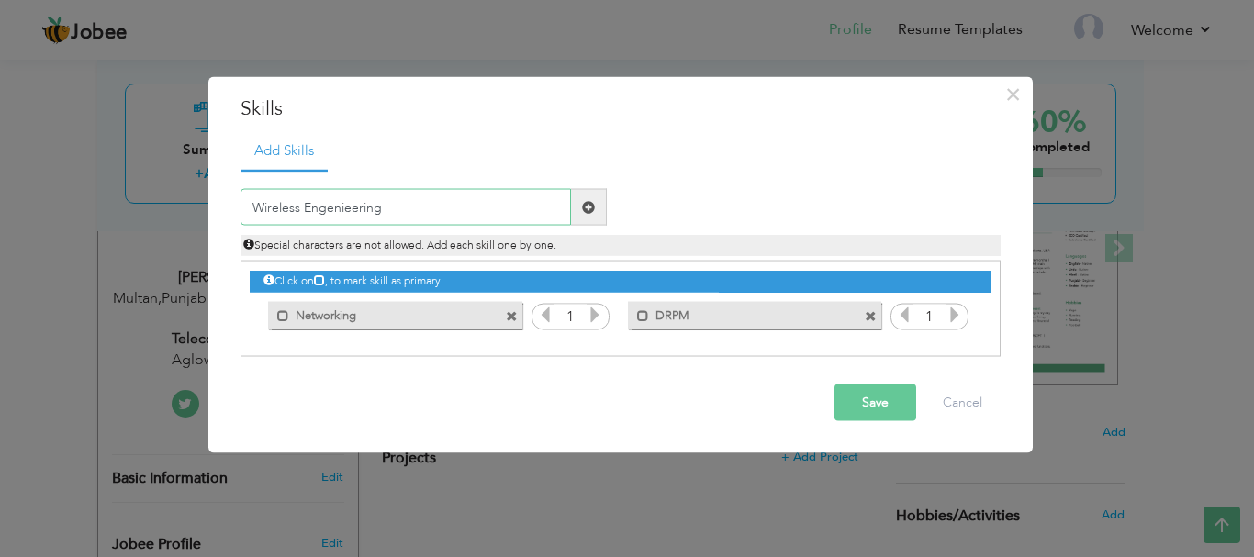
click at [339, 210] on input "Wireless Engenieering" at bounding box center [405, 207] width 330 height 37
type input "Wireless Engineering"
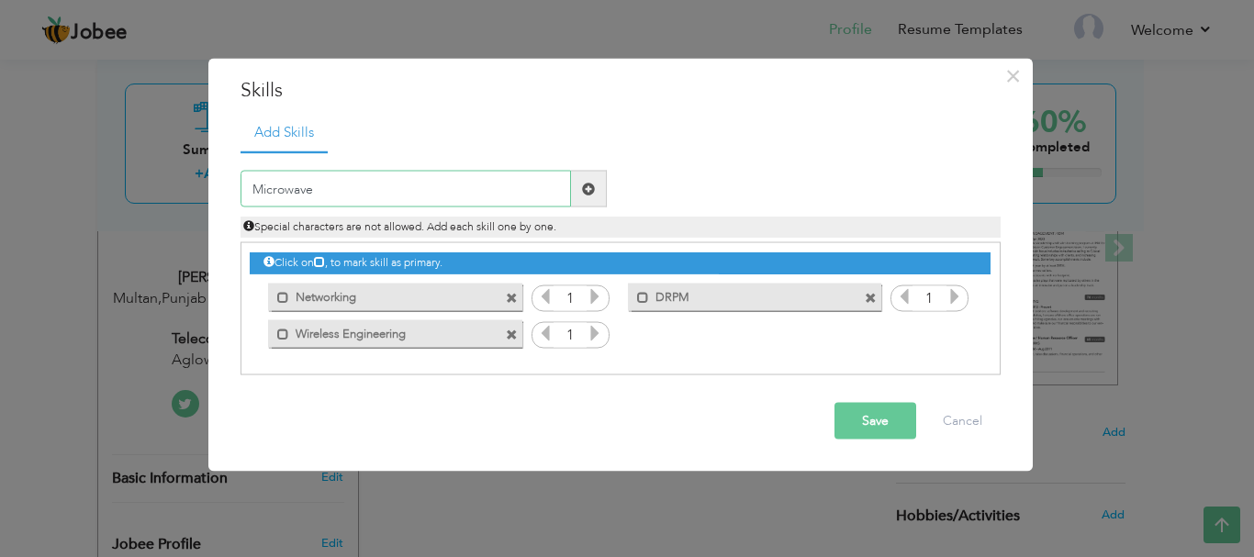
type input "Microwave"
type input "S"
click at [874, 424] on button "Save" at bounding box center [875, 421] width 82 height 37
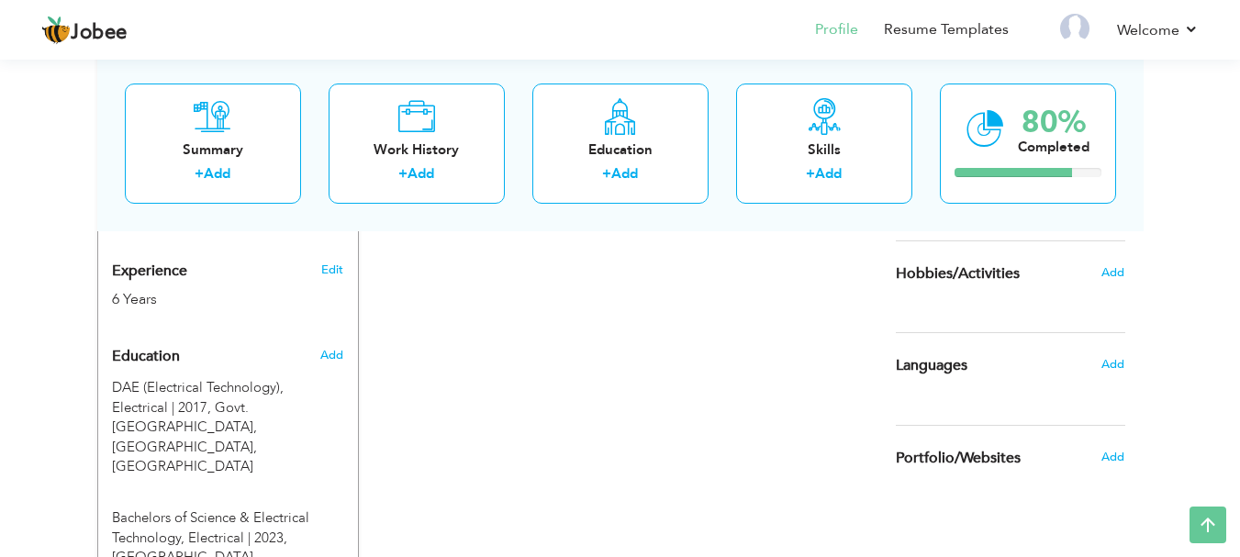
scroll to position [677, 0]
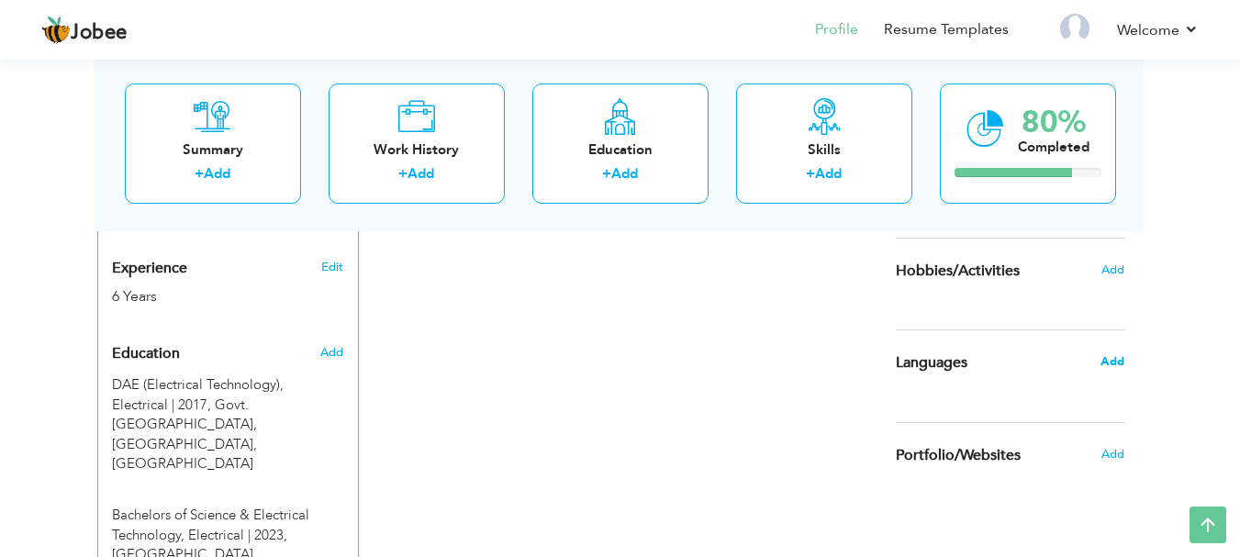
click at [1112, 357] on span "Add" at bounding box center [1112, 361] width 24 height 17
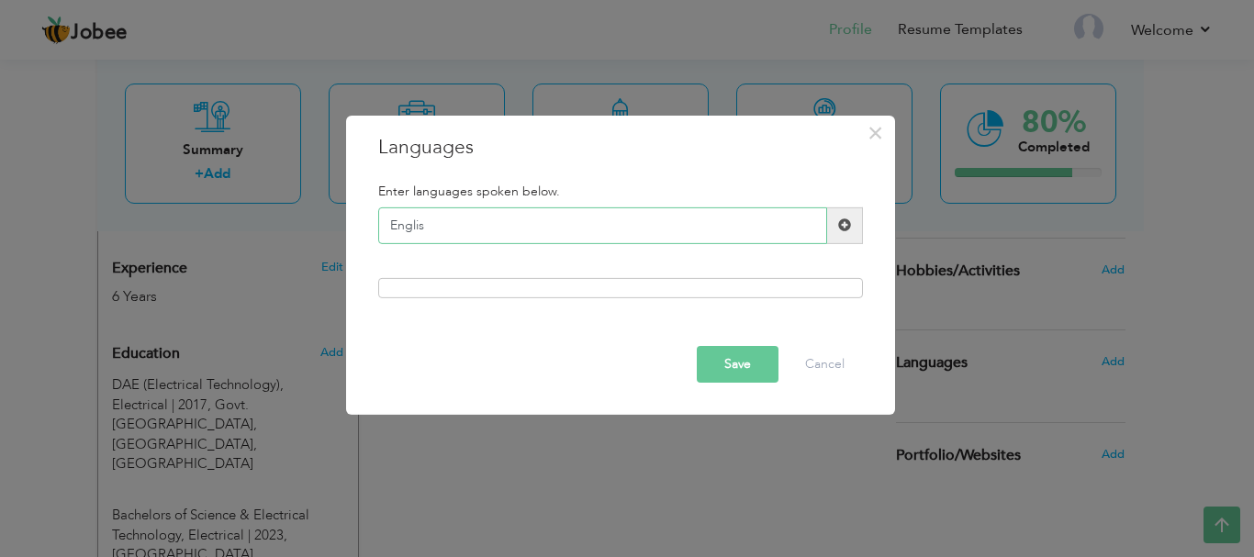
type input "English"
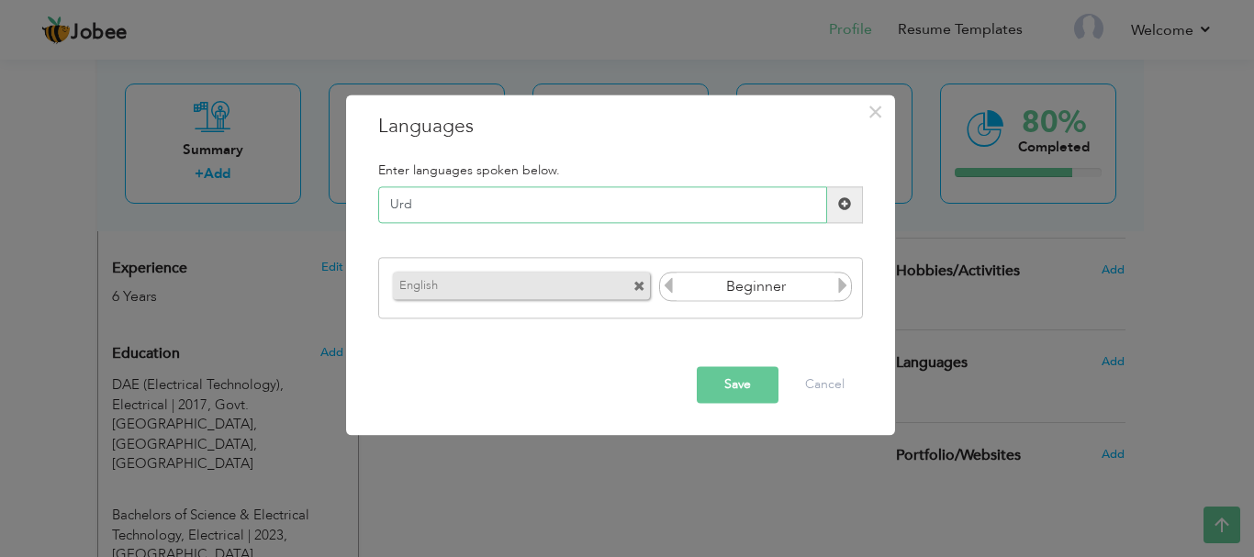
type input "Urdu"
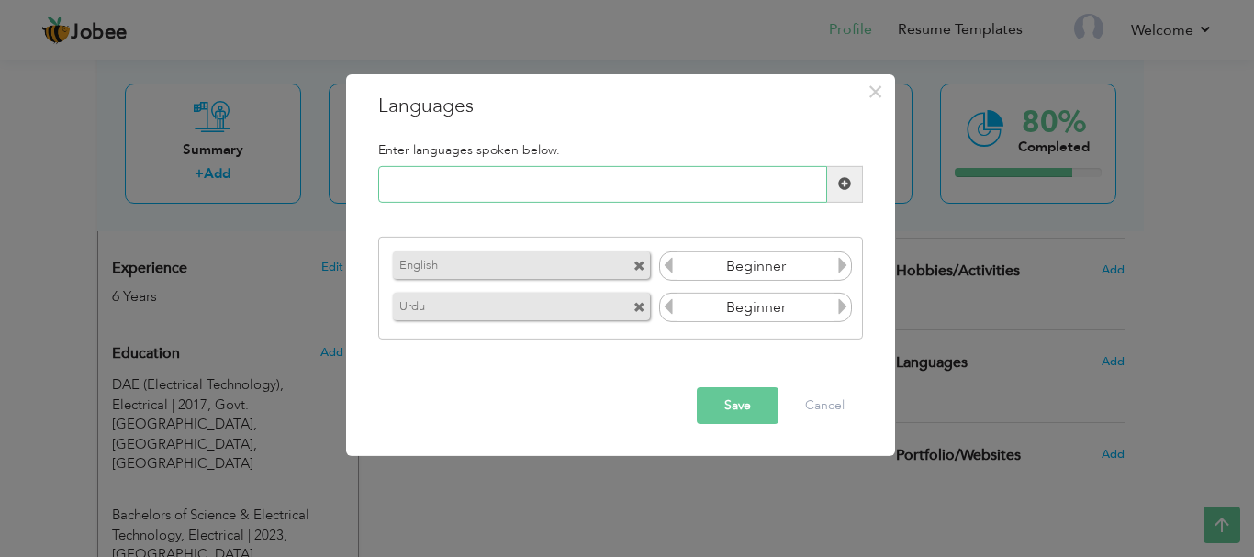
type input "u"
type input "Punjabi"
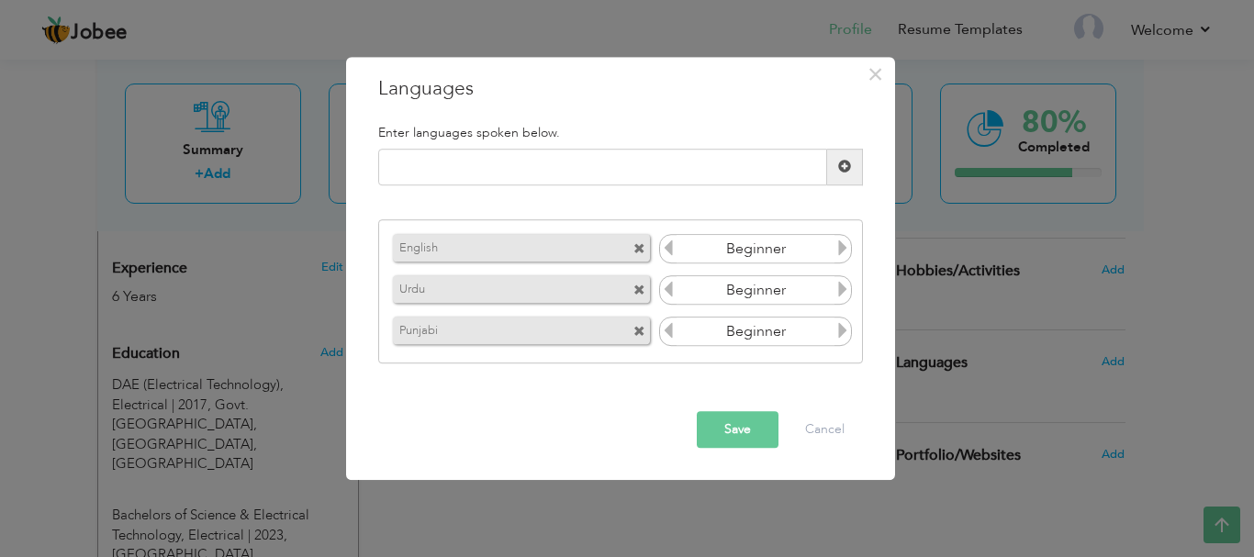
click at [837, 244] on icon at bounding box center [842, 248] width 17 height 17
click at [837, 246] on icon at bounding box center [842, 248] width 17 height 17
click at [676, 251] on div "Beginner" at bounding box center [756, 249] width 194 height 29
click at [669, 251] on icon at bounding box center [668, 248] width 17 height 17
click at [839, 294] on icon at bounding box center [842, 290] width 17 height 17
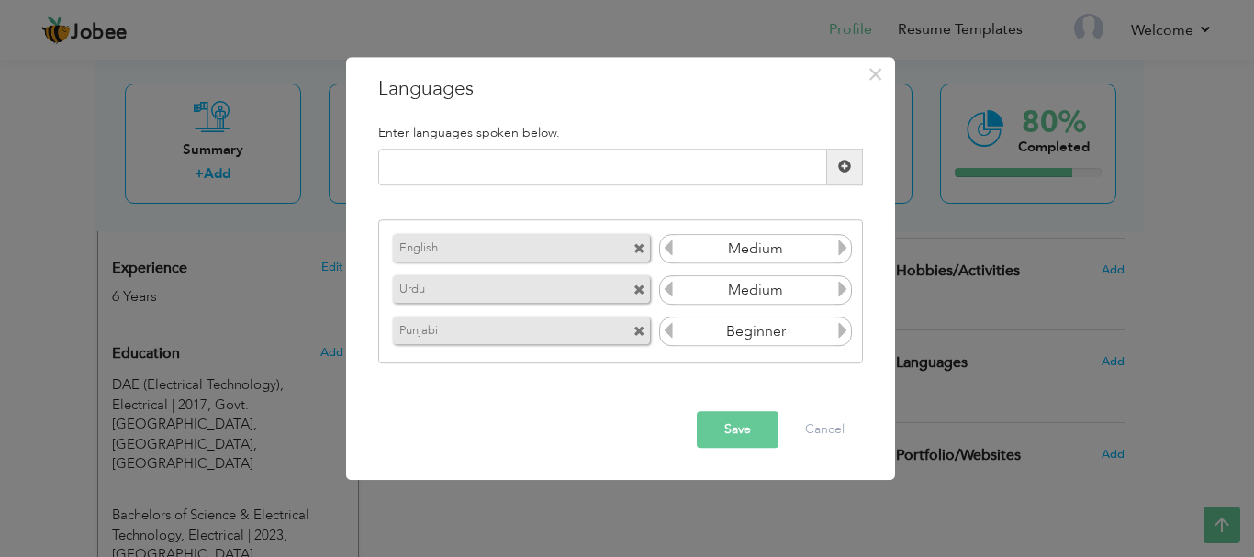
click at [839, 294] on icon at bounding box center [842, 290] width 17 height 17
click at [839, 326] on icon at bounding box center [842, 331] width 17 height 17
click at [728, 434] on button "Save" at bounding box center [738, 429] width 82 height 37
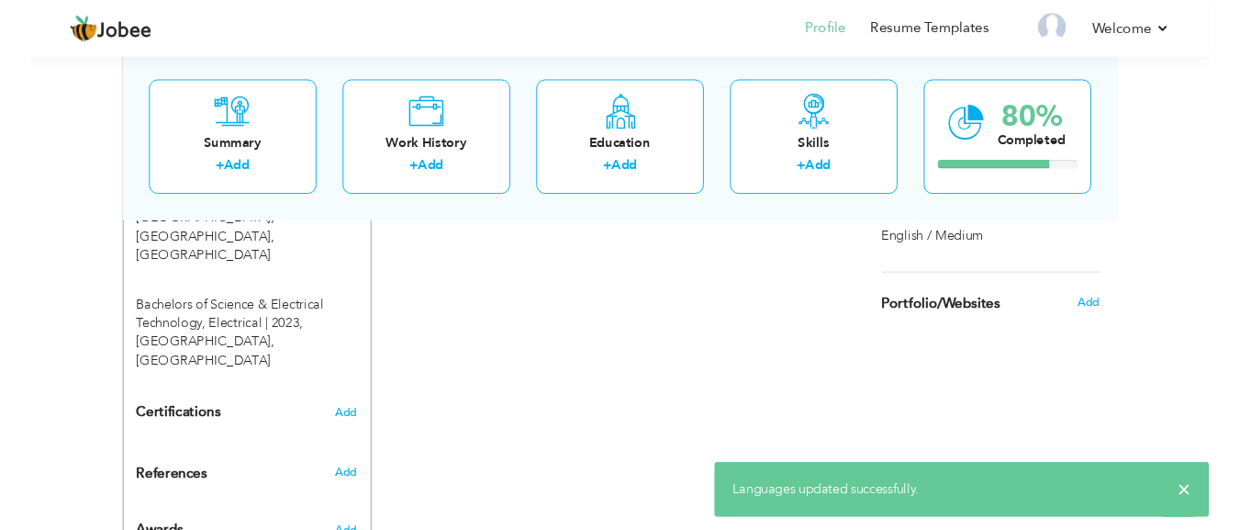
scroll to position [914, 0]
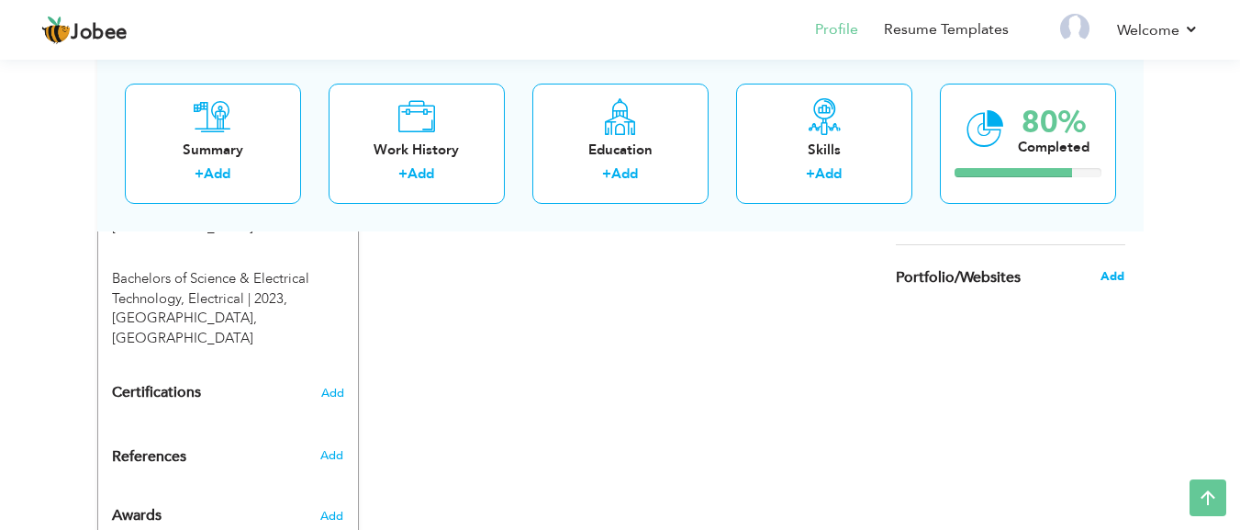
click at [1120, 275] on span "Add" at bounding box center [1112, 276] width 24 height 17
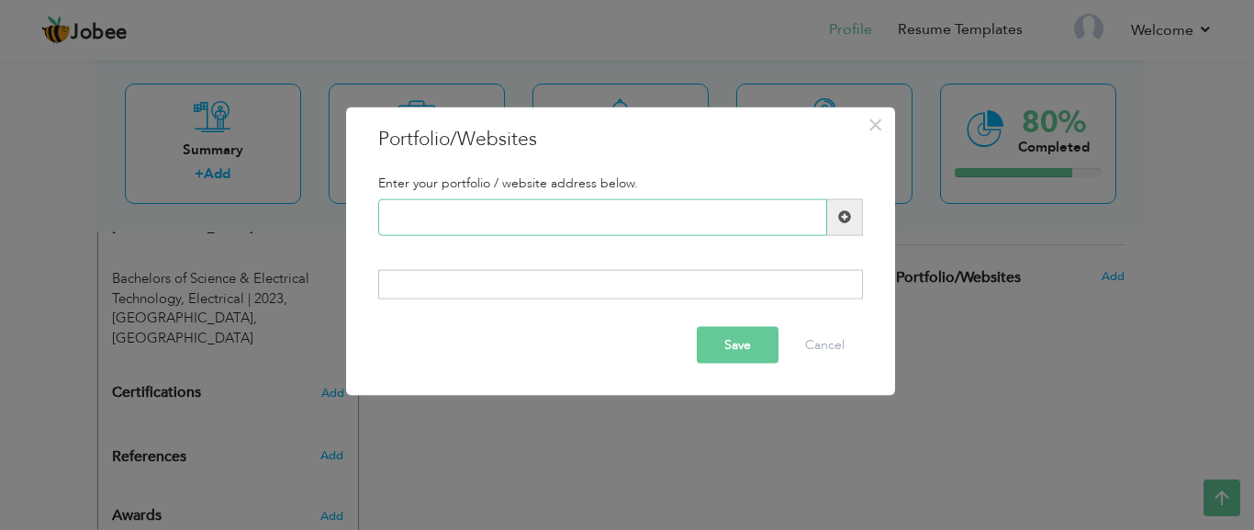
paste input "https://www.linkedin.com/in/muhammad-awais-042056234/"
type input "https://www.linkedin.com/in/muhammad-awais-042056234/"
click at [733, 342] on button "Save" at bounding box center [738, 345] width 82 height 37
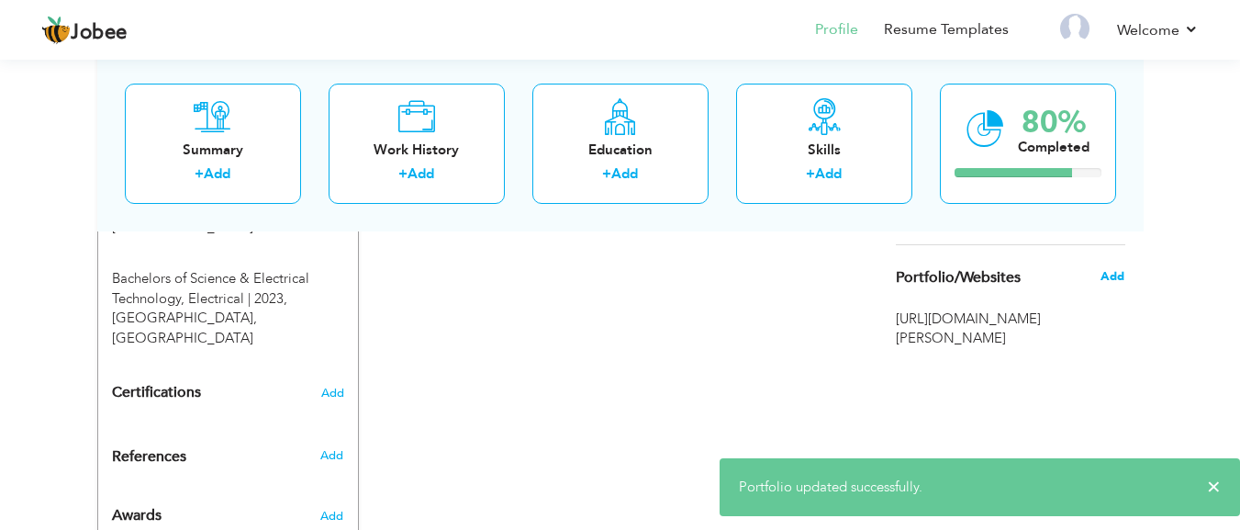
click at [1101, 270] on span "Add" at bounding box center [1112, 276] width 24 height 17
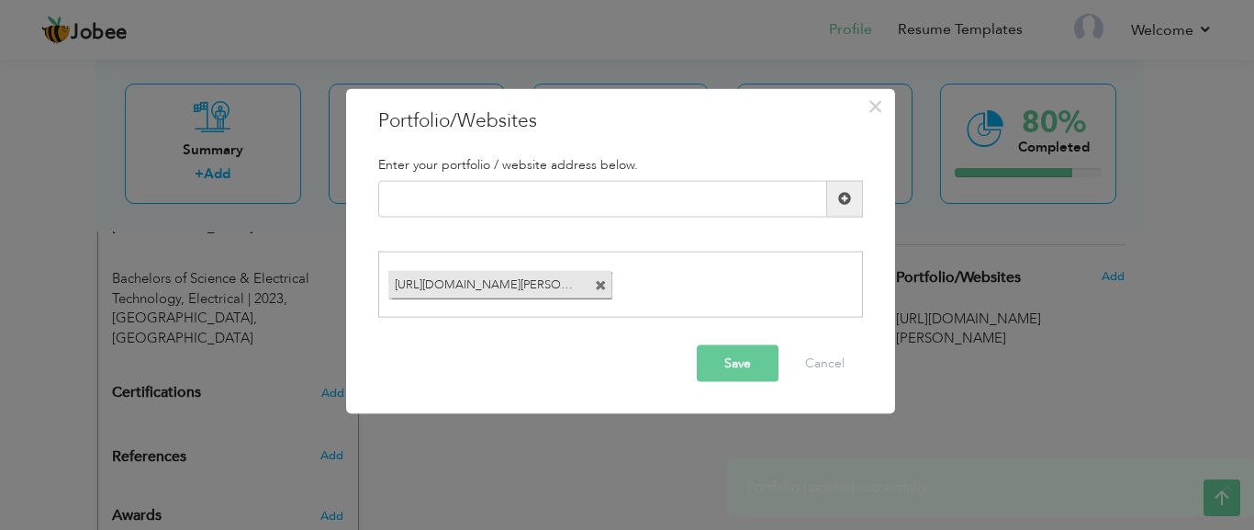
click at [598, 287] on span at bounding box center [601, 286] width 12 height 12
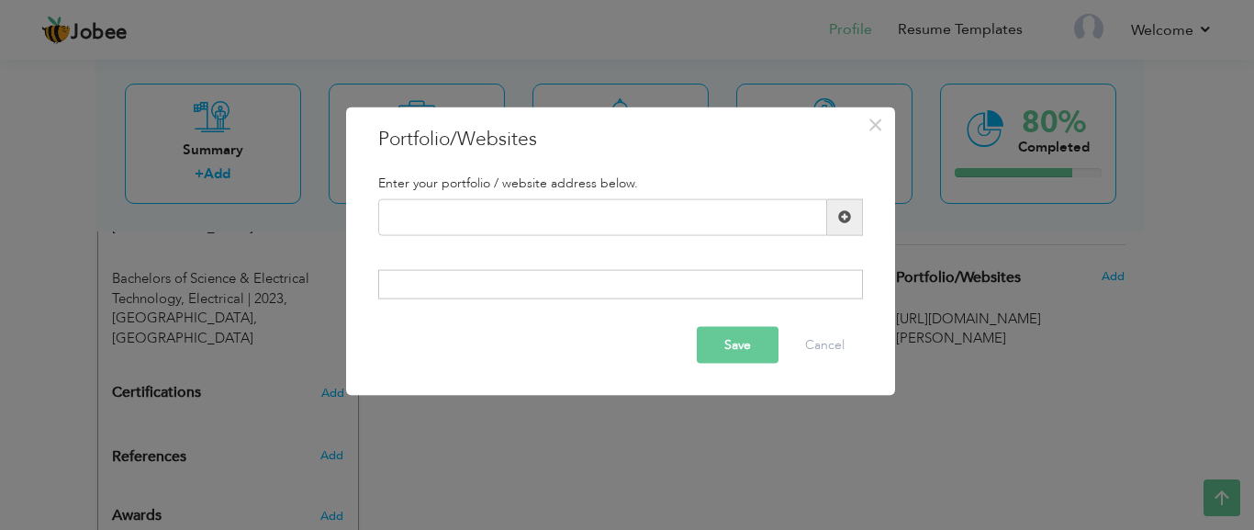
click at [850, 224] on span at bounding box center [845, 216] width 36 height 37
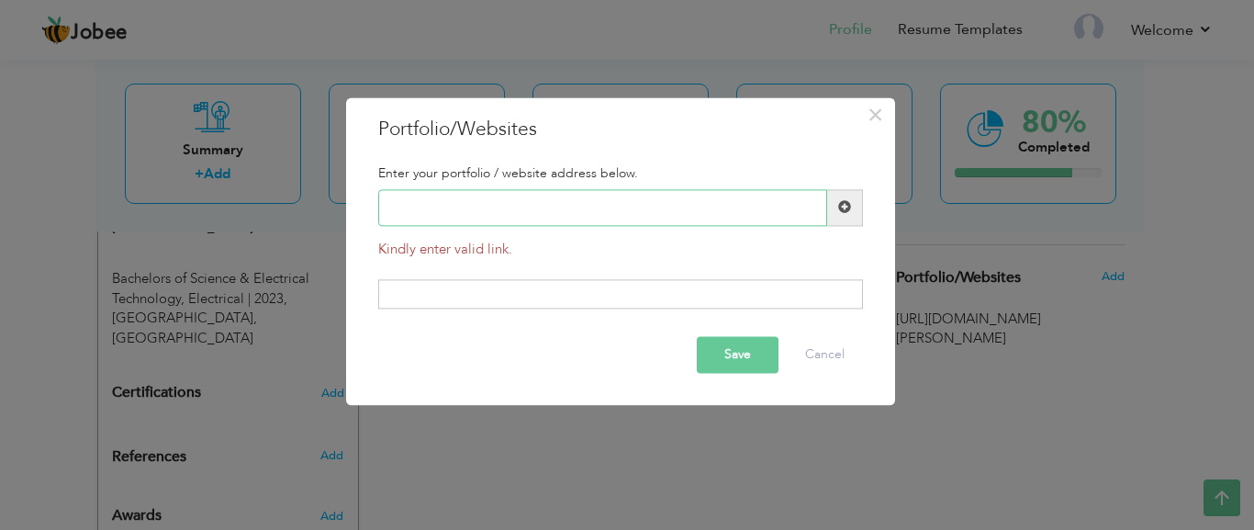
click at [550, 200] on input "text" at bounding box center [602, 207] width 449 height 37
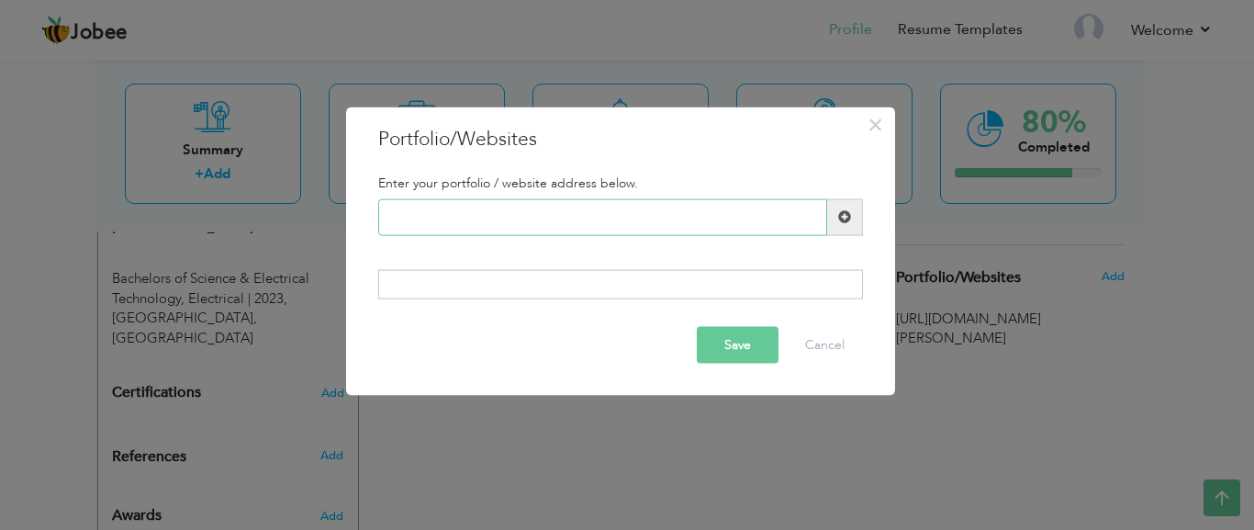
paste input "https://www.linkedin.com/in/muhammad-awais-042056234/"
type input "https://www.linkedin.com/in/muhammad-awais-042056234/"
click at [658, 281] on div at bounding box center [620, 284] width 485 height 29
drag, startPoint x: 706, startPoint y: 331, endPoint x: 709, endPoint y: 341, distance: 10.7
click at [709, 341] on button "Save" at bounding box center [738, 345] width 82 height 37
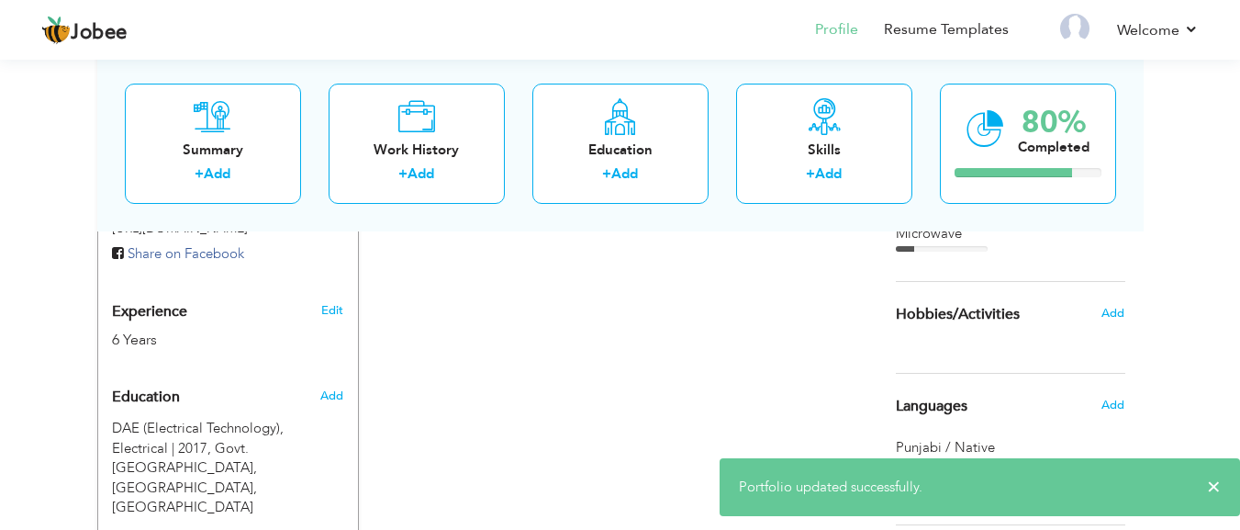
scroll to position [598, 0]
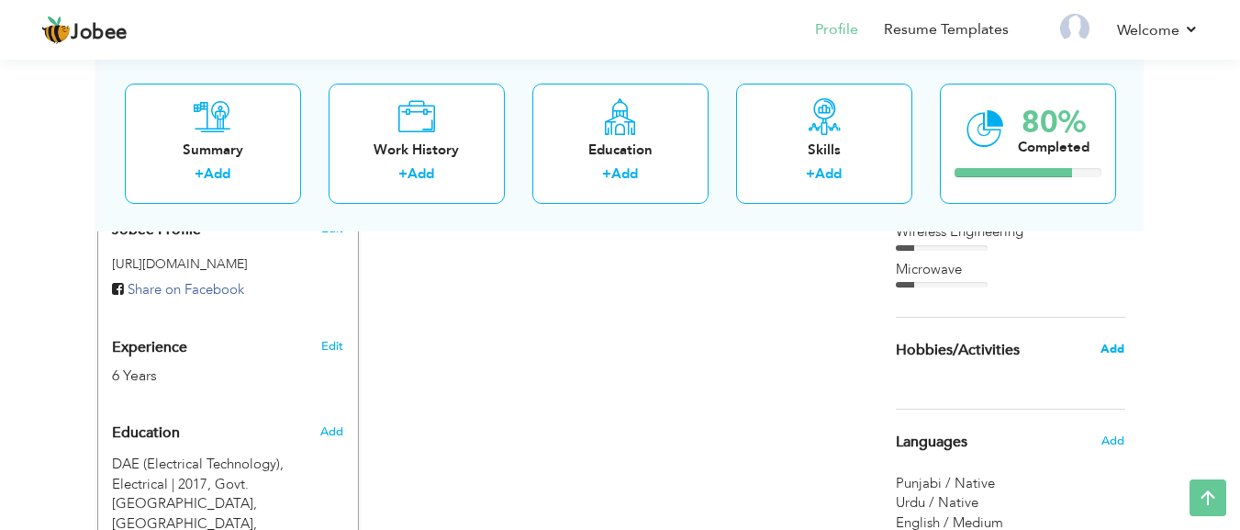
click at [1108, 344] on span "Add" at bounding box center [1112, 349] width 24 height 17
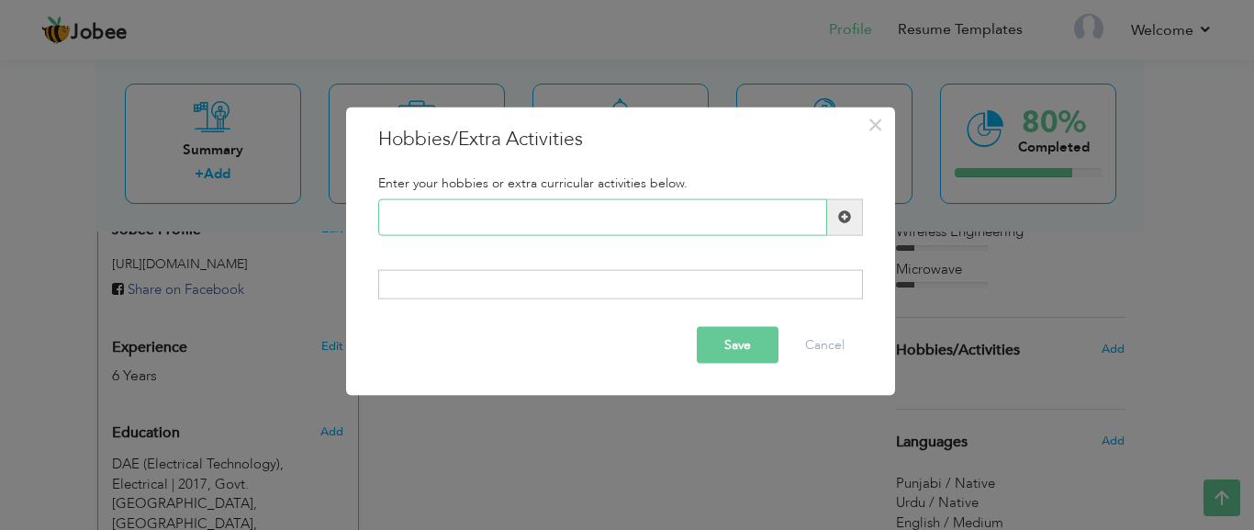
click at [543, 205] on input "text" at bounding box center [602, 216] width 449 height 37
click at [499, 207] on input "text" at bounding box center [602, 216] width 449 height 37
type input "Cricket"
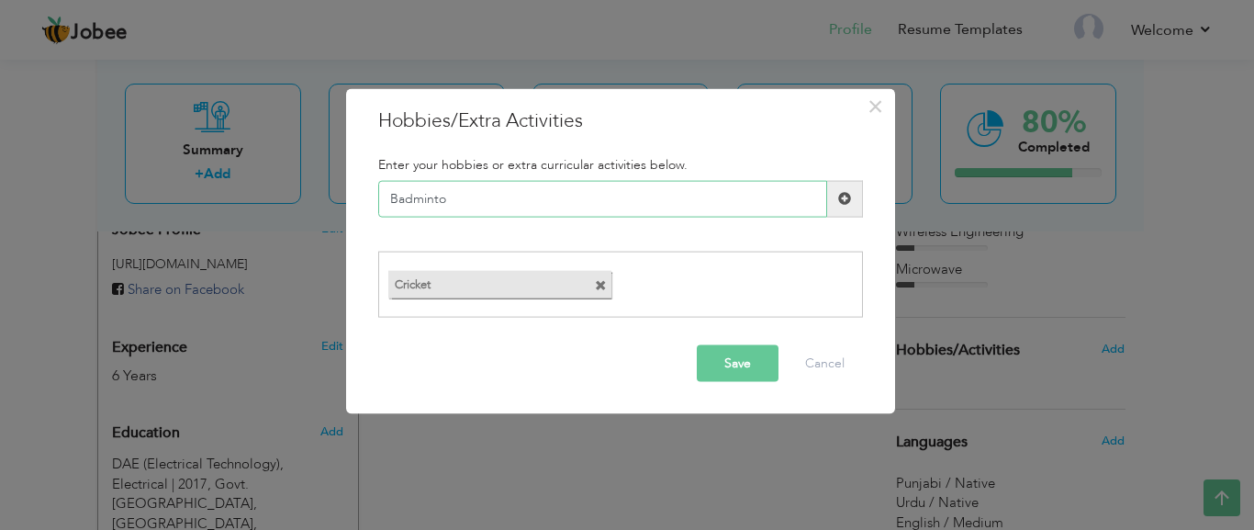
type input "Badminton"
type input "Movies"
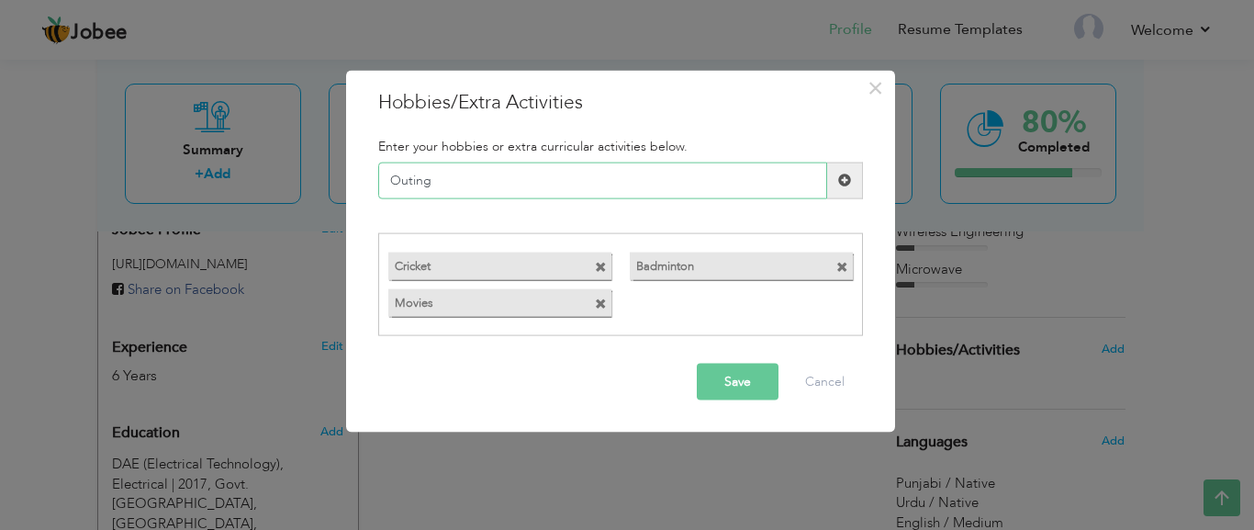
type input "Outing"
click at [745, 386] on button "Save" at bounding box center [738, 381] width 82 height 37
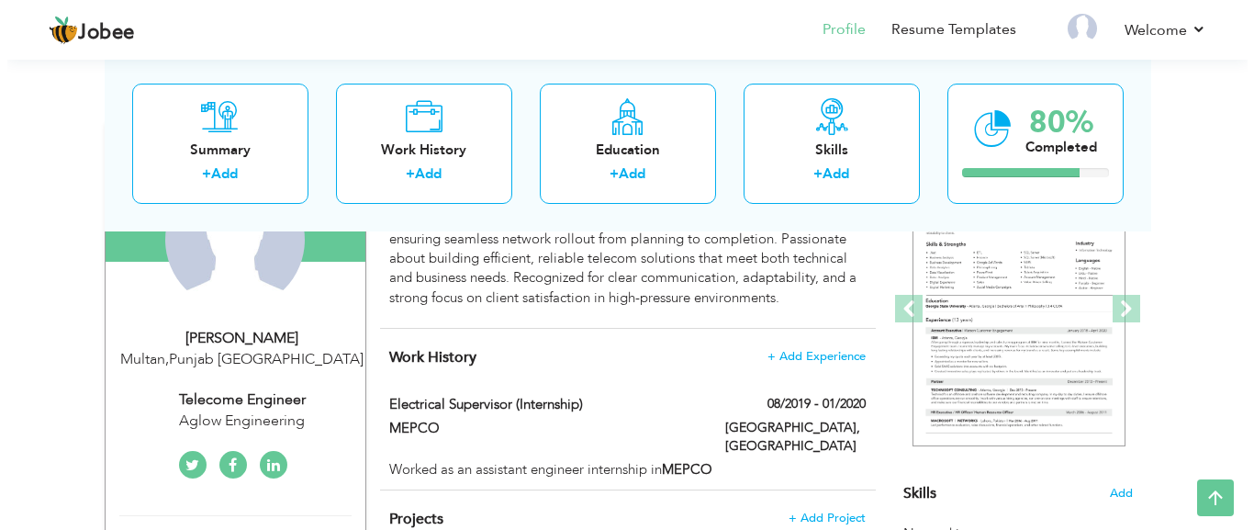
scroll to position [220, 0]
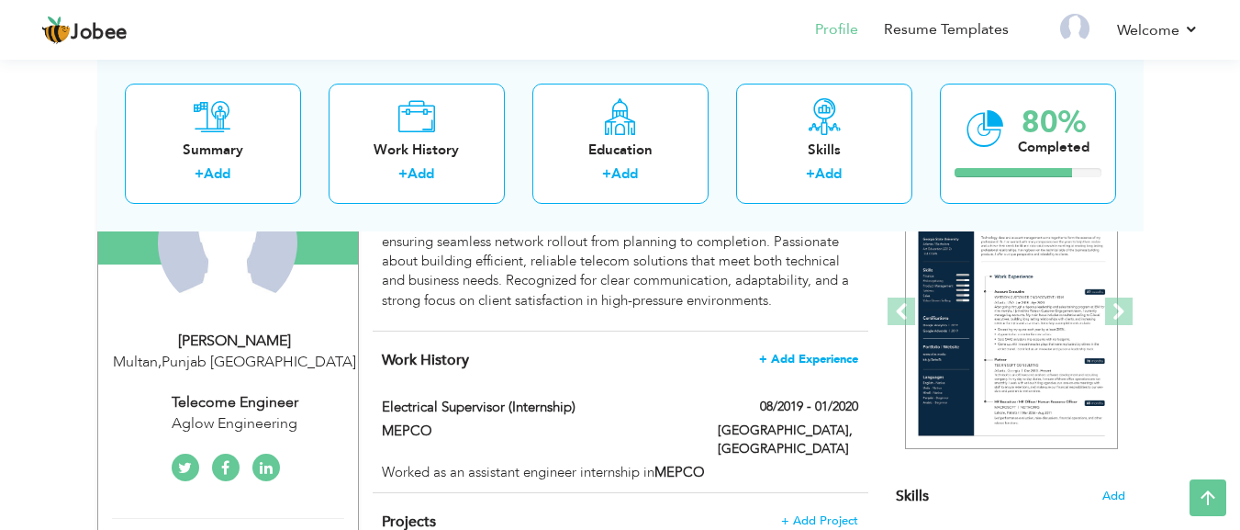
click at [819, 356] on span "+ Add Experience" at bounding box center [808, 358] width 99 height 13
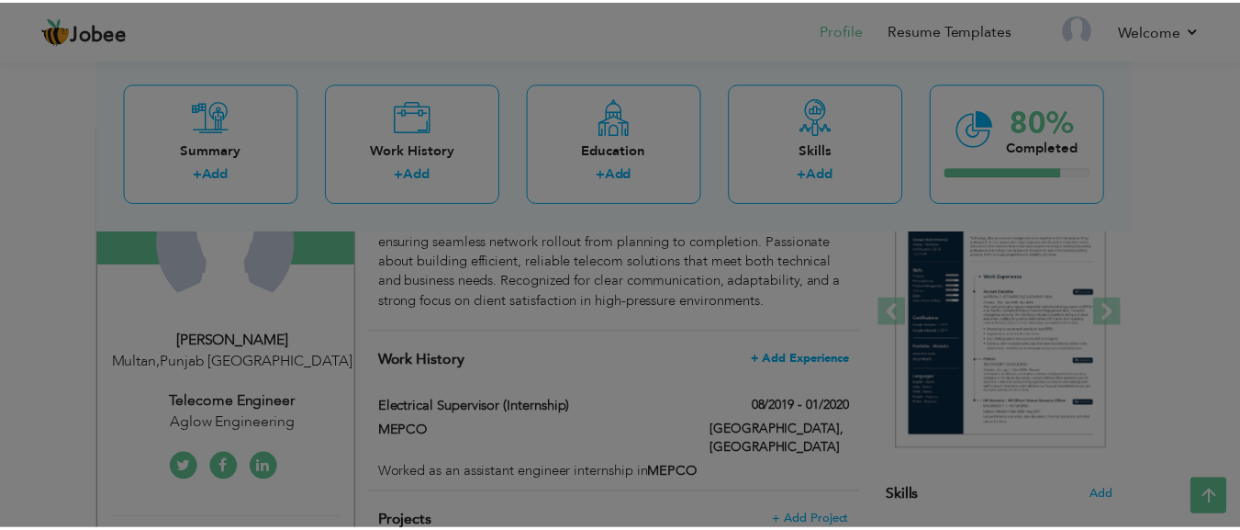
scroll to position [0, 0]
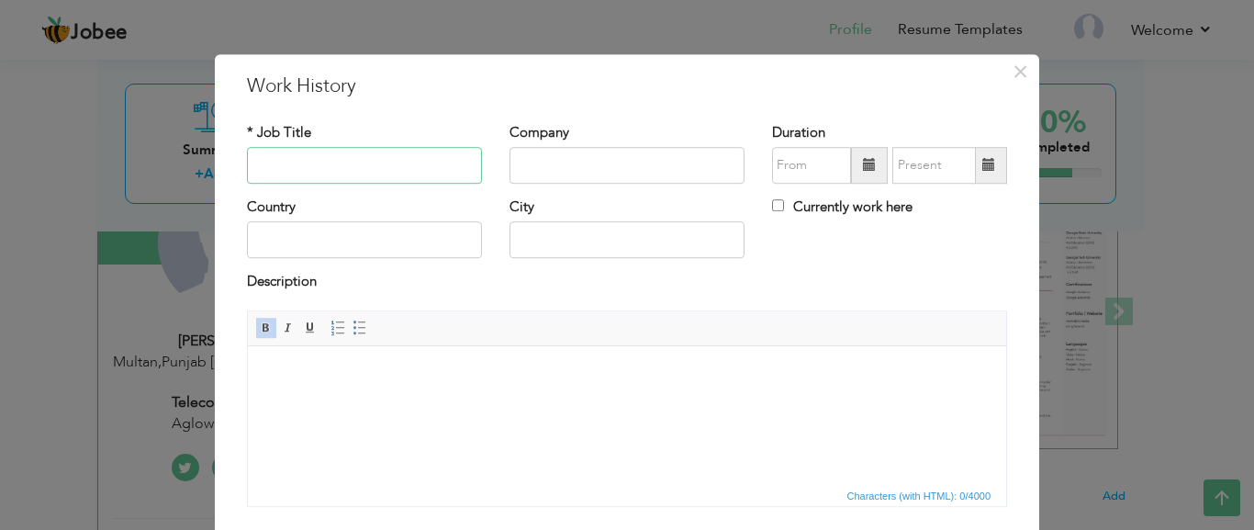
click at [351, 172] on input "text" at bounding box center [364, 165] width 235 height 37
click at [1012, 72] on span "×" at bounding box center [1020, 71] width 16 height 33
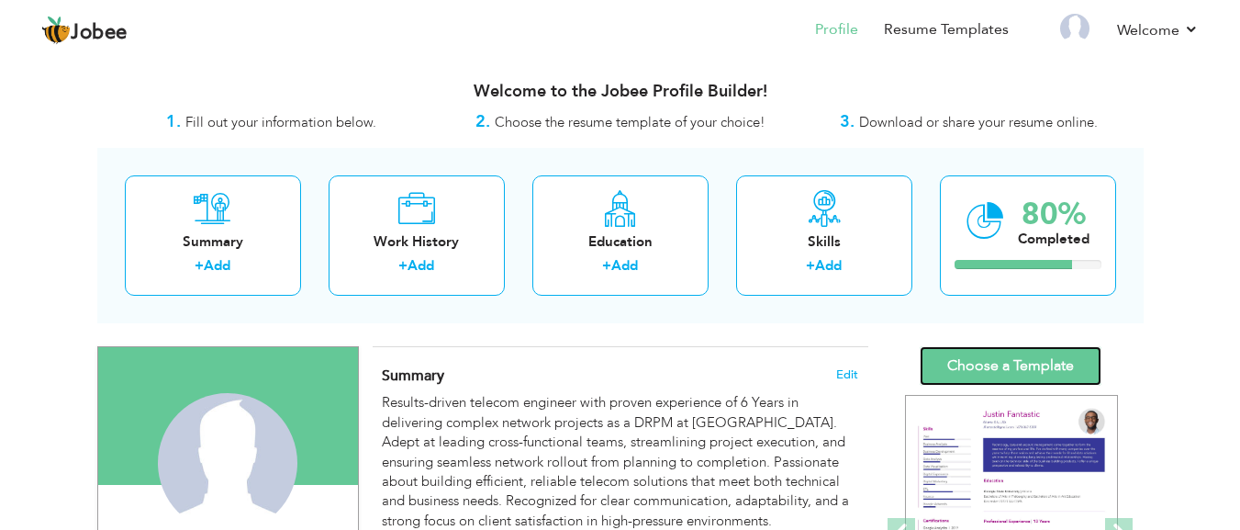
click at [988, 370] on link "Choose a Template" at bounding box center [1011, 365] width 182 height 39
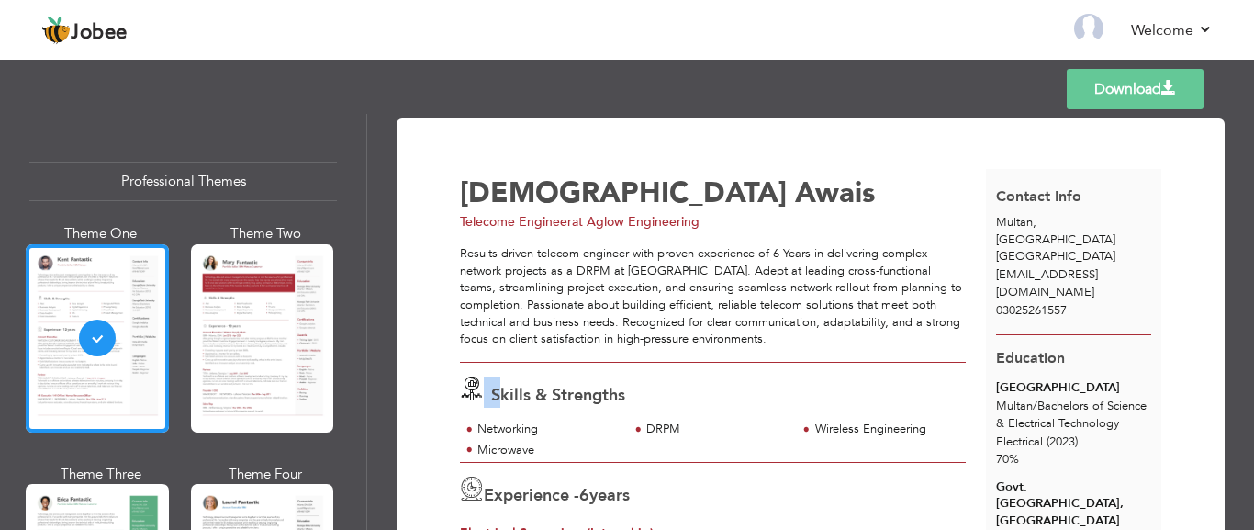
drag, startPoint x: 452, startPoint y: 390, endPoint x: 495, endPoint y: 391, distance: 42.2
click at [497, 388] on div "Skills & Strengths" at bounding box center [718, 391] width 537 height 31
click at [472, 454] on span at bounding box center [468, 450] width 17 height 18
click at [468, 488] on icon at bounding box center [472, 488] width 24 height 24
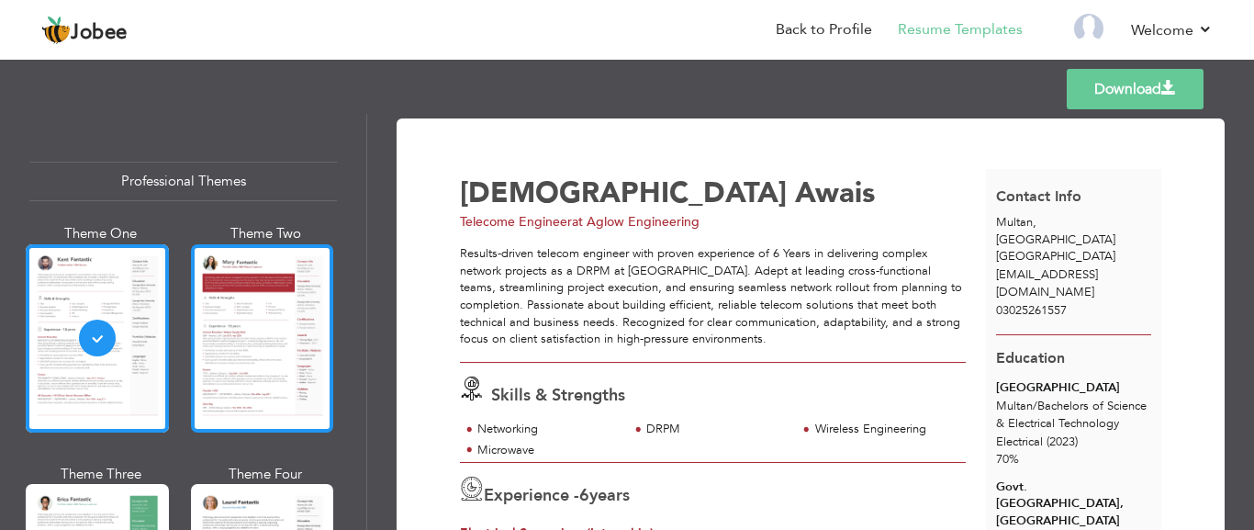
click at [237, 353] on div at bounding box center [262, 338] width 143 height 188
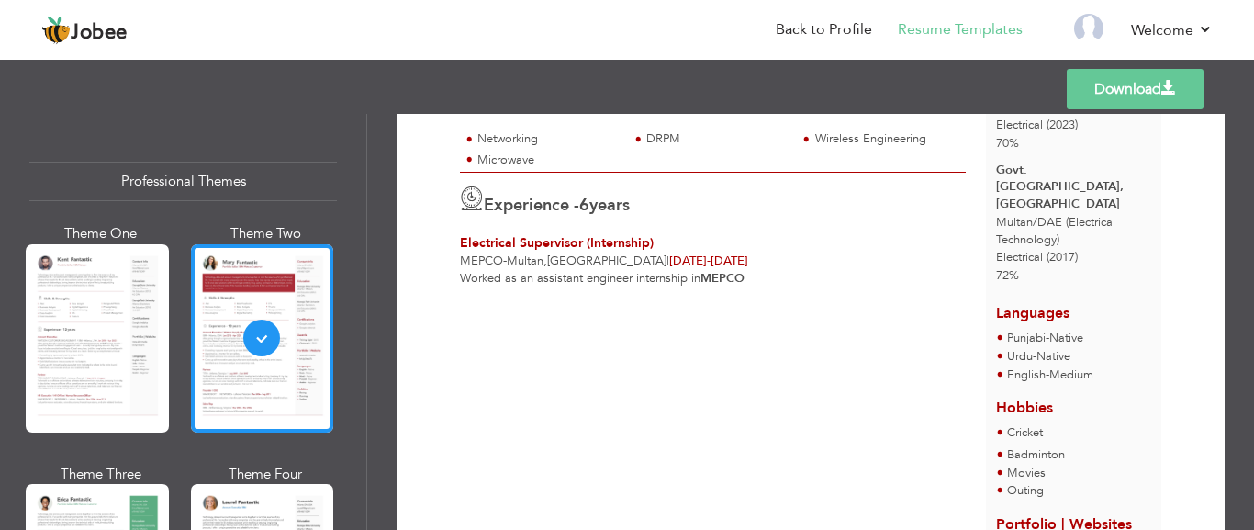
scroll to position [348, 0]
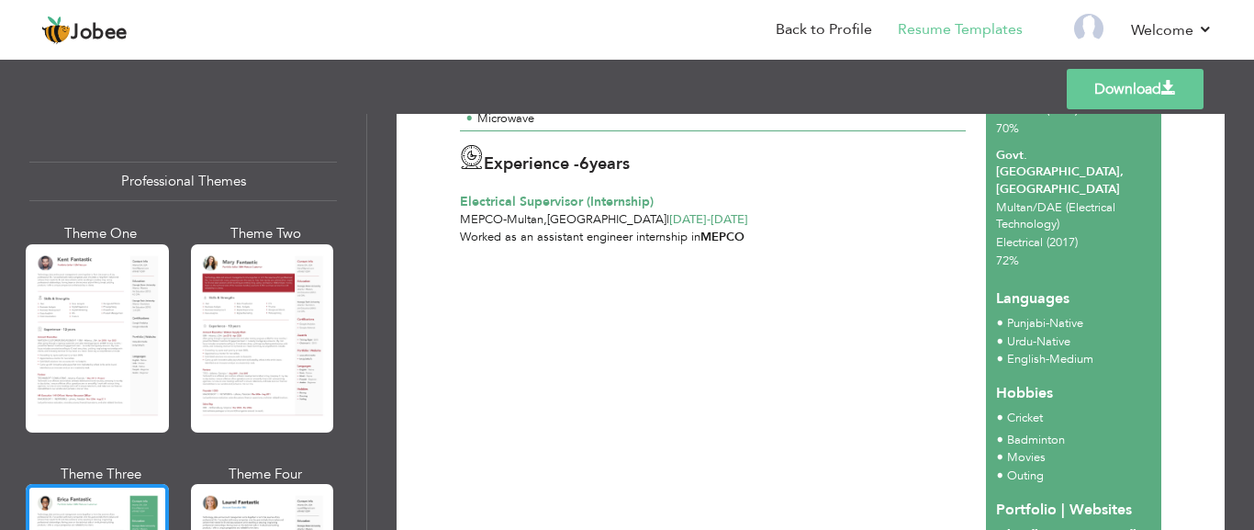
scroll to position [454, 0]
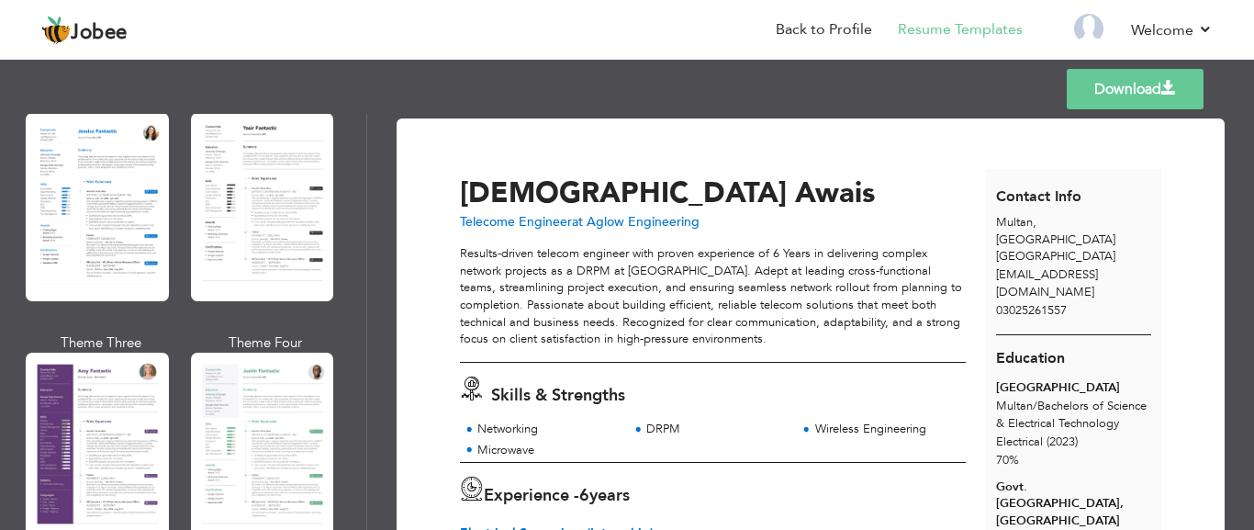
scroll to position [1559, 0]
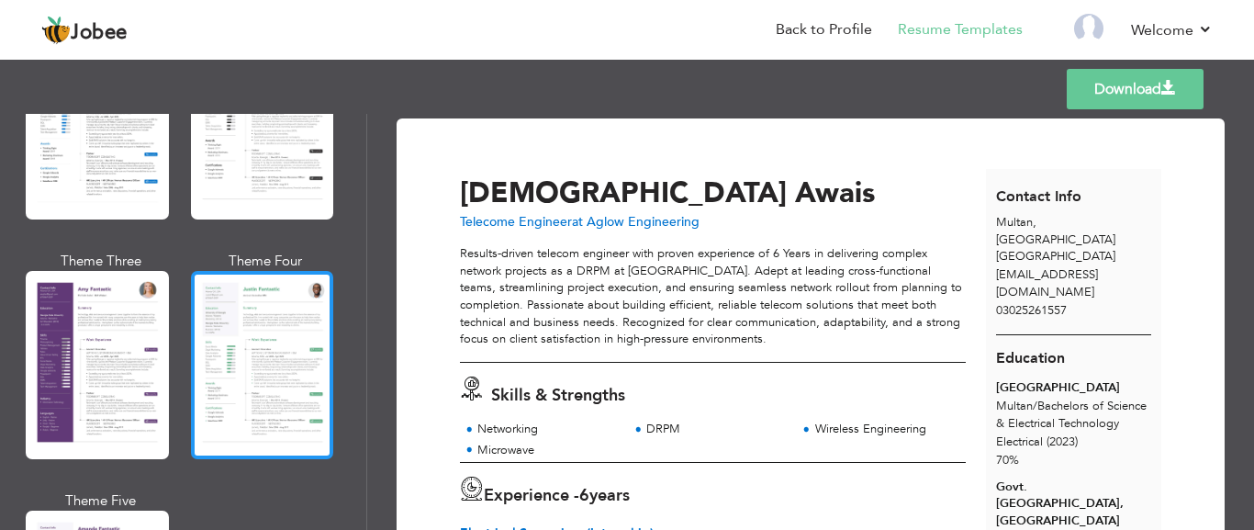
click at [276, 374] on div at bounding box center [262, 365] width 143 height 188
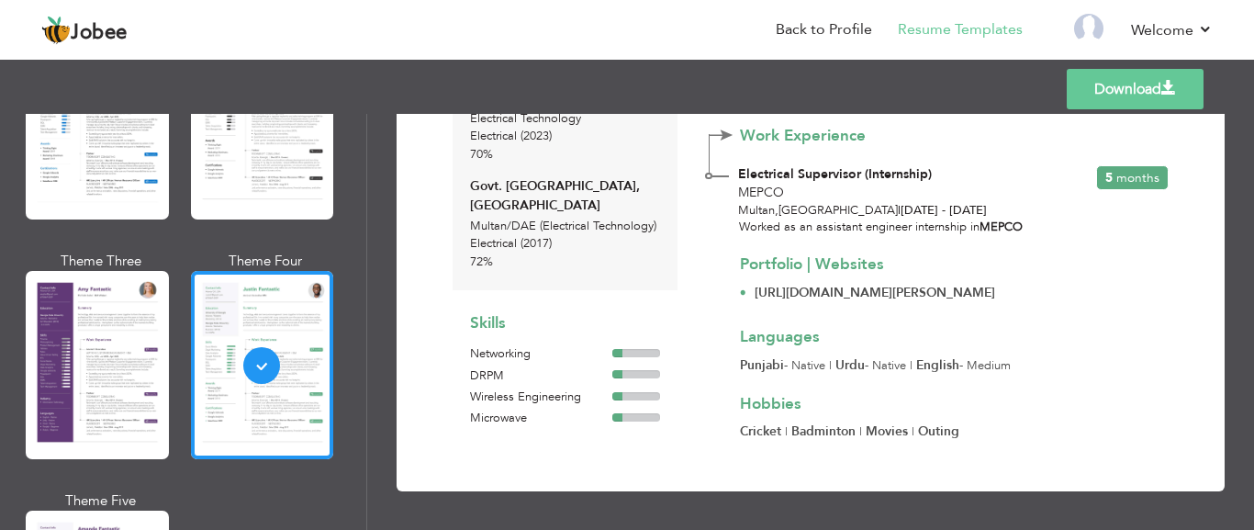
scroll to position [275, 0]
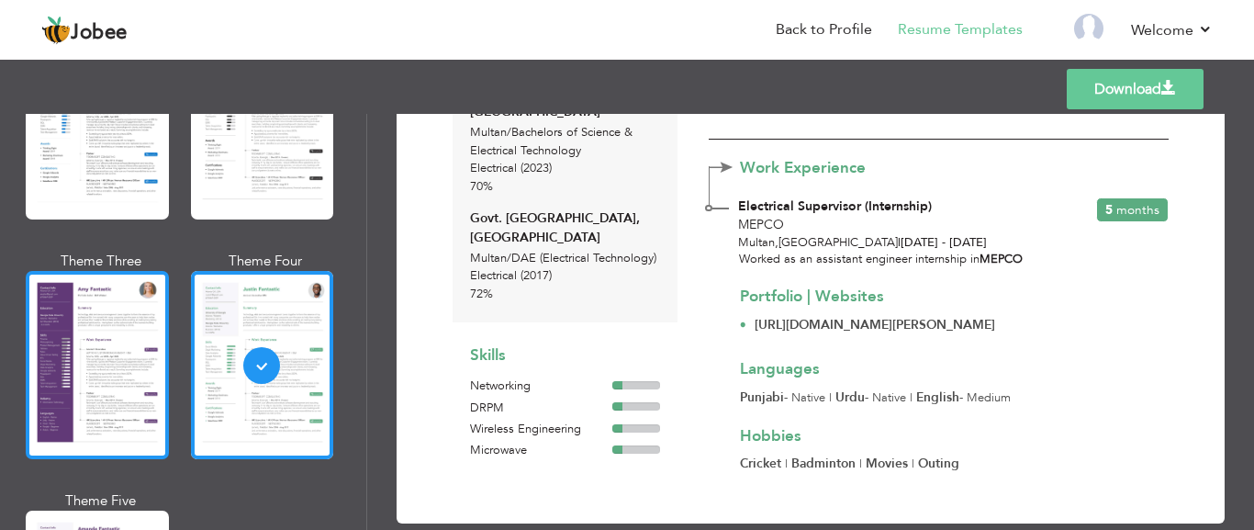
click at [103, 403] on div at bounding box center [97, 365] width 143 height 188
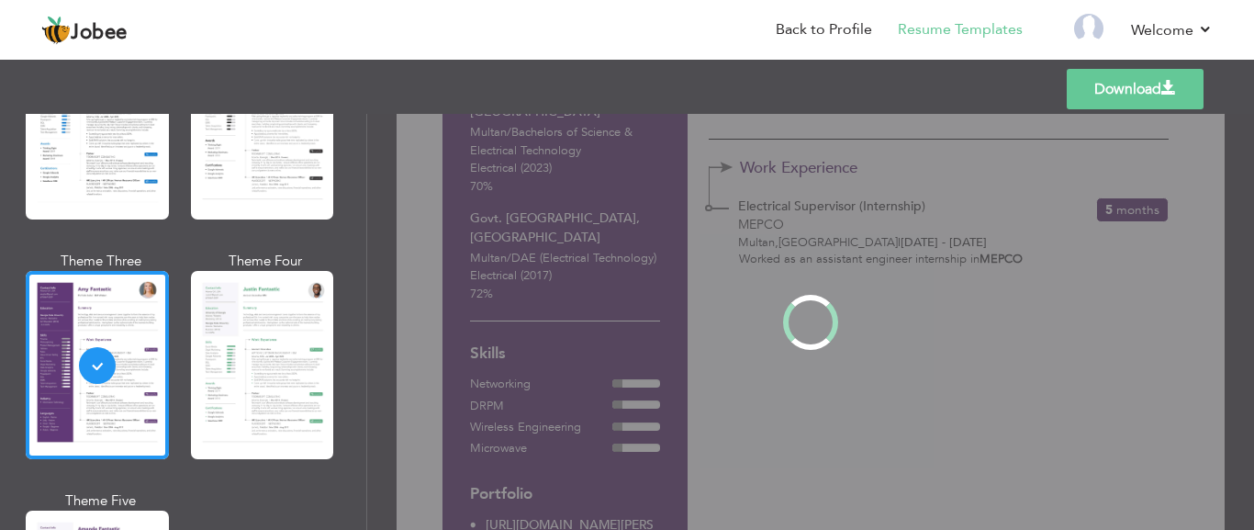
scroll to position [0, 0]
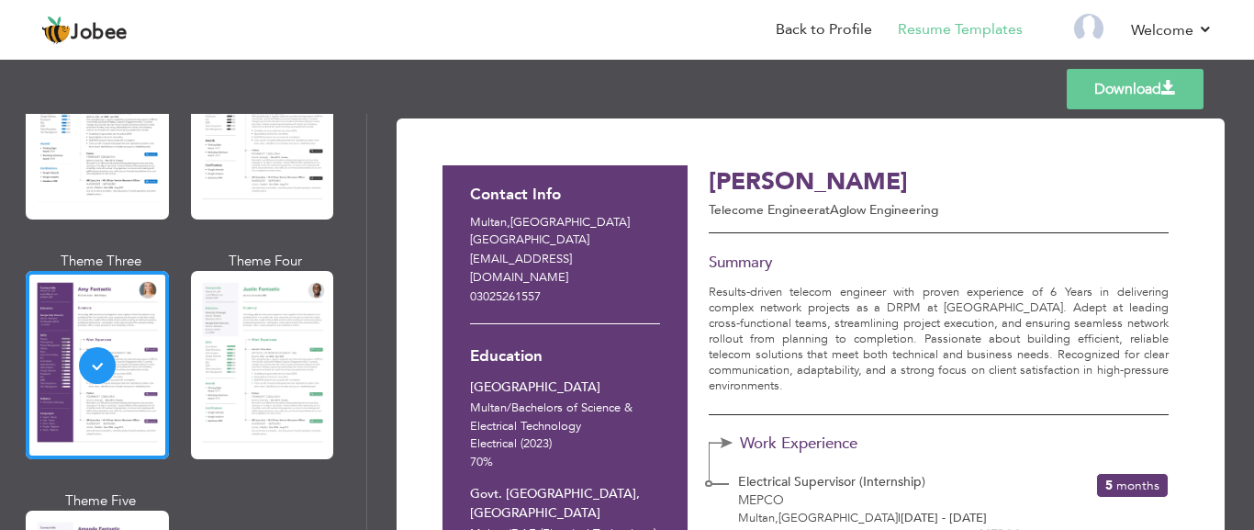
drag, startPoint x: 1251, startPoint y: 80, endPoint x: 1253, endPoint y: 108, distance: 28.5
click at [1253, 111] on div "Templates Download" at bounding box center [627, 89] width 1254 height 59
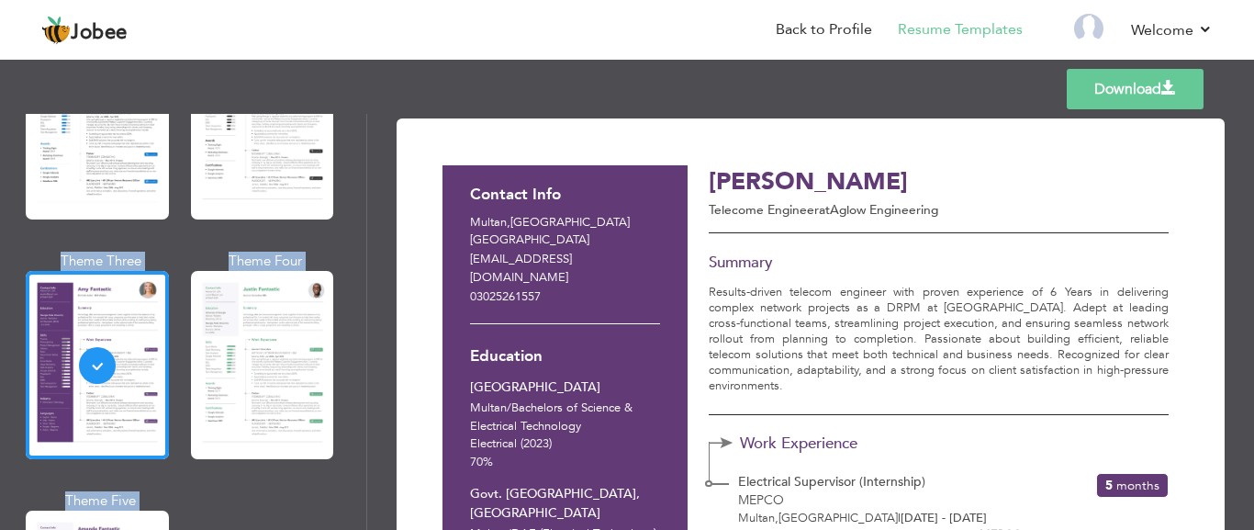
drag, startPoint x: 1253, startPoint y: 106, endPoint x: 1253, endPoint y: 131, distance: 25.7
click at [1253, 131] on div "Templates Download Professional Themes Theme One Theme Two Theme Three Theme Fo…" at bounding box center [627, 292] width 1254 height 475
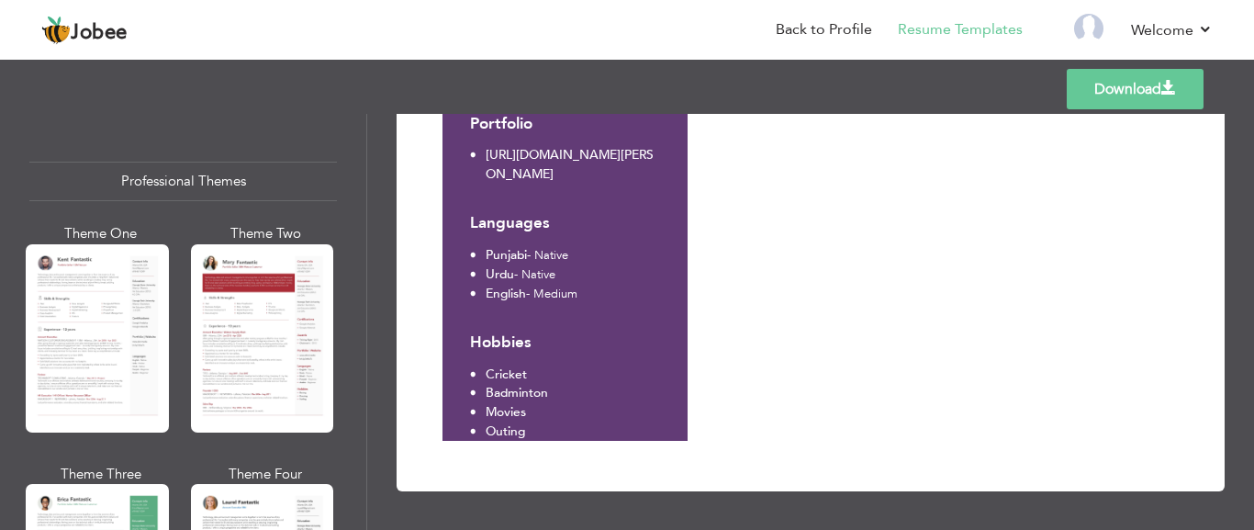
click at [868, 28] on link "Back to Profile" at bounding box center [824, 29] width 96 height 21
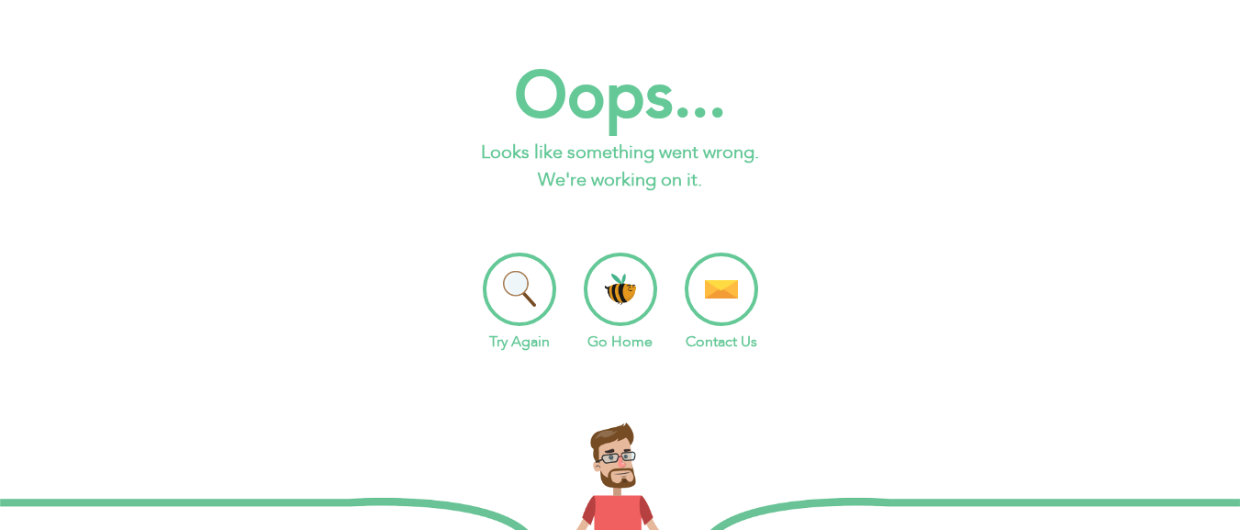
click at [527, 284] on li "Try Again" at bounding box center [519, 302] width 73 height 100
click at [647, 312] on li "Go Home" at bounding box center [620, 302] width 73 height 100
